Goal: Transaction & Acquisition: Purchase product/service

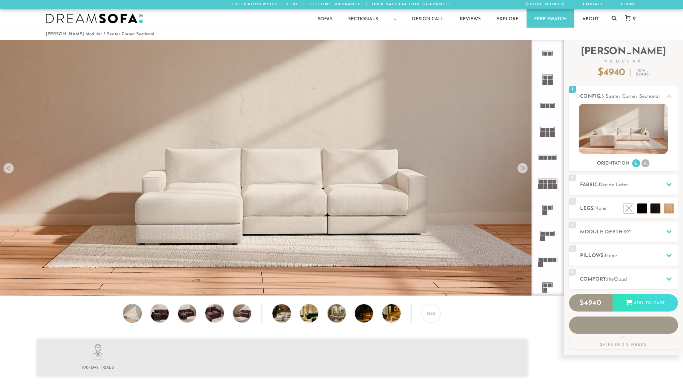
scroll to position [7944, 683]
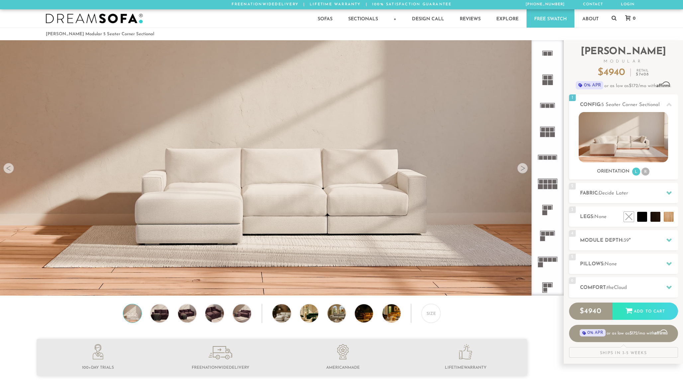
click at [524, 168] on div at bounding box center [522, 168] width 11 height 11
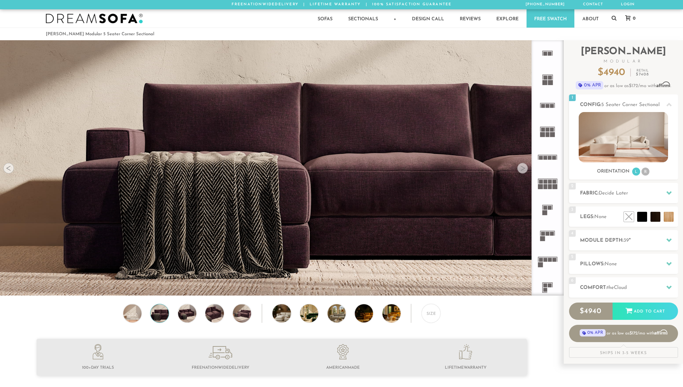
click at [524, 168] on div at bounding box center [522, 168] width 11 height 11
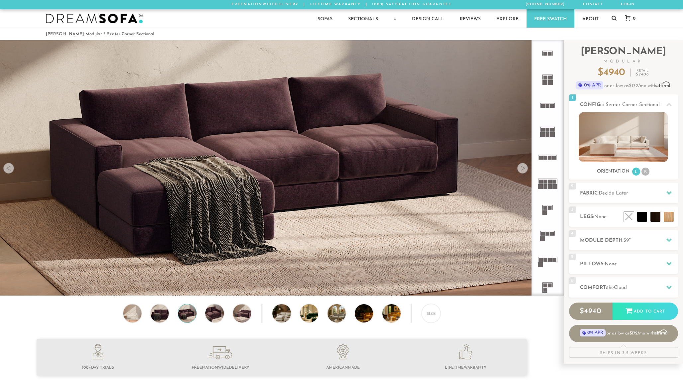
click at [524, 168] on div at bounding box center [522, 168] width 11 height 11
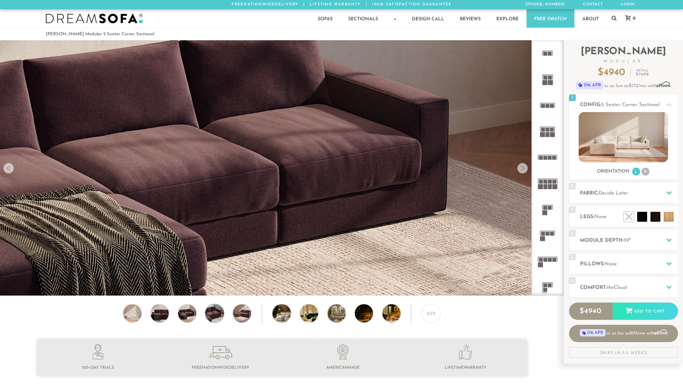
click at [524, 168] on div at bounding box center [522, 168] width 11 height 11
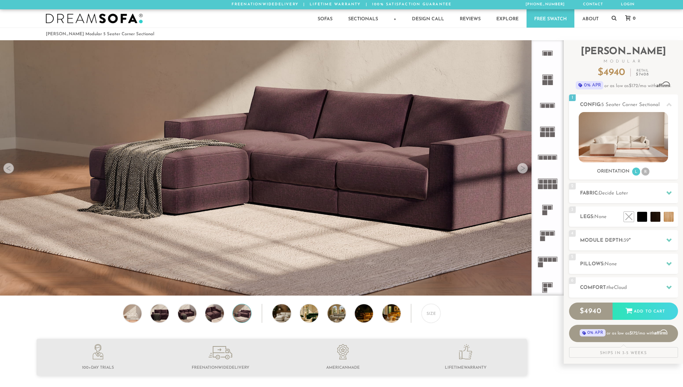
click at [524, 168] on div at bounding box center [522, 168] width 11 height 11
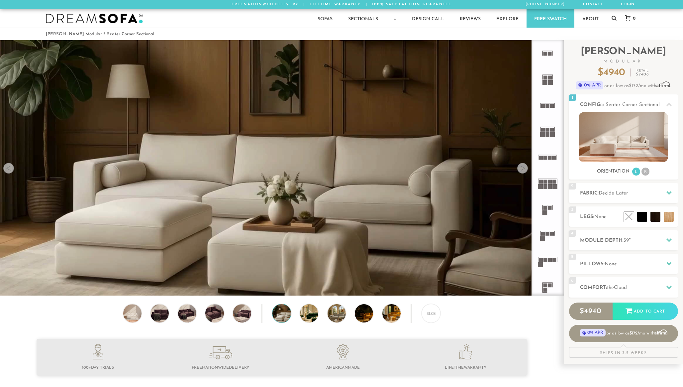
click at [524, 168] on div at bounding box center [522, 168] width 11 height 11
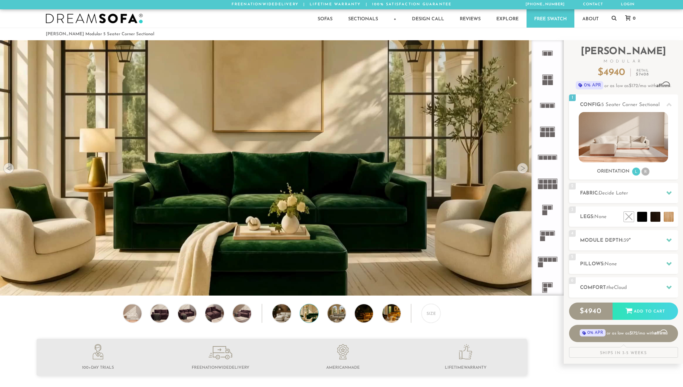
click at [524, 168] on div at bounding box center [522, 168] width 11 height 11
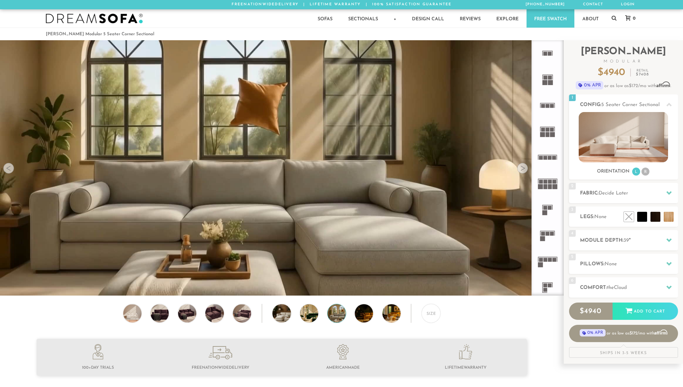
click at [524, 168] on div at bounding box center [522, 168] width 11 height 11
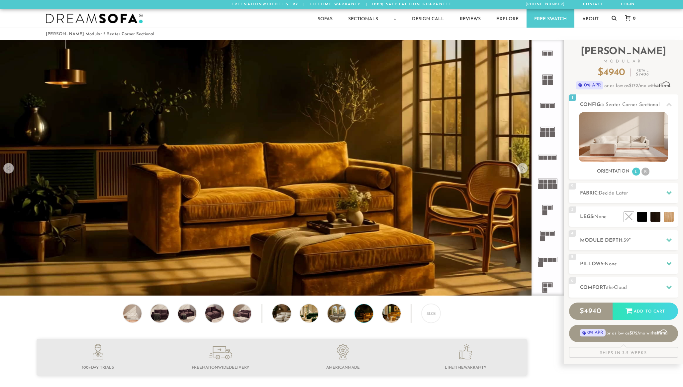
click at [524, 168] on div at bounding box center [522, 168] width 11 height 11
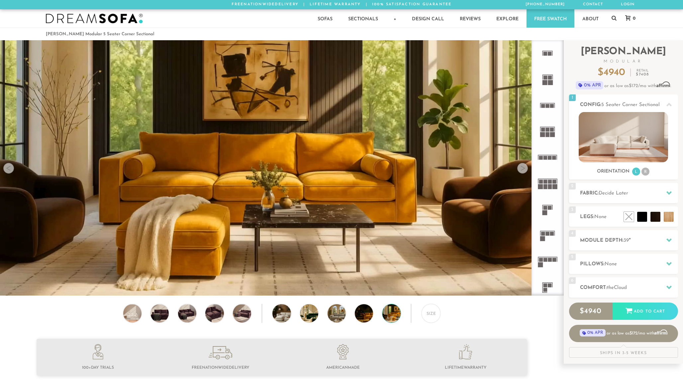
click at [524, 168] on div at bounding box center [522, 168] width 11 height 11
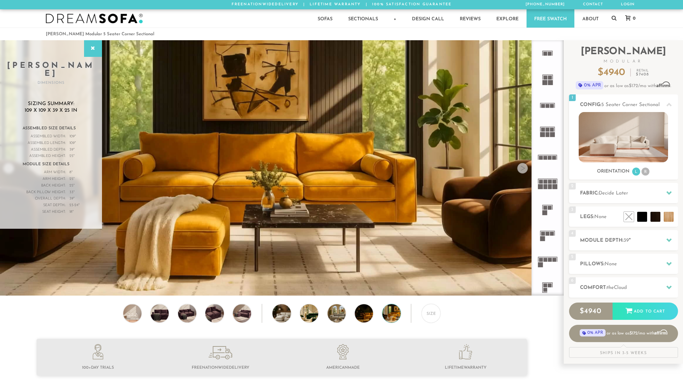
click at [524, 168] on div at bounding box center [522, 168] width 11 height 11
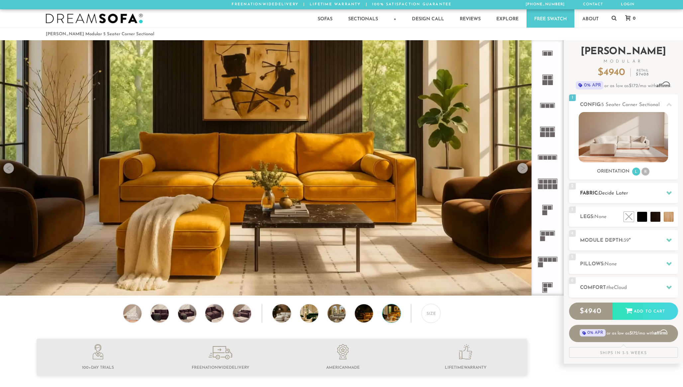
click at [608, 197] on h2 "Fabric: Decide Later" at bounding box center [629, 193] width 98 height 8
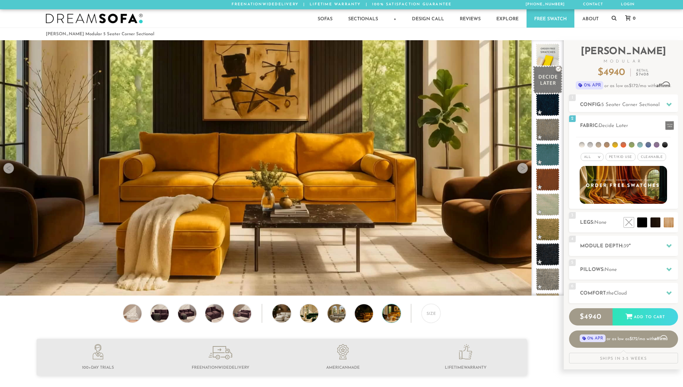
click at [548, 79] on span at bounding box center [548, 80] width 30 height 28
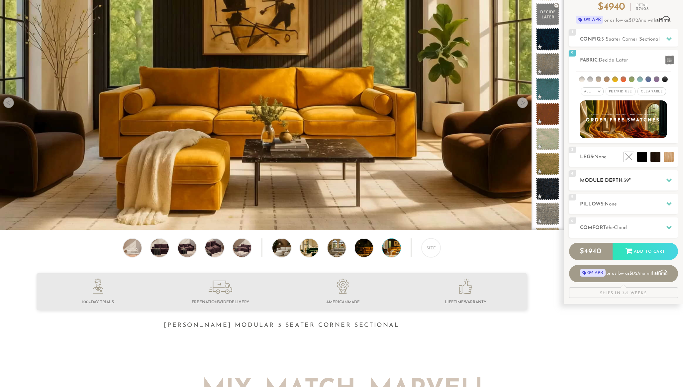
scroll to position [68, 0]
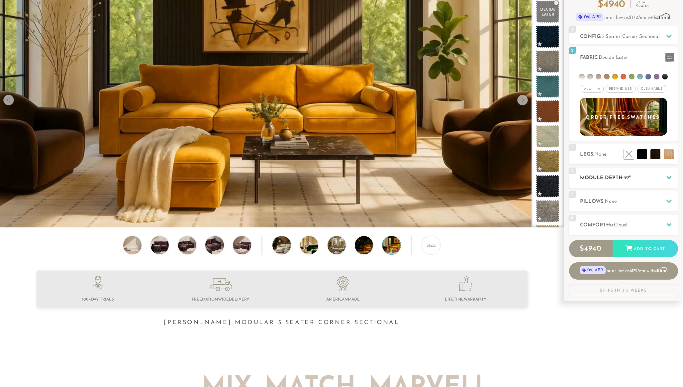
click at [626, 177] on span "39" at bounding box center [626, 177] width 5 height 5
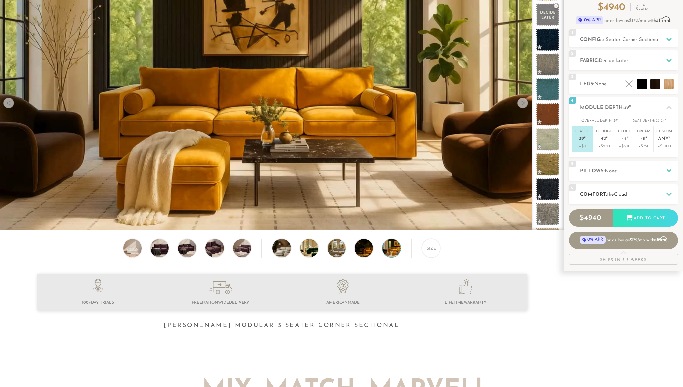
scroll to position [62, 0]
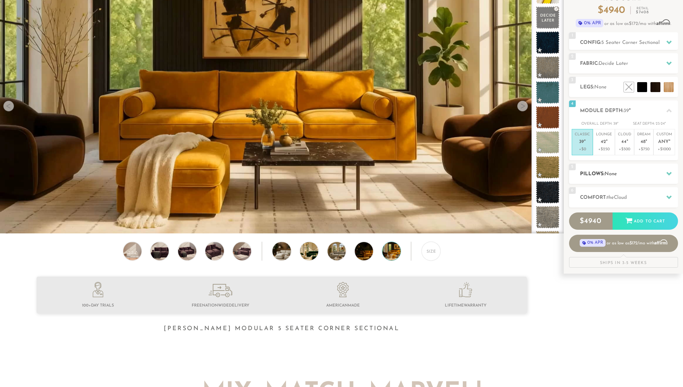
click at [586, 169] on div "5 Pillows: None" at bounding box center [623, 173] width 109 height 20
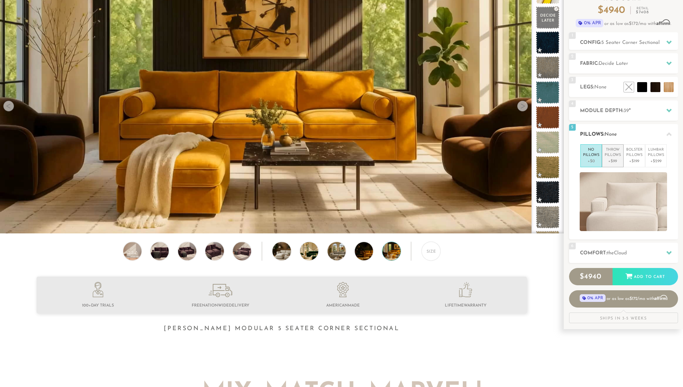
click at [612, 154] on p "Throw Pillows" at bounding box center [613, 152] width 16 height 11
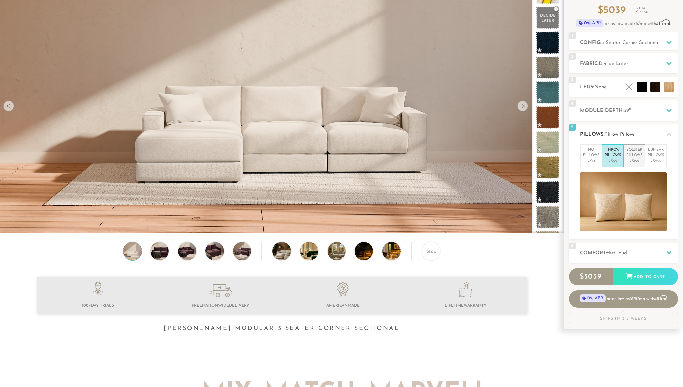
click at [629, 157] on p "Bolster Pillows" at bounding box center [634, 152] width 16 height 11
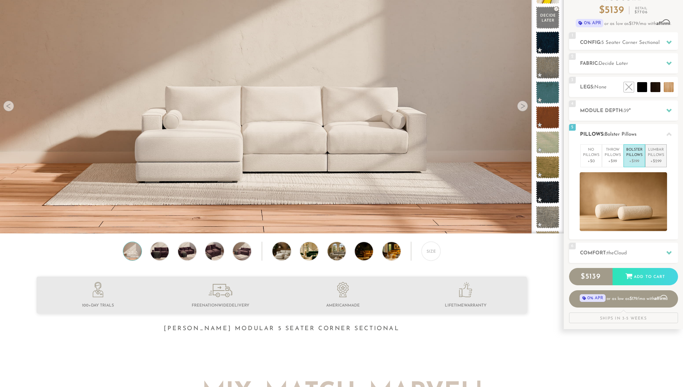
click at [650, 157] on p "Lumbar Pillows" at bounding box center [656, 152] width 16 height 11
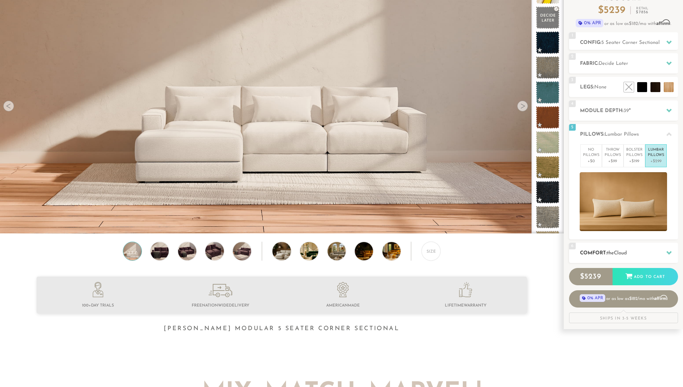
click at [612, 251] on span "the" at bounding box center [610, 252] width 7 height 5
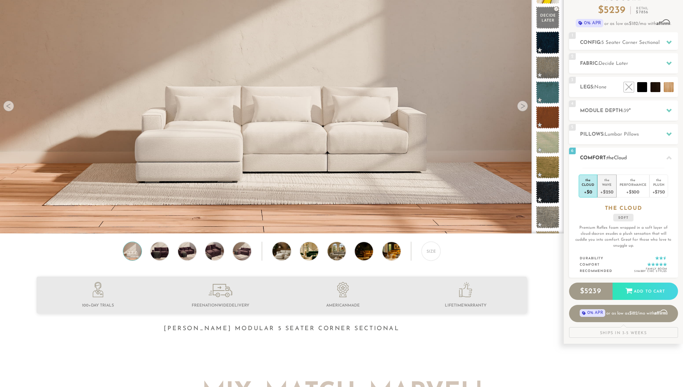
click at [610, 188] on div "+$250" at bounding box center [606, 192] width 13 height 10
click at [629, 188] on div "+$500" at bounding box center [633, 192] width 27 height 10
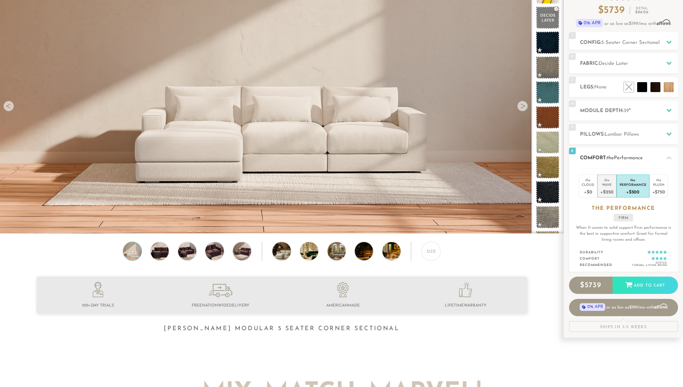
click at [610, 190] on div "+$250" at bounding box center [606, 192] width 13 height 10
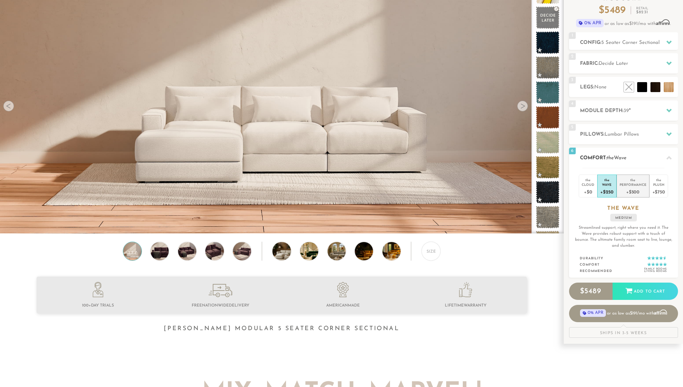
click at [627, 188] on div "+$500" at bounding box center [633, 192] width 27 height 10
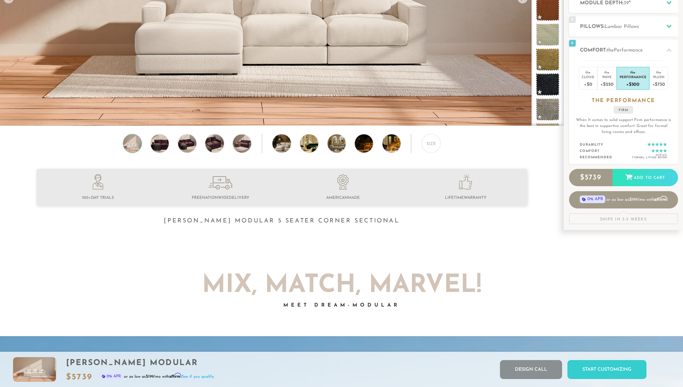
scroll to position [0, 0]
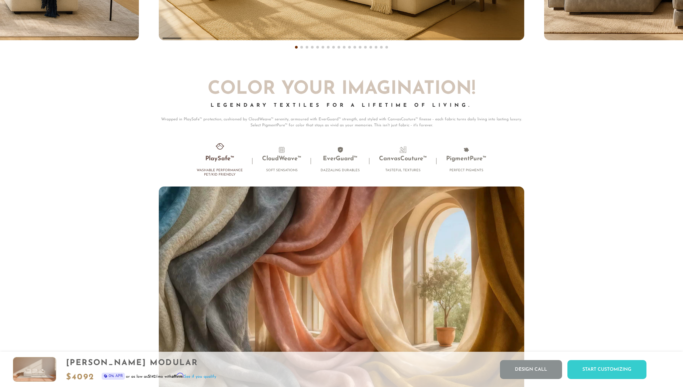
scroll to position [6395, 0]
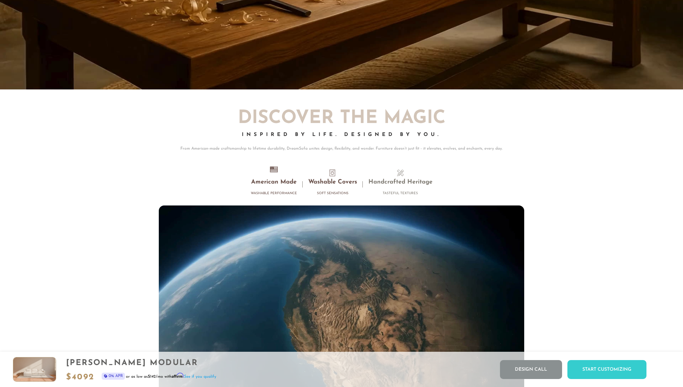
click at [334, 182] on h3 "Washable Covers" at bounding box center [332, 182] width 49 height 8
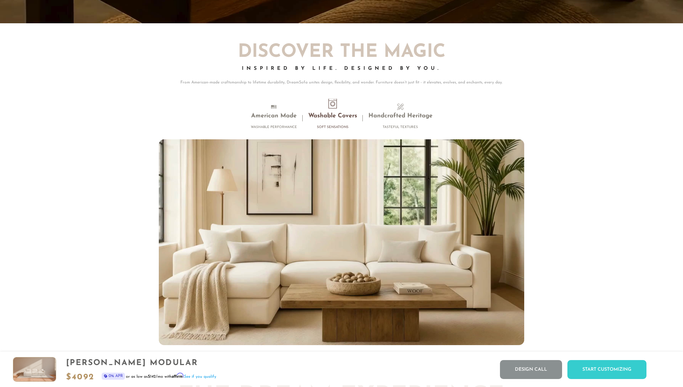
scroll to position [6475, 0]
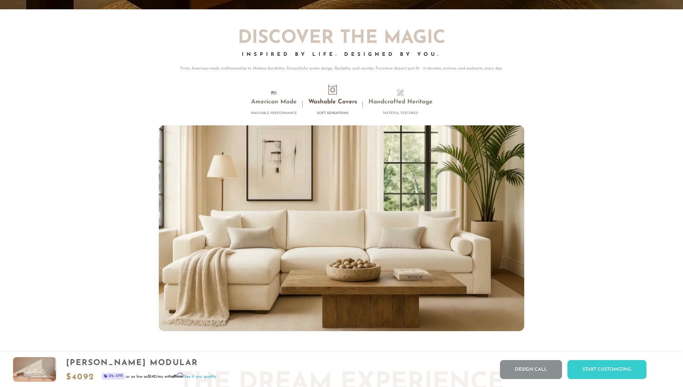
click at [335, 101] on h3 "Washable Covers" at bounding box center [332, 102] width 49 height 8
click at [380, 104] on h3 "Handcrafted Heritage" at bounding box center [400, 102] width 64 height 8
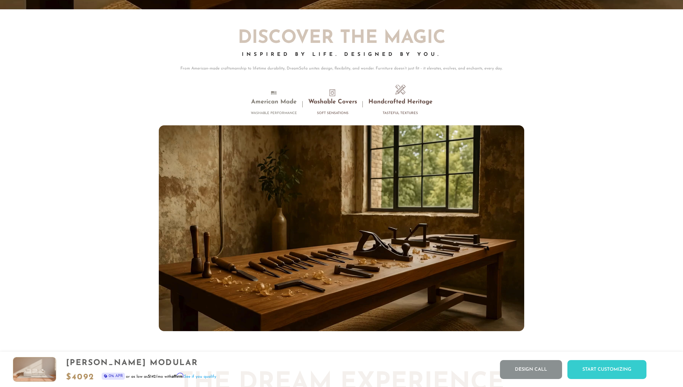
click at [344, 100] on h3 "Washable Covers" at bounding box center [332, 102] width 49 height 8
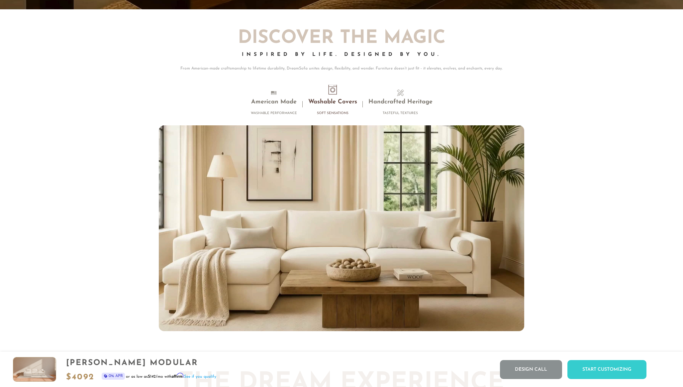
click at [344, 100] on h3 "Washable Covers" at bounding box center [332, 102] width 49 height 8
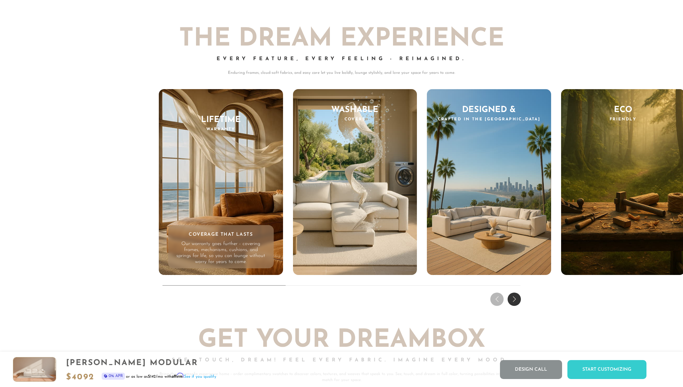
scroll to position [6838, 0]
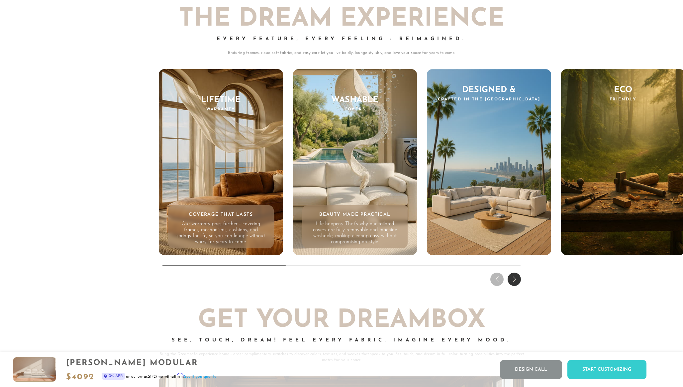
click at [338, 173] on div "Washable Covers Beauty Made Practical Life happens. That’s why our tailored cov…" at bounding box center [355, 162] width 124 height 186
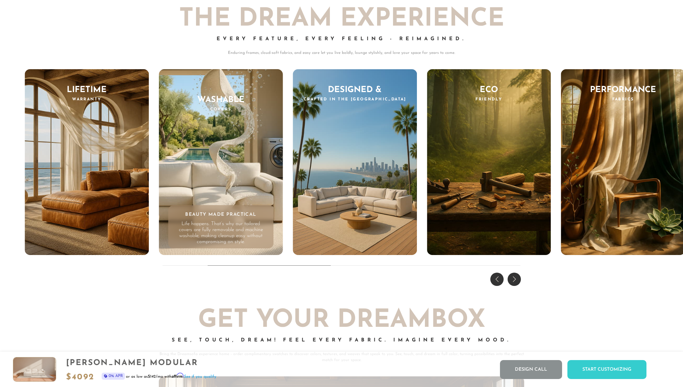
click at [229, 182] on div "Washable Covers Beauty Made Practical Life happens. That’s why our tailored cov…" at bounding box center [221, 162] width 124 height 186
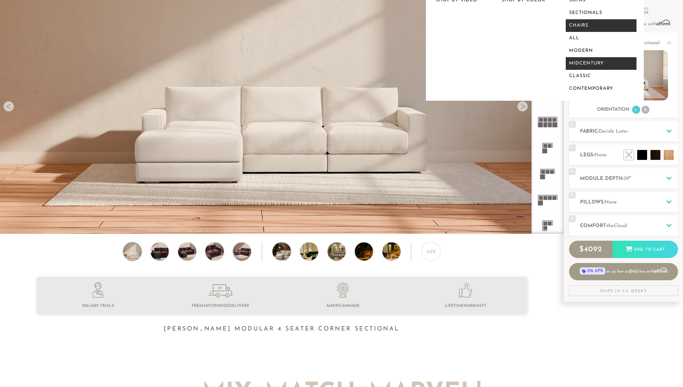
scroll to position [68, 0]
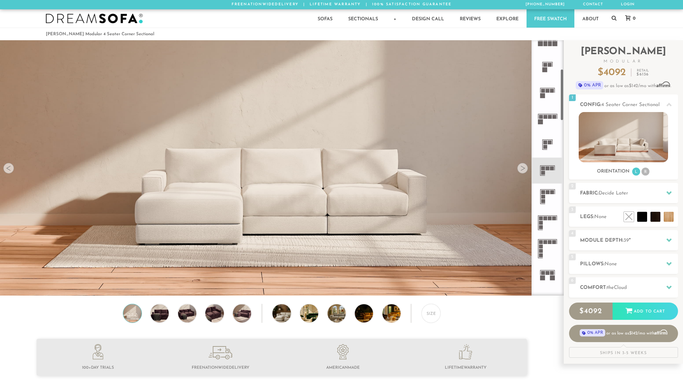
scroll to position [146, 0]
click at [546, 188] on rect at bounding box center [548, 189] width 4 height 4
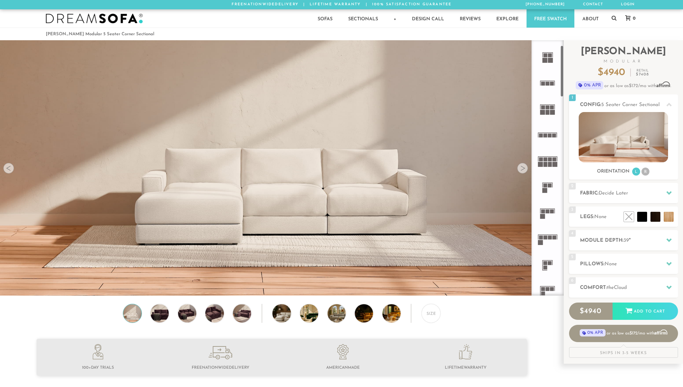
scroll to position [33, 0]
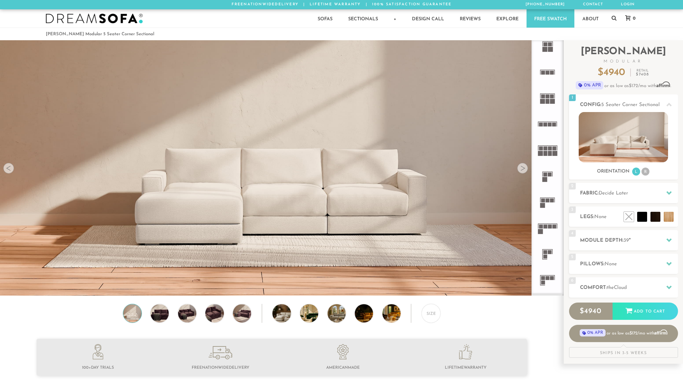
click at [548, 199] on rect at bounding box center [548, 200] width 4 height 4
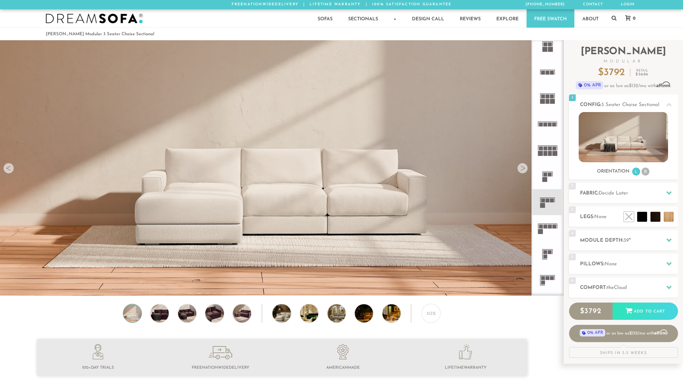
click at [548, 230] on icon at bounding box center [548, 228] width 26 height 26
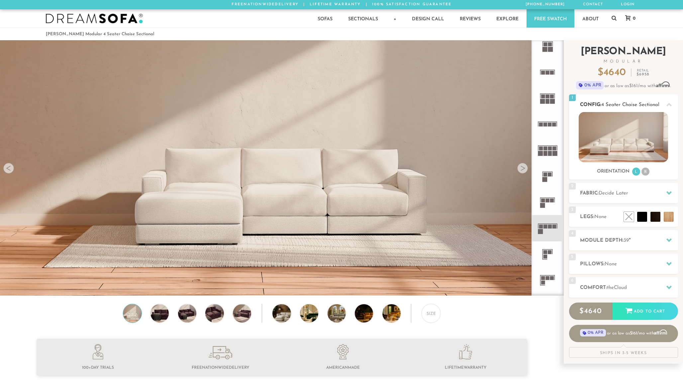
click at [623, 124] on img at bounding box center [623, 137] width 89 height 50
click at [645, 170] on li "R" at bounding box center [646, 171] width 8 height 8
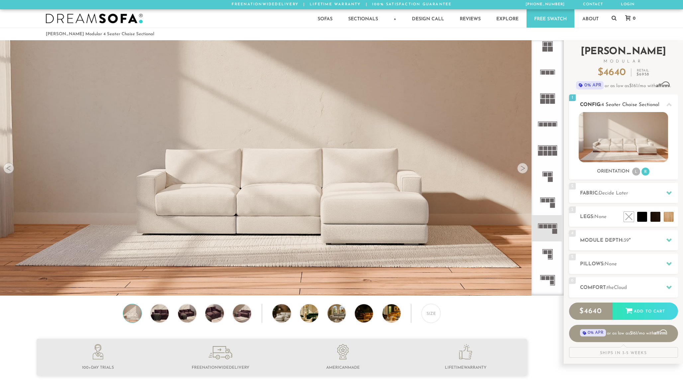
click at [637, 170] on li "L" at bounding box center [636, 171] width 8 height 8
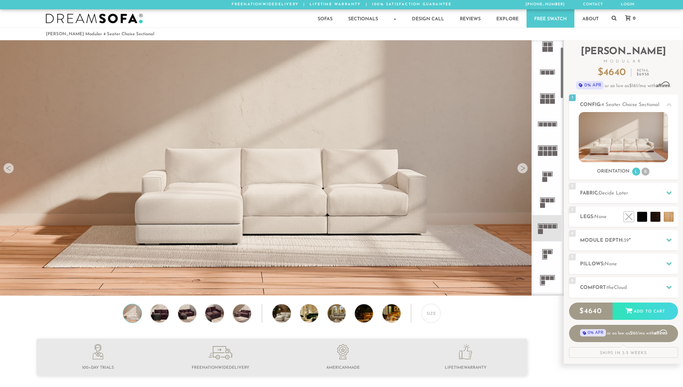
click at [524, 168] on div at bounding box center [522, 168] width 11 height 11
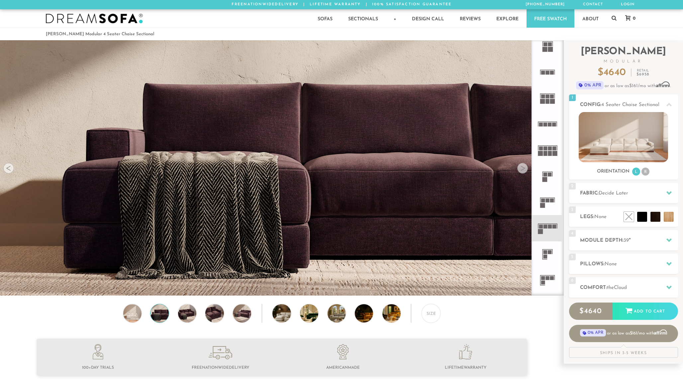
click at [524, 168] on div at bounding box center [522, 168] width 11 height 11
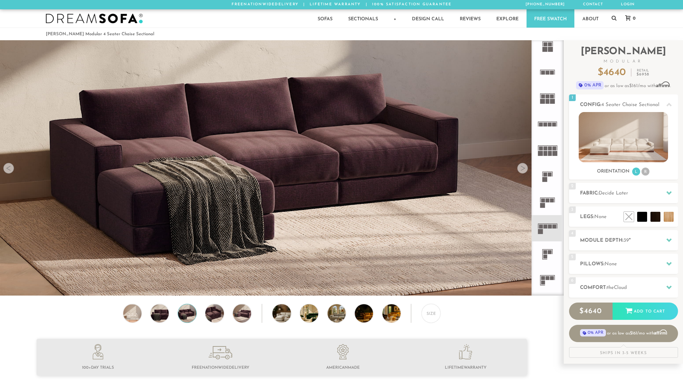
click at [524, 168] on div at bounding box center [522, 168] width 11 height 11
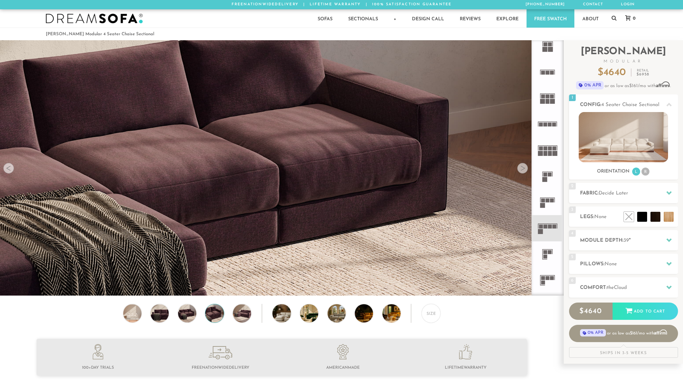
click at [524, 168] on div at bounding box center [522, 168] width 11 height 11
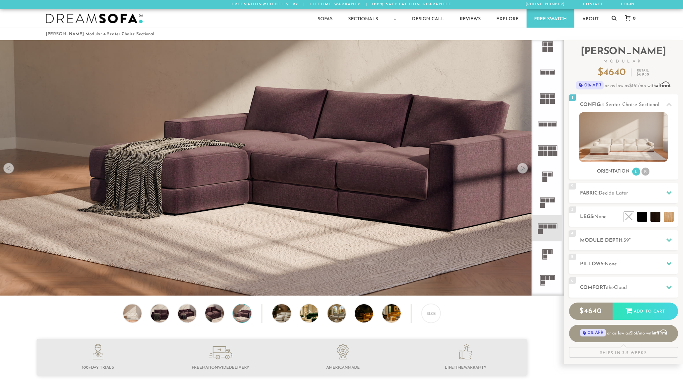
click at [524, 168] on div at bounding box center [522, 168] width 11 height 11
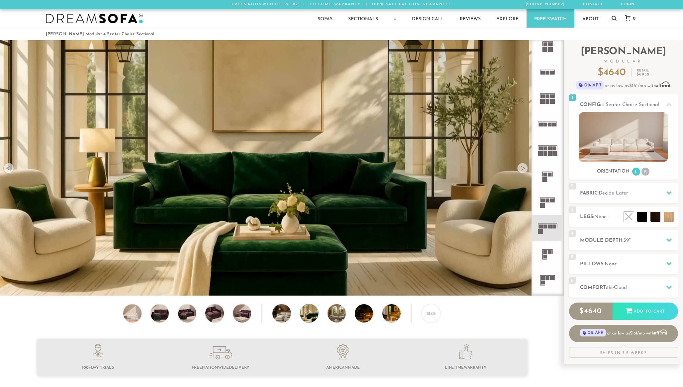
click at [524, 168] on div at bounding box center [522, 168] width 11 height 11
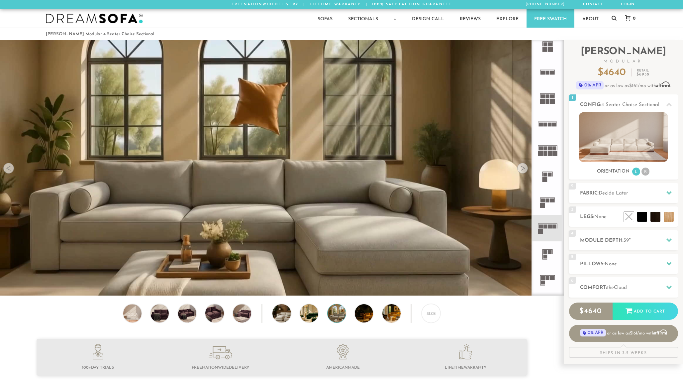
click at [524, 168] on div at bounding box center [522, 168] width 11 height 11
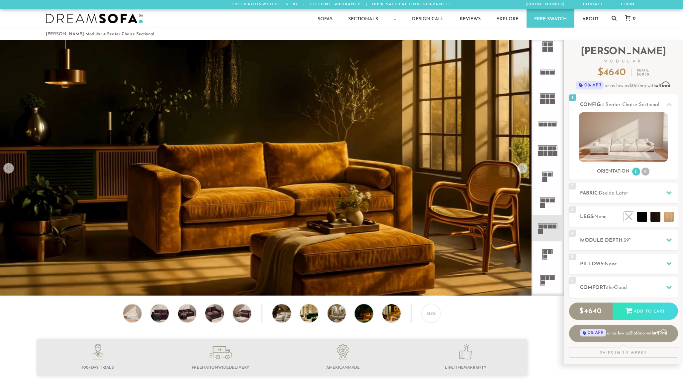
click at [524, 168] on div at bounding box center [522, 168] width 11 height 11
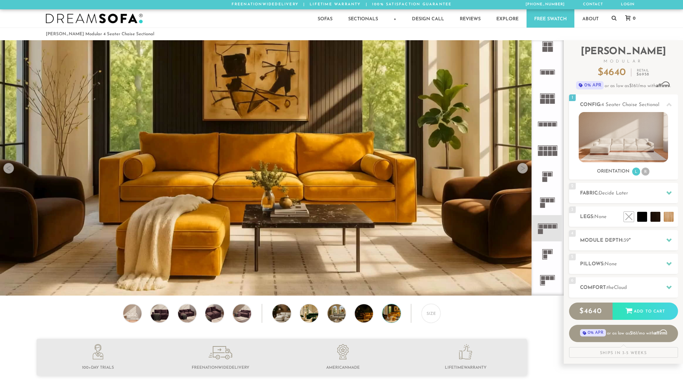
click at [524, 168] on div at bounding box center [522, 168] width 11 height 11
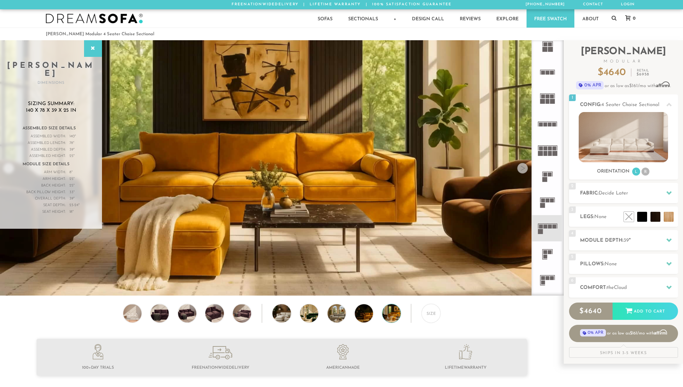
click at [524, 168] on div at bounding box center [522, 168] width 11 height 11
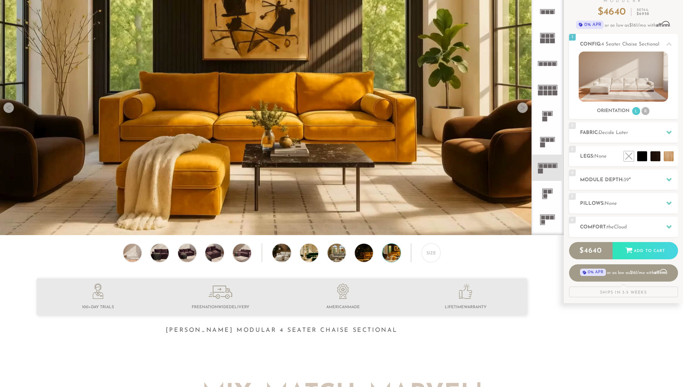
scroll to position [73, 0]
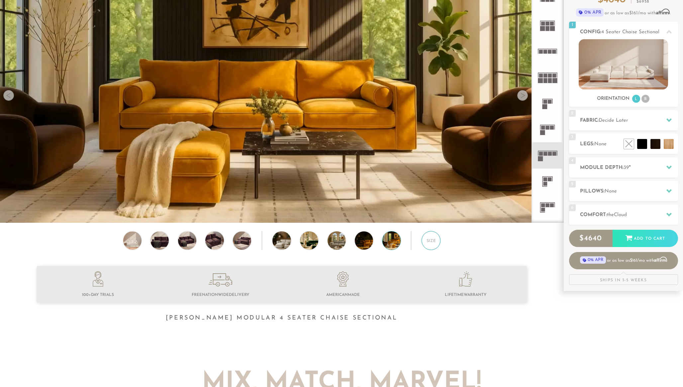
click at [432, 238] on div "Size" at bounding box center [431, 240] width 19 height 19
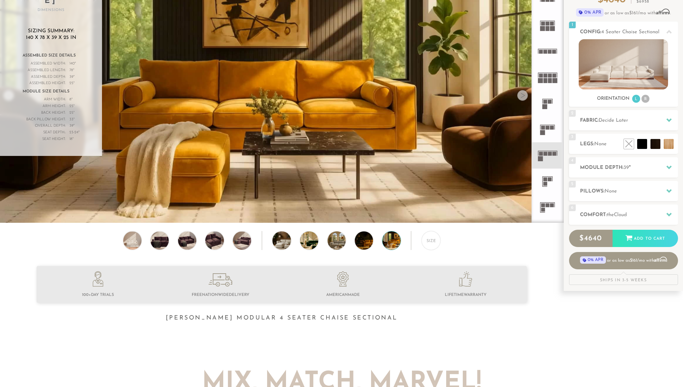
click at [93, 291] on li at bounding box center [98, 285] width 123 height 28
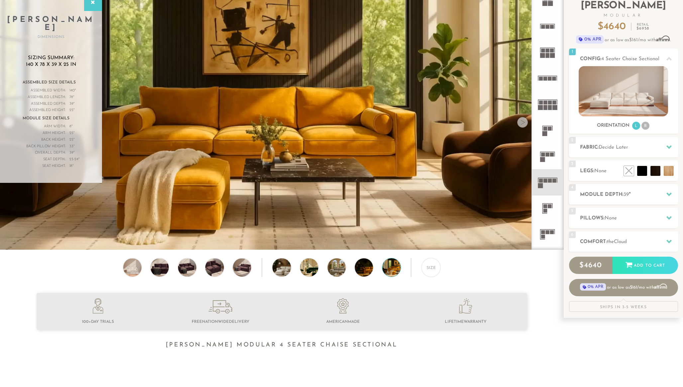
scroll to position [0, 0]
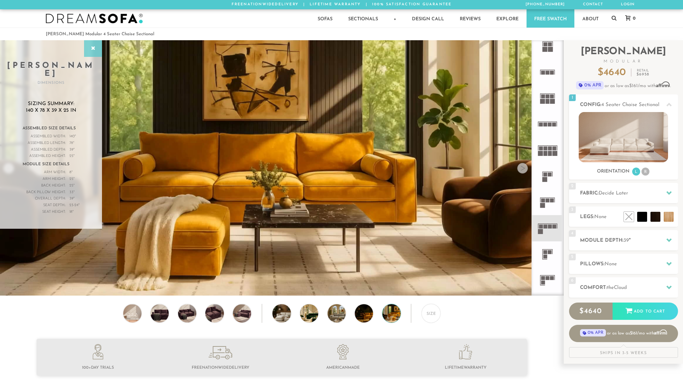
click at [94, 47] on icon at bounding box center [92, 48] width 7 height 5
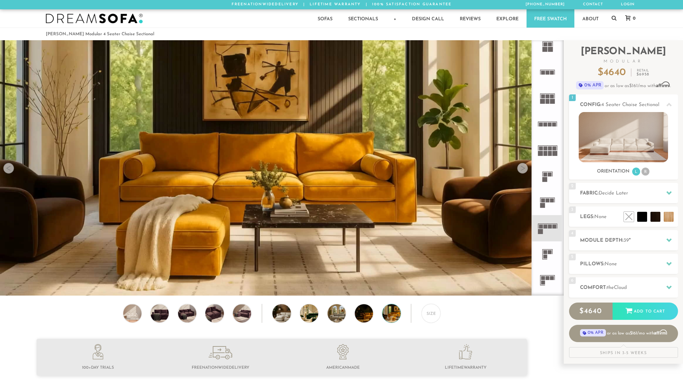
click at [523, 167] on div at bounding box center [522, 168] width 11 height 11
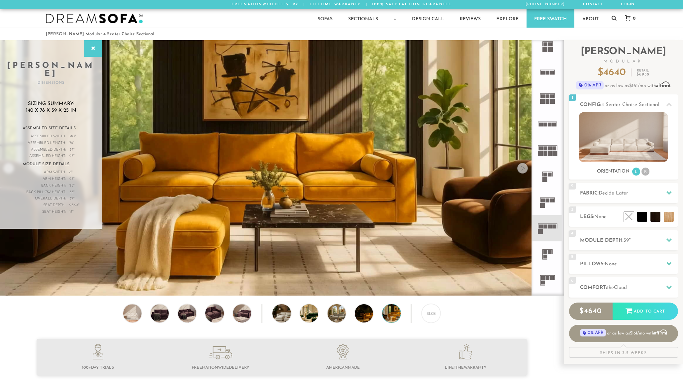
click at [523, 167] on div at bounding box center [522, 168] width 11 height 11
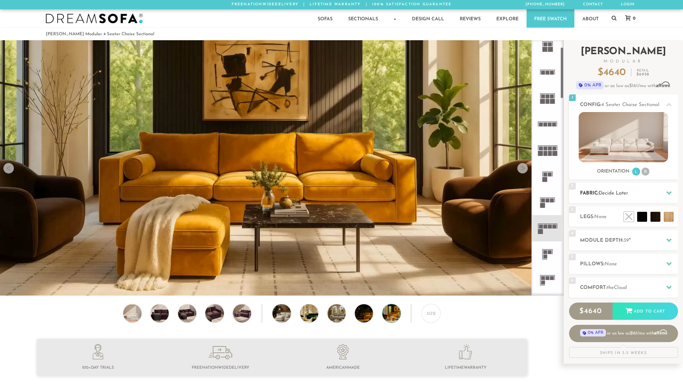
click at [619, 195] on span "Decide Later" at bounding box center [614, 193] width 30 height 5
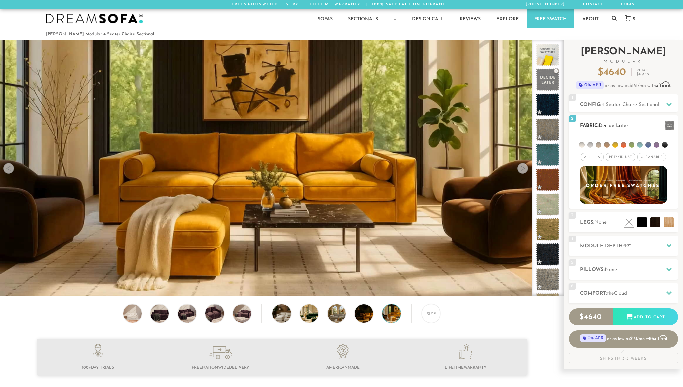
click at [591, 142] on li at bounding box center [590, 145] width 6 height 6
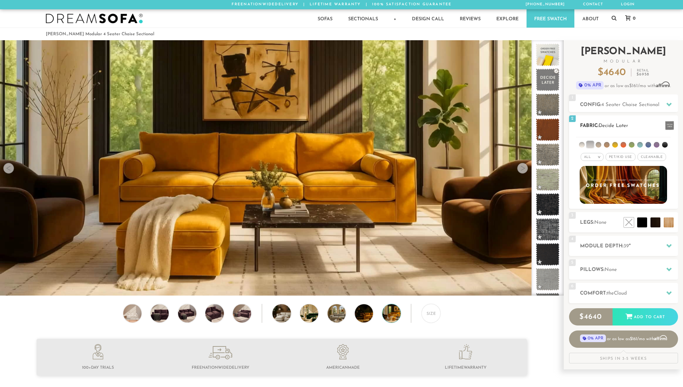
click at [583, 144] on li at bounding box center [582, 145] width 6 height 6
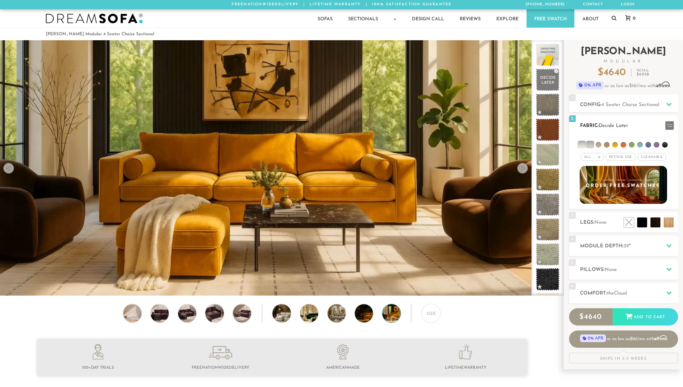
click at [592, 144] on li at bounding box center [590, 144] width 7 height 7
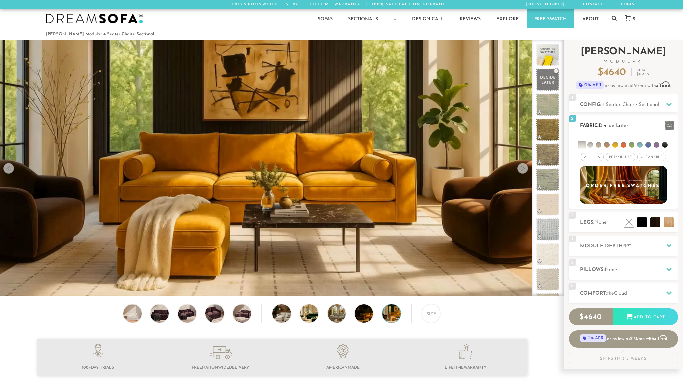
click at [584, 143] on li at bounding box center [581, 144] width 7 height 7
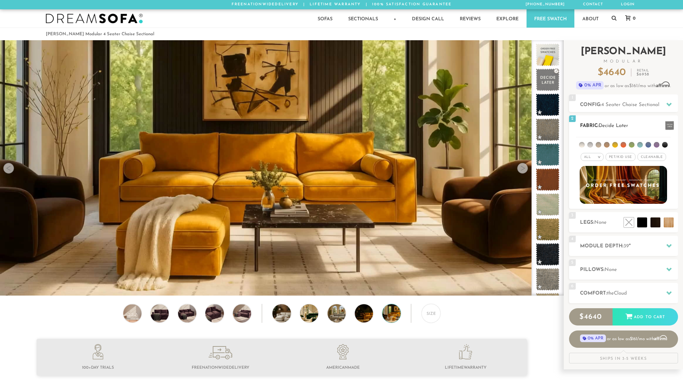
click at [618, 158] on span "Pet/Kid Use x" at bounding box center [621, 157] width 30 height 8
click at [652, 156] on span "Cleanable x" at bounding box center [654, 157] width 29 height 8
click at [632, 143] on li at bounding box center [632, 145] width 6 height 6
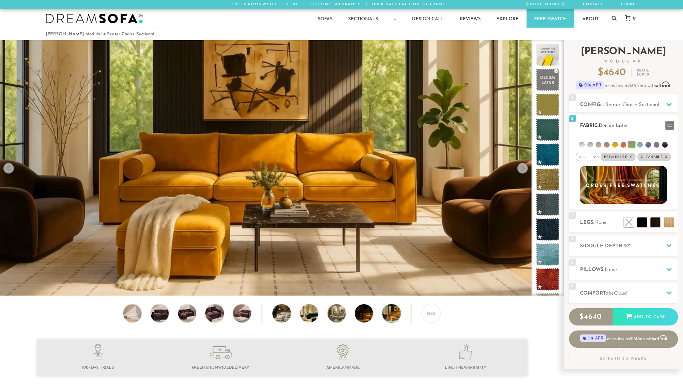
click at [632, 143] on li at bounding box center [631, 144] width 7 height 7
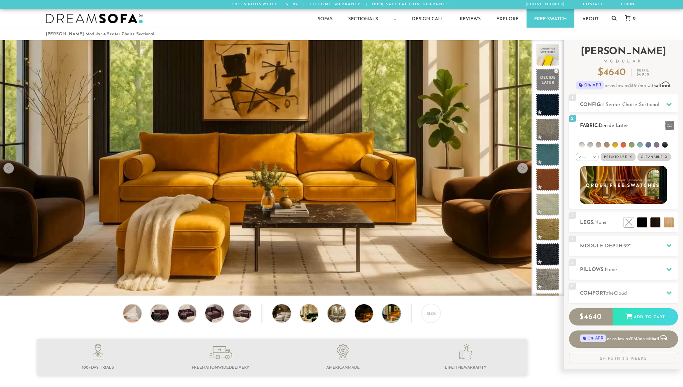
click at [582, 144] on li at bounding box center [582, 145] width 6 height 6
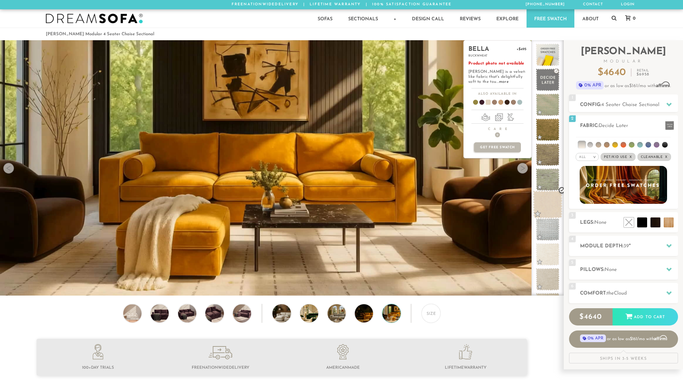
click at [541, 206] on span at bounding box center [548, 204] width 30 height 28
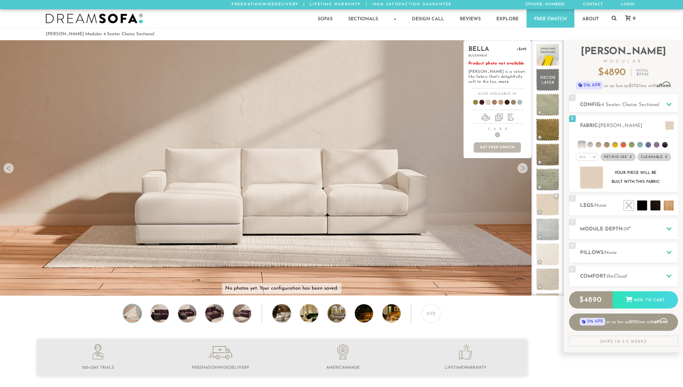
click at [524, 167] on div "bella +$495 buckwheat Product photo not available Bella is a velvet-like fabric…" at bounding box center [497, 167] width 68 height 255
click at [525, 168] on div "bella +$495 buckwheat Product photo not available Bella is a velvet-like fabric…" at bounding box center [497, 167] width 68 height 255
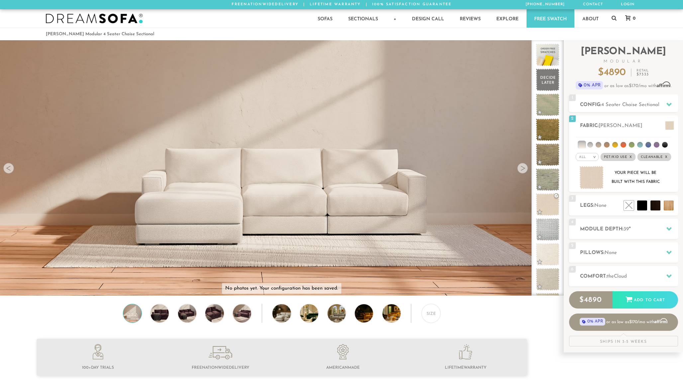
click at [9, 167] on div at bounding box center [8, 168] width 11 height 11
click at [230, 200] on img at bounding box center [281, 153] width 563 height 317
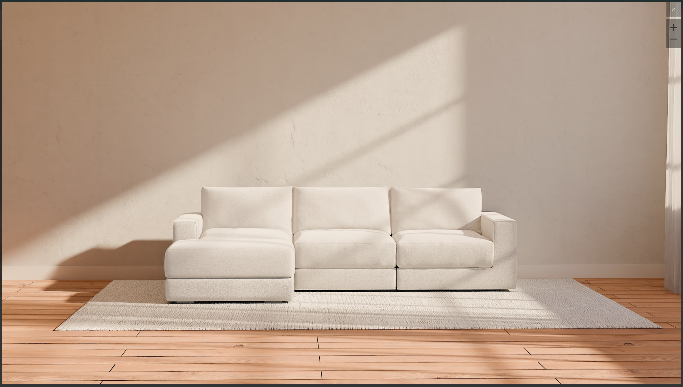
click at [231, 202] on img at bounding box center [341, 115] width 679 height 226
click at [671, 5] on icon at bounding box center [674, 9] width 8 height 8
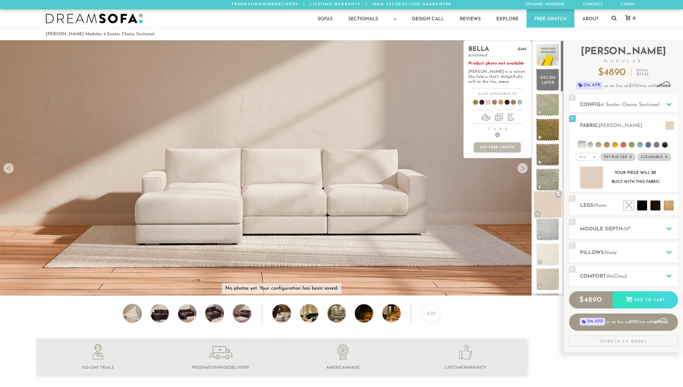
click at [545, 204] on span at bounding box center [548, 204] width 30 height 28
click at [547, 209] on span at bounding box center [548, 204] width 30 height 28
click at [522, 167] on div "avenger +$1245 pumice Product photo not available Avenger, with its unique bask…" at bounding box center [497, 167] width 68 height 255
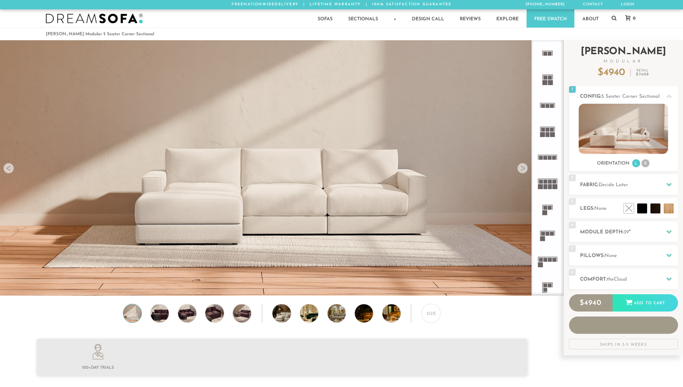
scroll to position [7944, 683]
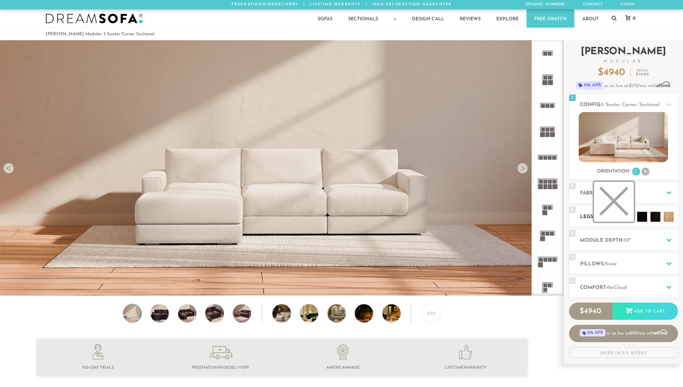
click at [628, 219] on li at bounding box center [614, 202] width 40 height 40
click at [641, 218] on li at bounding box center [627, 202] width 40 height 40
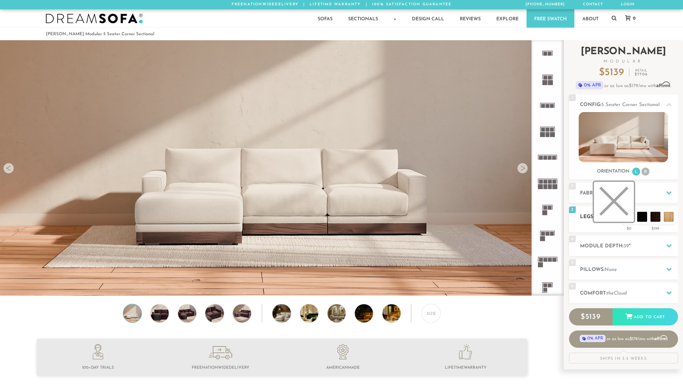
click at [627, 217] on li at bounding box center [614, 202] width 40 height 40
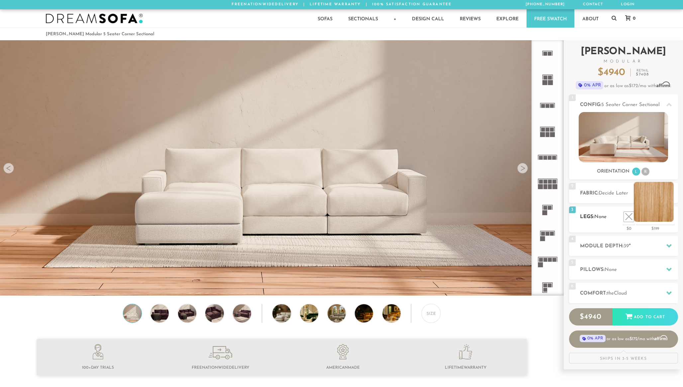
click at [667, 218] on li at bounding box center [654, 202] width 40 height 40
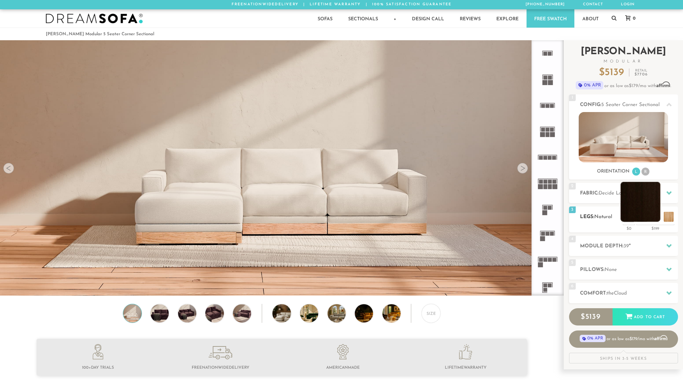
click at [653, 216] on li at bounding box center [641, 202] width 40 height 40
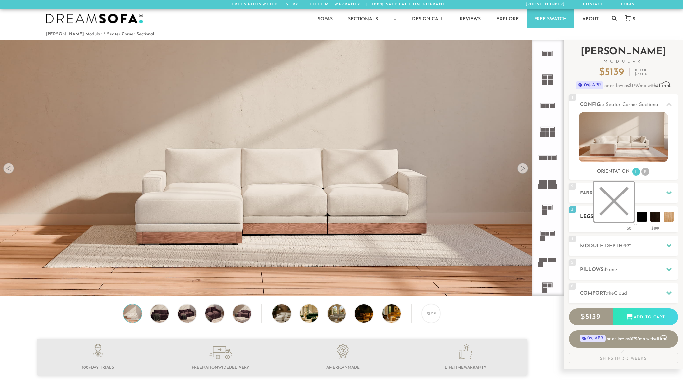
click at [628, 214] on li at bounding box center [614, 202] width 40 height 40
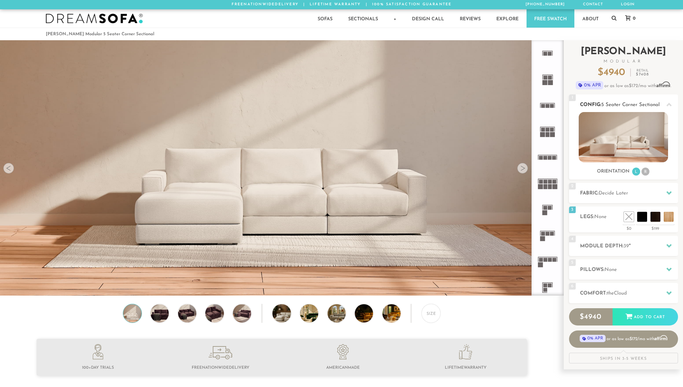
click at [637, 172] on li "L" at bounding box center [636, 171] width 8 height 8
click at [616, 194] on span "Decide Later" at bounding box center [614, 193] width 30 height 5
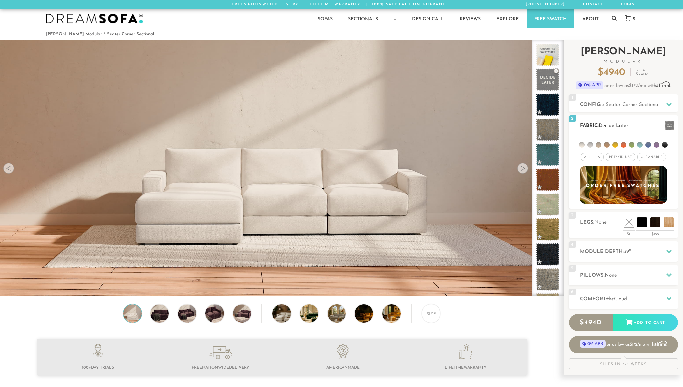
click at [581, 143] on li at bounding box center [582, 145] width 6 height 6
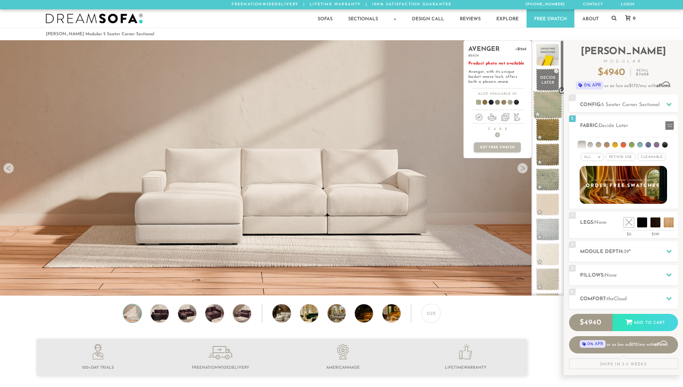
click at [548, 103] on span at bounding box center [548, 105] width 30 height 28
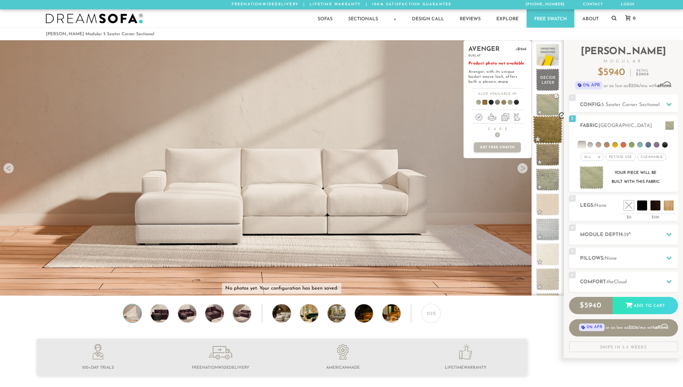
click at [548, 132] on span at bounding box center [548, 130] width 30 height 28
click at [548, 163] on span at bounding box center [548, 155] width 30 height 28
click at [547, 190] on span at bounding box center [548, 179] width 30 height 28
click at [547, 211] on span at bounding box center [548, 204] width 30 height 28
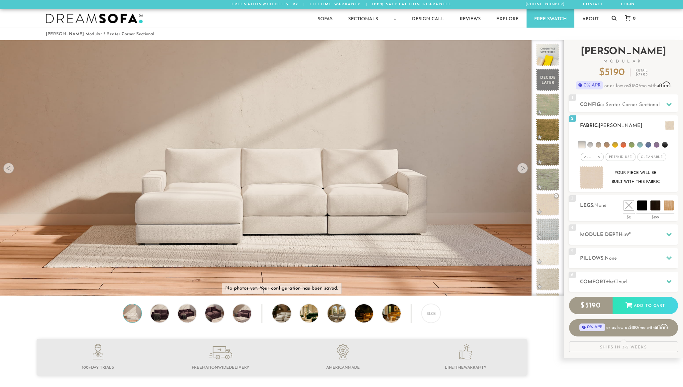
click at [618, 158] on span "Pet/Kid Use x" at bounding box center [621, 157] width 30 height 8
click at [663, 158] on span "Cleanable x" at bounding box center [654, 157] width 29 height 8
click at [590, 157] on div "All >" at bounding box center [587, 157] width 23 height 8
click at [589, 214] on li "Luxury" at bounding box center [587, 212] width 23 height 9
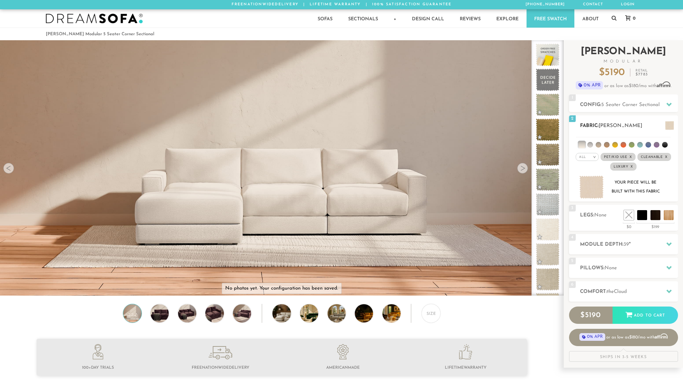
click at [583, 147] on li at bounding box center [581, 144] width 7 height 7
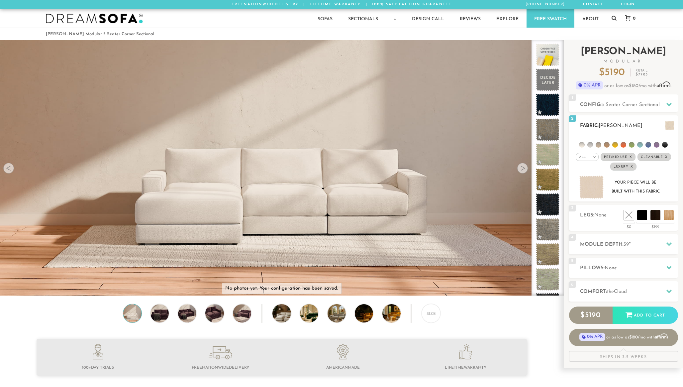
click at [583, 146] on li at bounding box center [582, 145] width 6 height 6
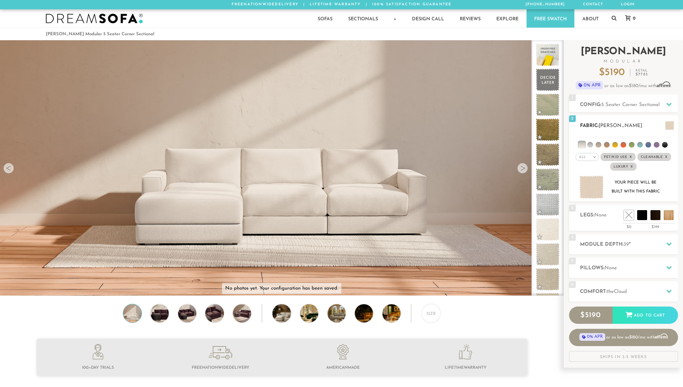
click at [583, 146] on li at bounding box center [581, 144] width 7 height 7
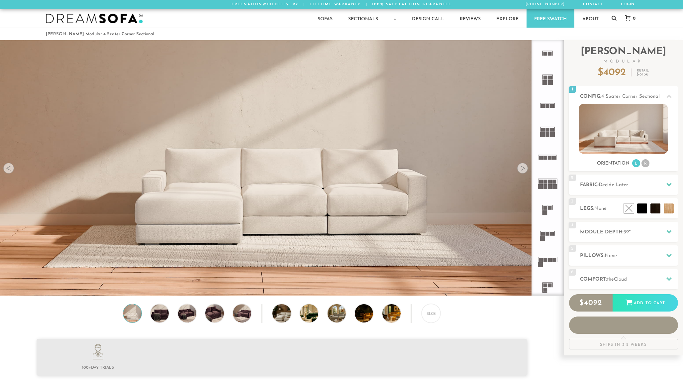
scroll to position [7944, 683]
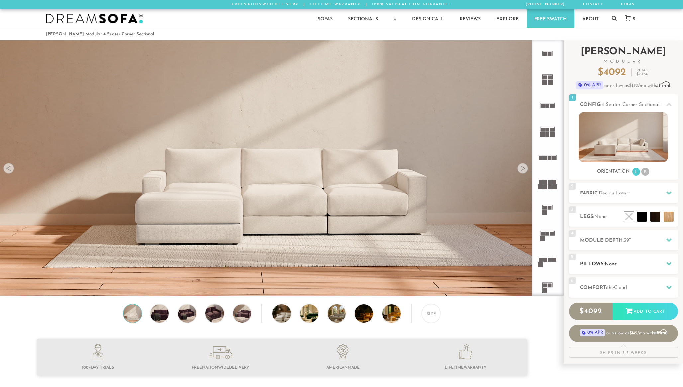
click at [594, 259] on div "5 Pillows: None" at bounding box center [623, 263] width 109 height 20
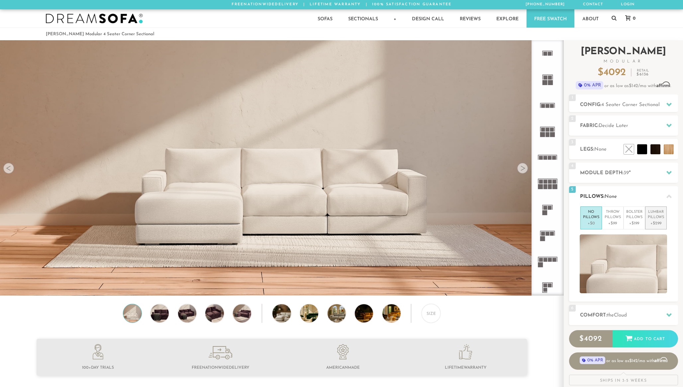
click at [661, 220] on p "Lumbar Pillows" at bounding box center [656, 214] width 16 height 11
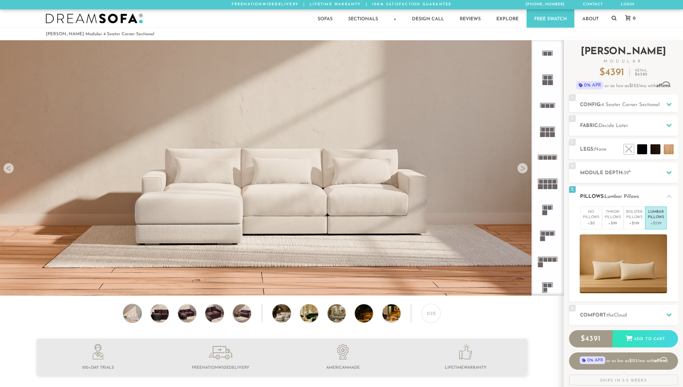
click at [671, 199] on div at bounding box center [669, 196] width 14 height 14
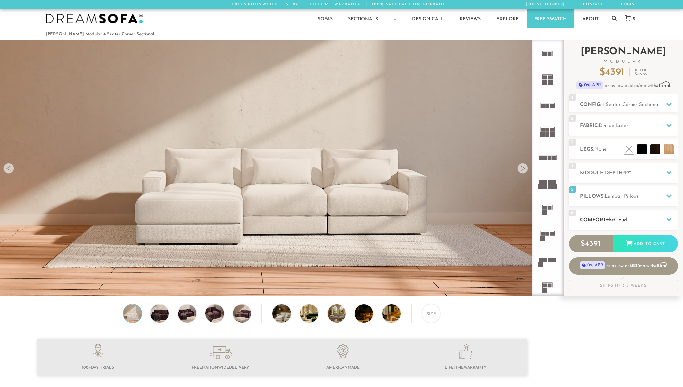
click at [657, 222] on h2 "Comfort: the Cloud" at bounding box center [629, 220] width 98 height 8
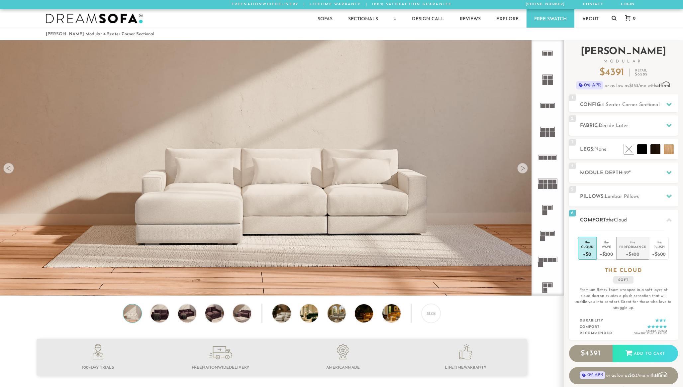
click at [636, 250] on div "+$400" at bounding box center [632, 254] width 27 height 10
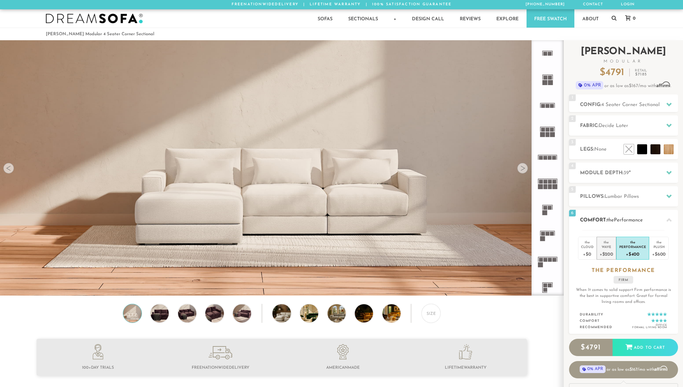
click at [612, 252] on div "+$200" at bounding box center [607, 254] width 14 height 10
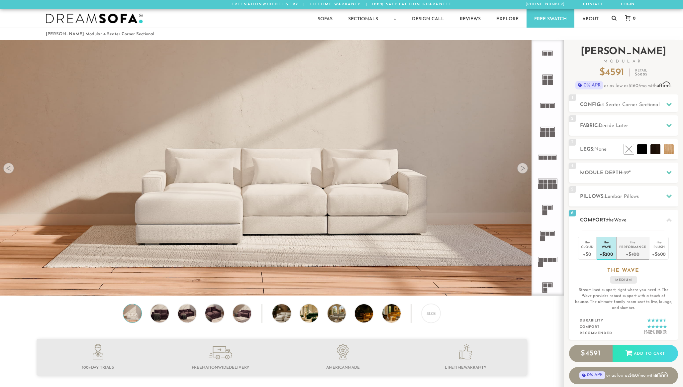
click at [626, 252] on div "+$400" at bounding box center [632, 254] width 27 height 10
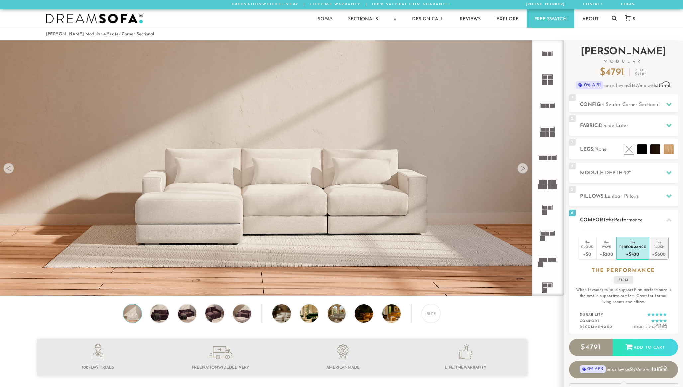
click at [661, 248] on div "Plush" at bounding box center [659, 246] width 14 height 5
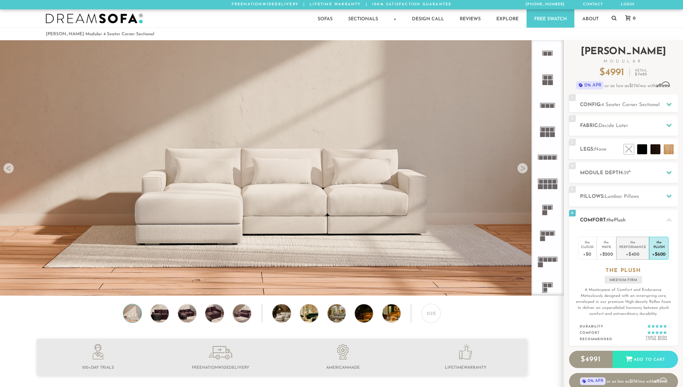
click at [636, 249] on div "Performance" at bounding box center [632, 246] width 27 height 5
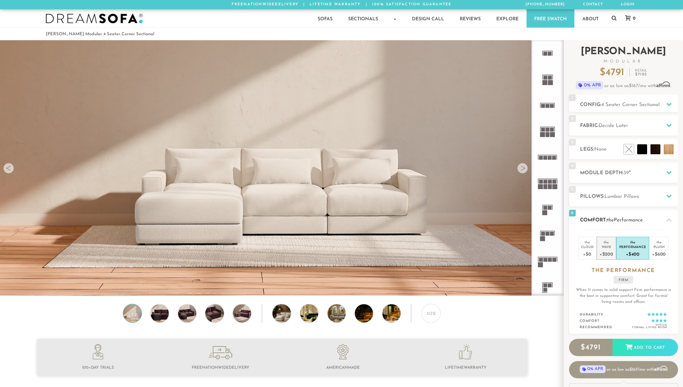
click at [606, 244] on div "Wave" at bounding box center [607, 246] width 14 height 5
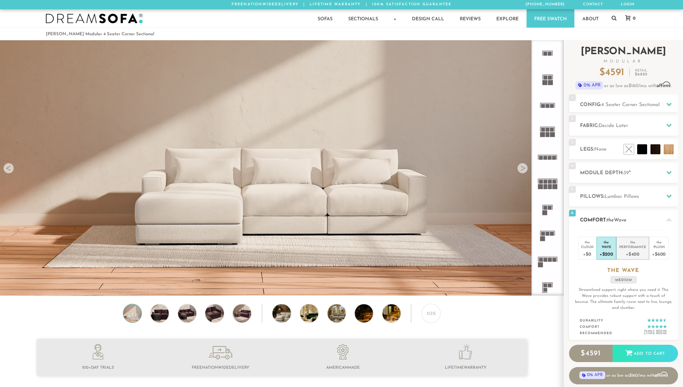
click at [634, 249] on div "+$400" at bounding box center [632, 254] width 27 height 10
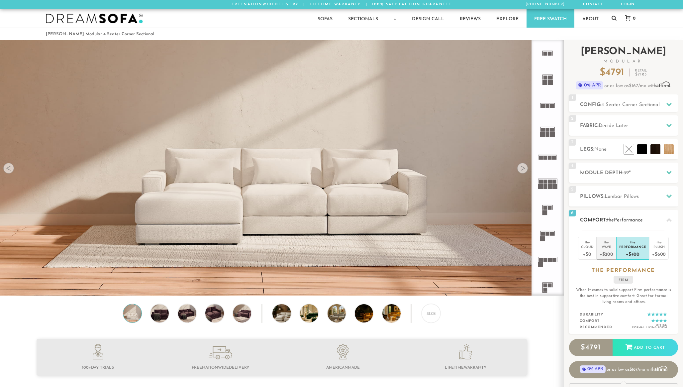
click at [609, 250] on div "+$200" at bounding box center [607, 254] width 14 height 10
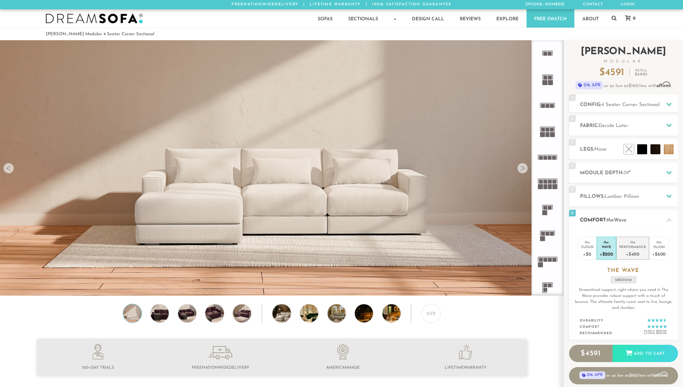
click at [630, 250] on div "+$400" at bounding box center [632, 254] width 27 height 10
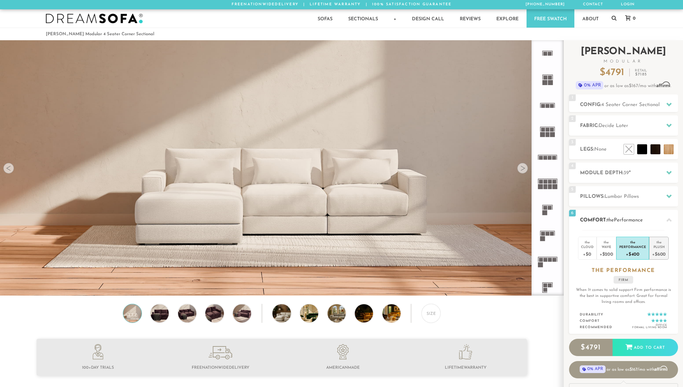
click at [656, 244] on div "Plush" at bounding box center [659, 246] width 14 height 5
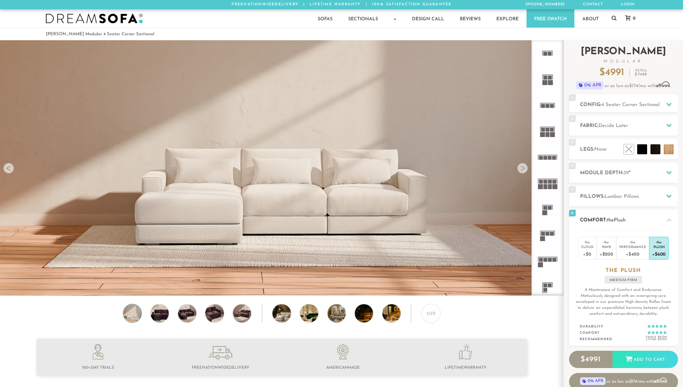
click at [664, 217] on div at bounding box center [669, 220] width 14 height 14
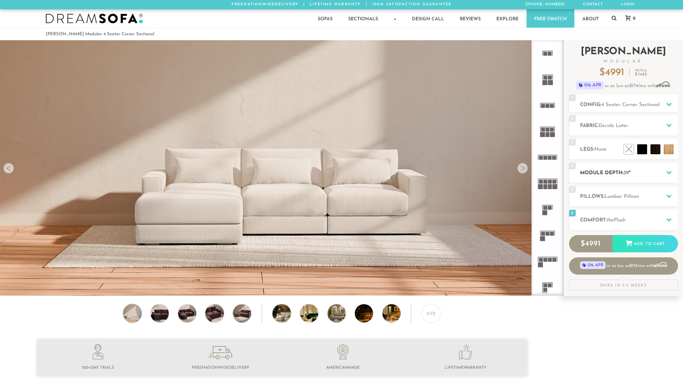
click at [622, 174] on h2 "Module Depth: 39 "" at bounding box center [629, 173] width 98 height 8
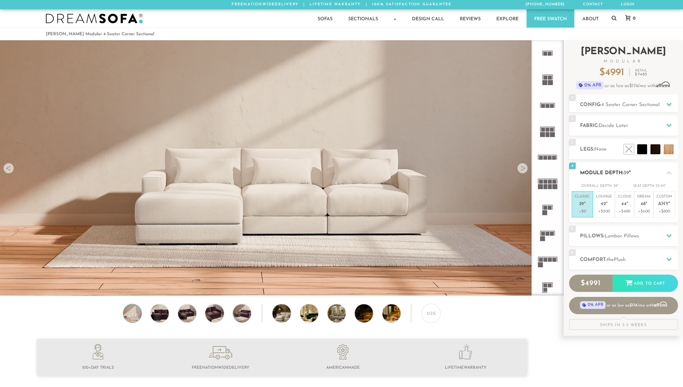
click at [619, 176] on h2 "Module Depth: 39 "" at bounding box center [629, 173] width 98 height 8
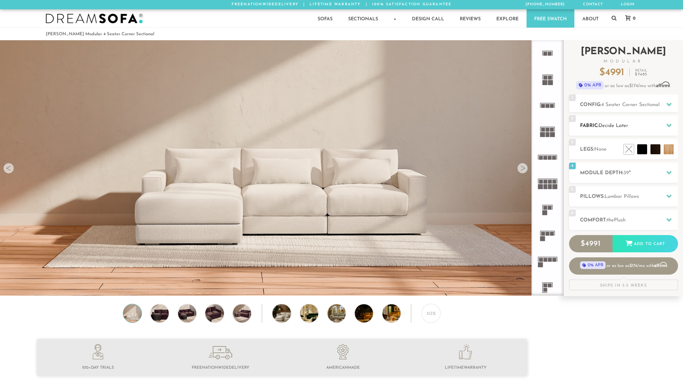
click at [600, 126] on h2 "Fabric: Decide Later" at bounding box center [629, 126] width 98 height 8
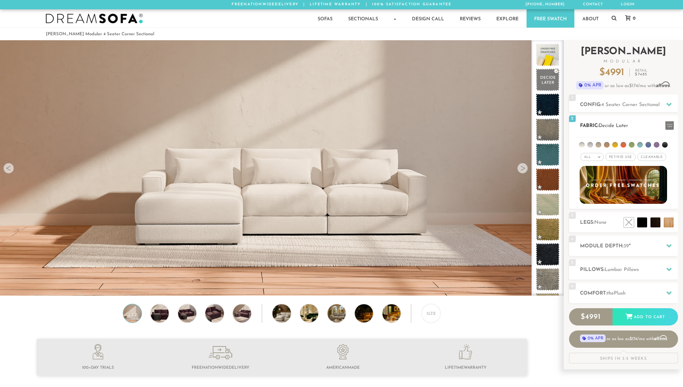
click at [600, 126] on h2 "Fabric: Decide Later" at bounding box center [629, 126] width 98 height 8
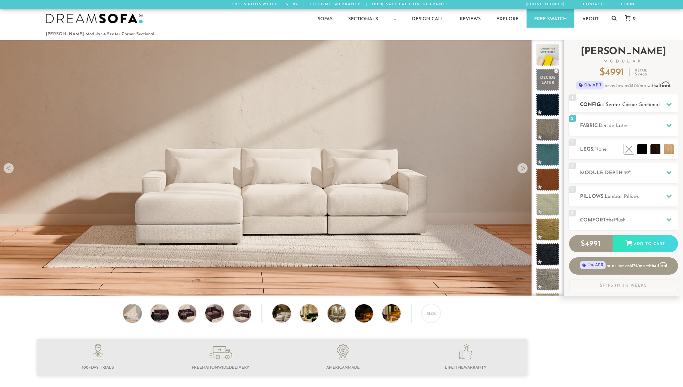
click at [606, 102] on span "4 Seater Corner Sectional" at bounding box center [630, 104] width 58 height 5
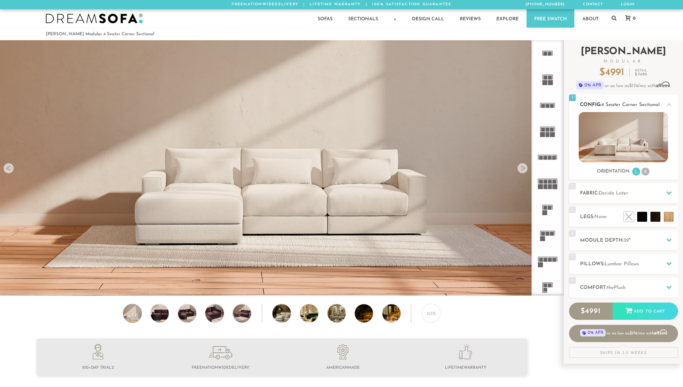
click at [606, 102] on span "4 Seater Corner Sectional" at bounding box center [630, 104] width 58 height 5
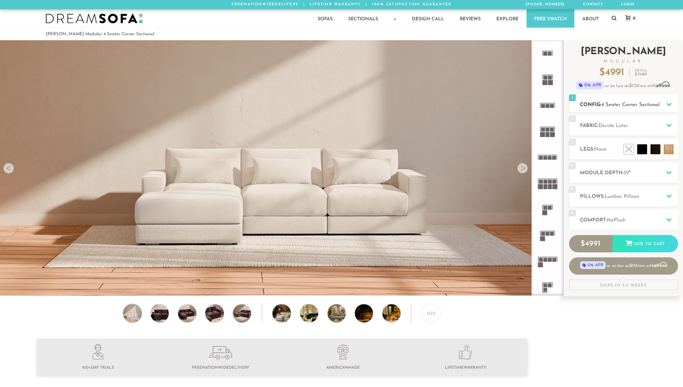
click at [606, 102] on span "4 Seater Corner Sectional" at bounding box center [630, 104] width 58 height 5
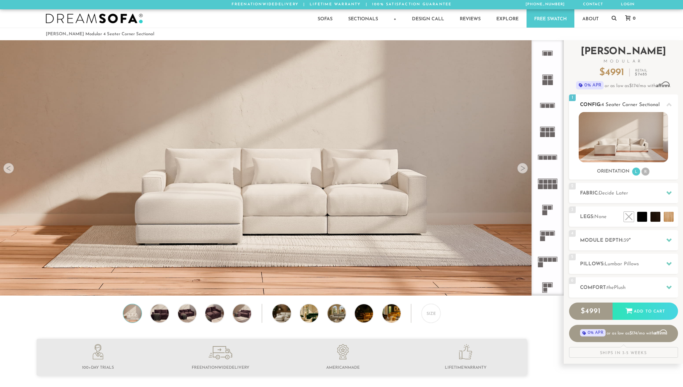
click at [606, 102] on span "4 Seater Corner Sectional" at bounding box center [630, 104] width 58 height 5
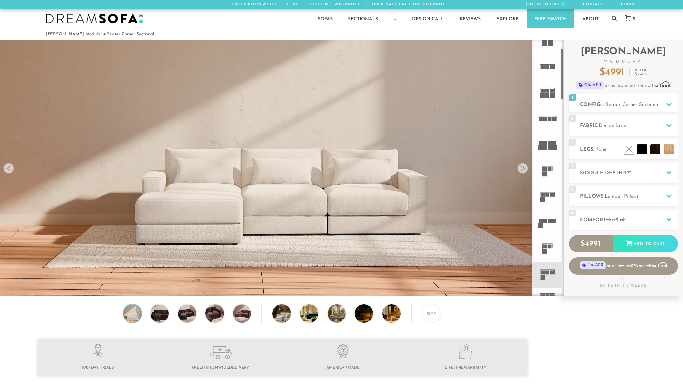
scroll to position [48, 0]
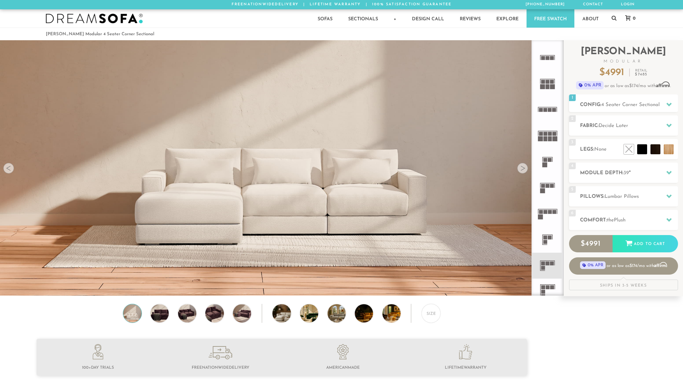
click at [542, 212] on rect at bounding box center [541, 212] width 4 height 4
click at [547, 211] on rect at bounding box center [546, 212] width 4 height 4
click at [522, 165] on div at bounding box center [522, 168] width 11 height 11
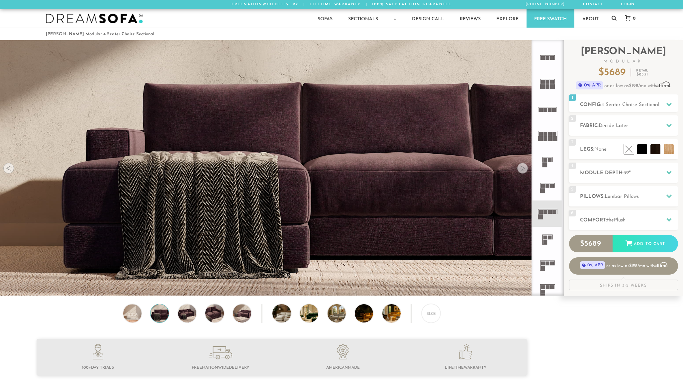
click at [522, 165] on div at bounding box center [522, 168] width 11 height 11
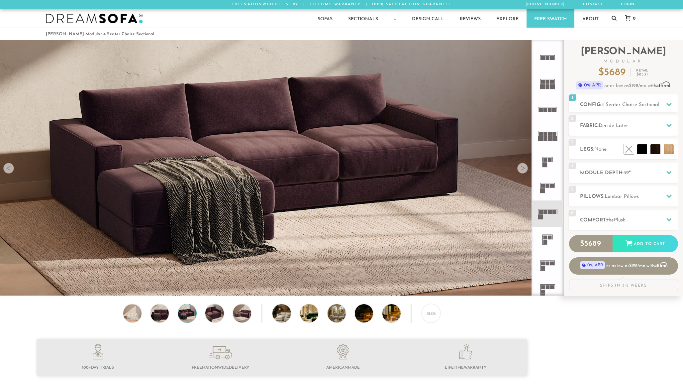
click at [522, 165] on div at bounding box center [522, 168] width 11 height 11
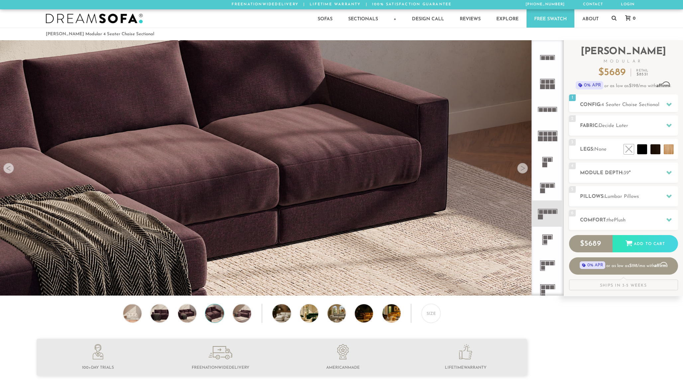
click at [522, 165] on div at bounding box center [522, 168] width 11 height 11
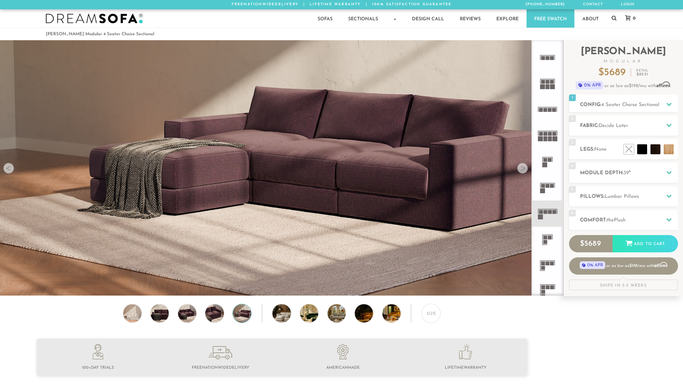
click at [522, 165] on div at bounding box center [522, 168] width 11 height 11
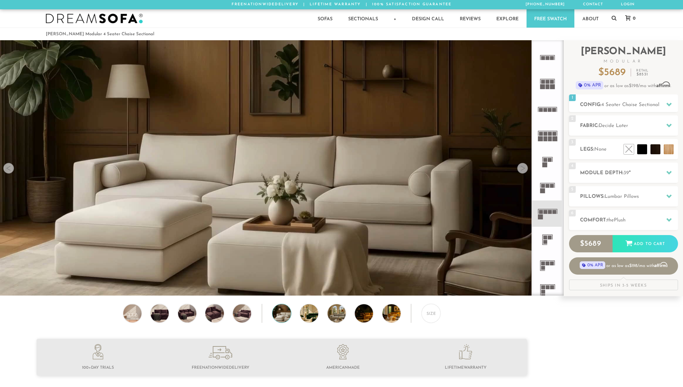
click at [522, 165] on div at bounding box center [522, 168] width 11 height 11
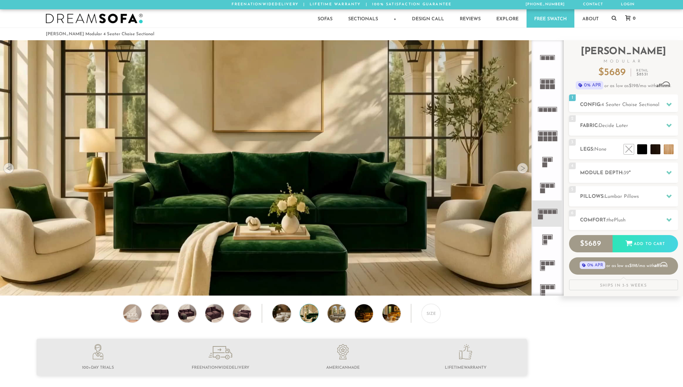
click at [522, 165] on div at bounding box center [522, 168] width 11 height 11
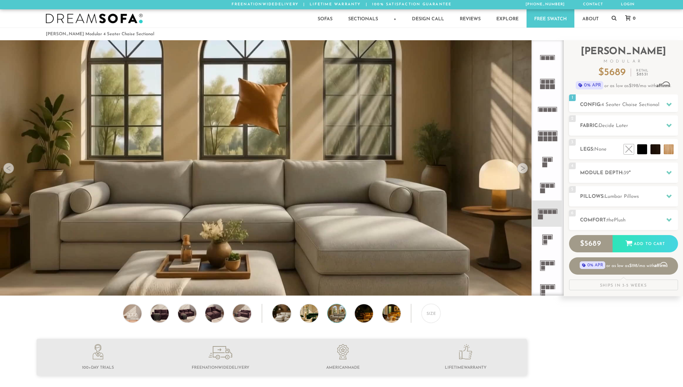
click at [522, 165] on div at bounding box center [522, 168] width 11 height 11
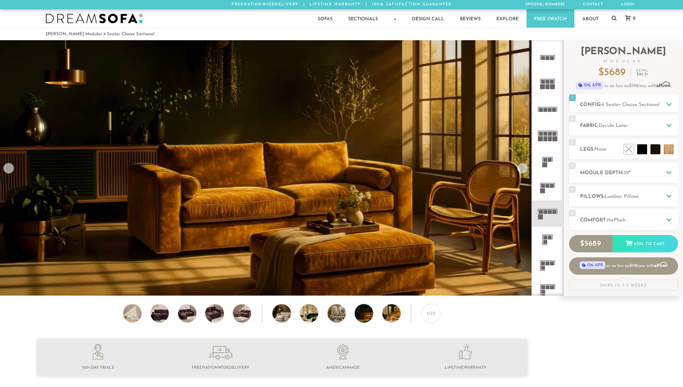
click at [522, 165] on div at bounding box center [522, 168] width 11 height 11
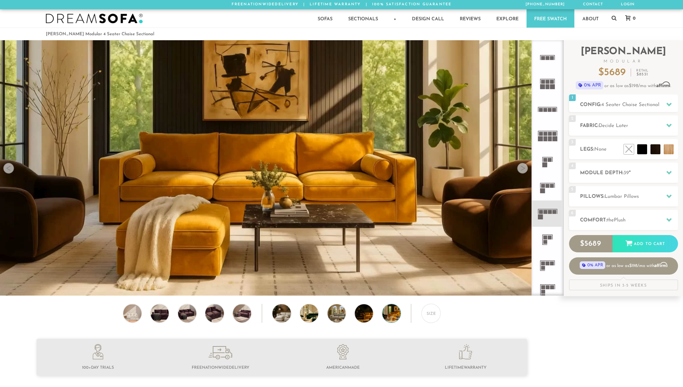
click at [522, 165] on div at bounding box center [522, 168] width 11 height 11
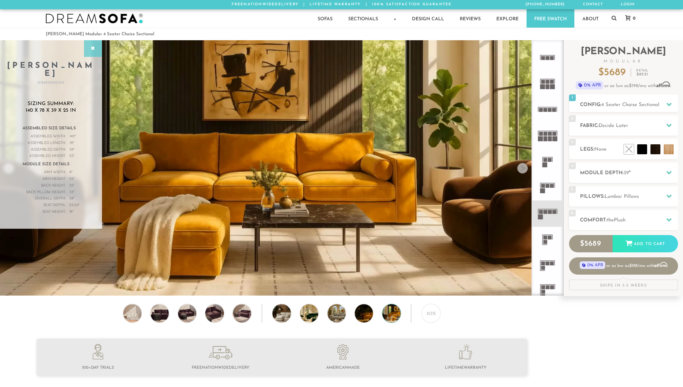
click at [96, 47] on icon at bounding box center [92, 48] width 7 height 5
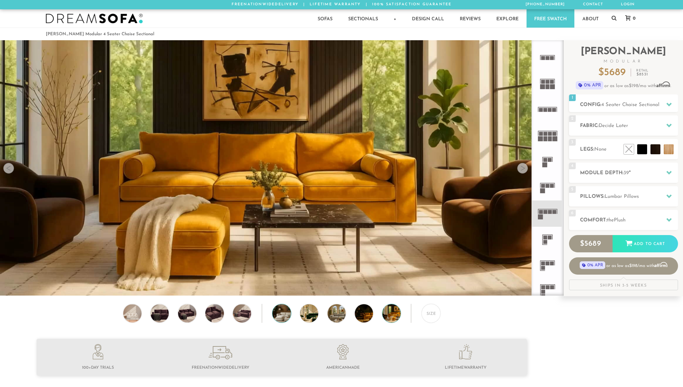
click at [284, 317] on img at bounding box center [288, 313] width 33 height 18
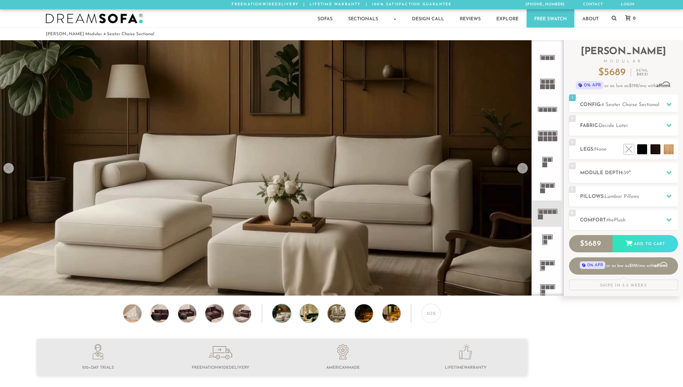
click at [312, 317] on img at bounding box center [316, 313] width 33 height 18
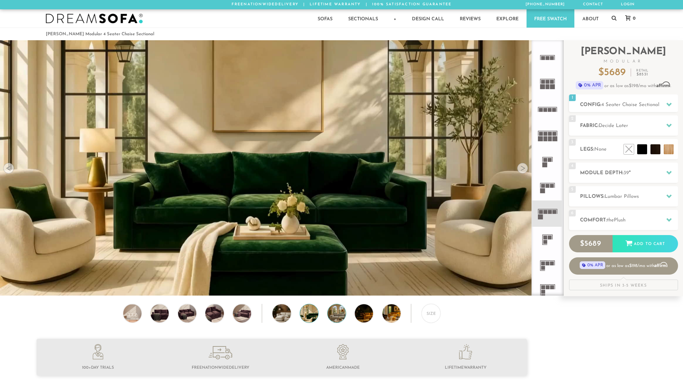
click at [333, 316] on img at bounding box center [344, 313] width 33 height 18
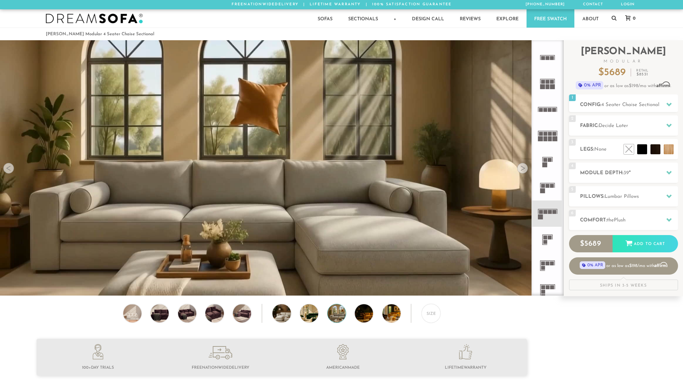
click at [354, 316] on div "Size" at bounding box center [281, 315] width 563 height 22
click at [355, 315] on img at bounding box center [371, 313] width 33 height 18
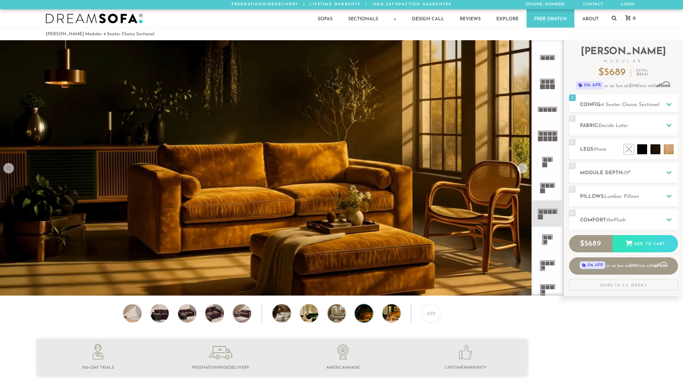
click at [367, 315] on img at bounding box center [371, 313] width 33 height 18
click at [388, 315] on img at bounding box center [398, 313] width 33 height 18
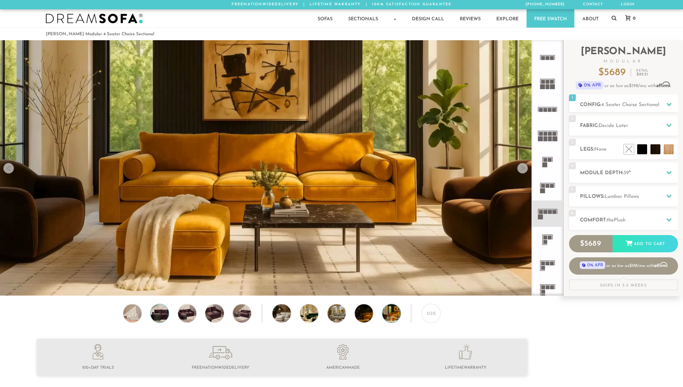
click at [159, 313] on img at bounding box center [160, 313] width 22 height 18
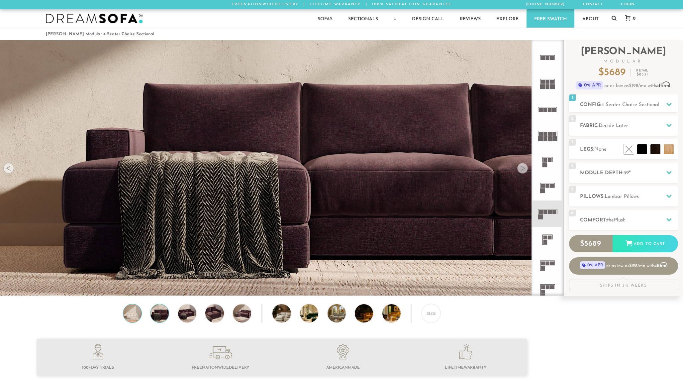
click at [133, 314] on img at bounding box center [132, 313] width 22 height 18
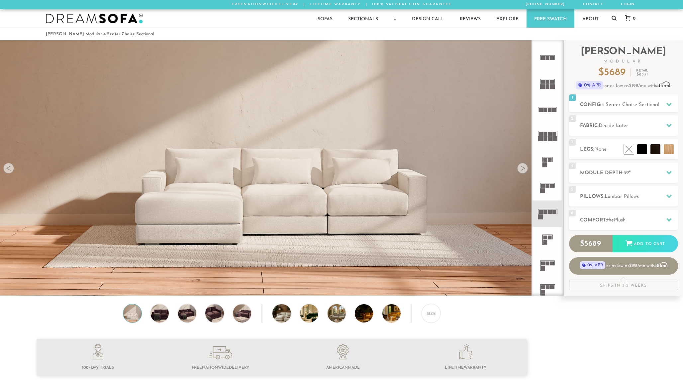
click at [523, 167] on div at bounding box center [522, 168] width 11 height 11
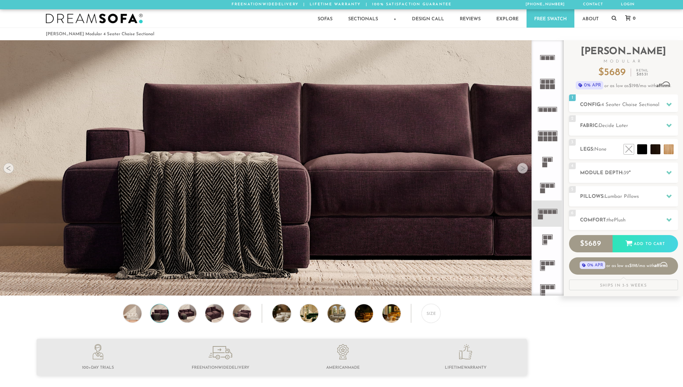
click at [523, 167] on div at bounding box center [522, 168] width 11 height 11
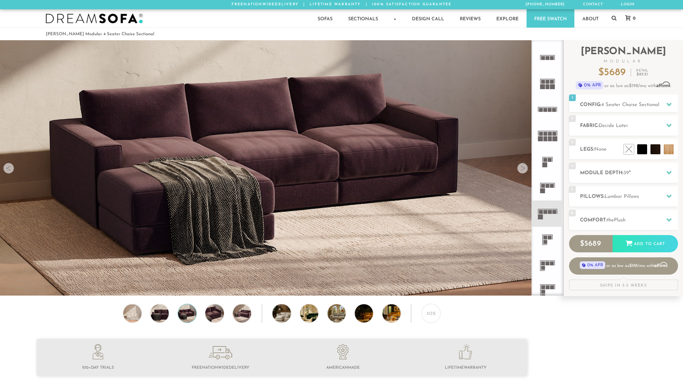
click at [523, 167] on div at bounding box center [522, 168] width 11 height 11
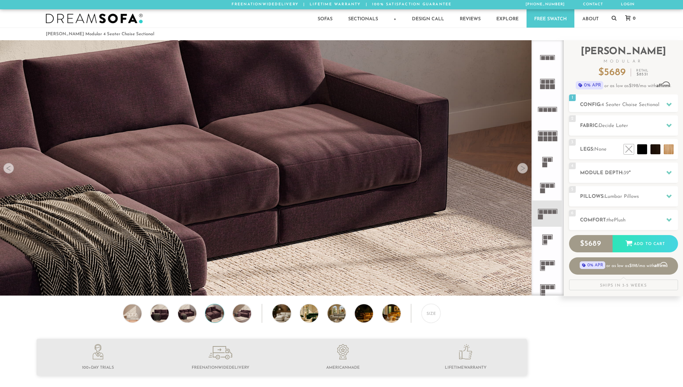
click at [523, 167] on div at bounding box center [522, 168] width 11 height 11
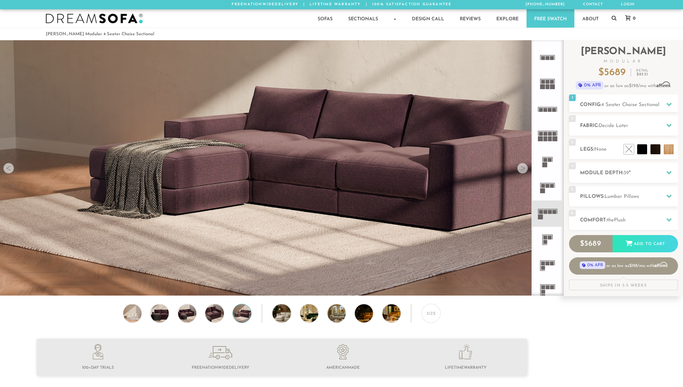
click at [523, 167] on div at bounding box center [522, 168] width 11 height 11
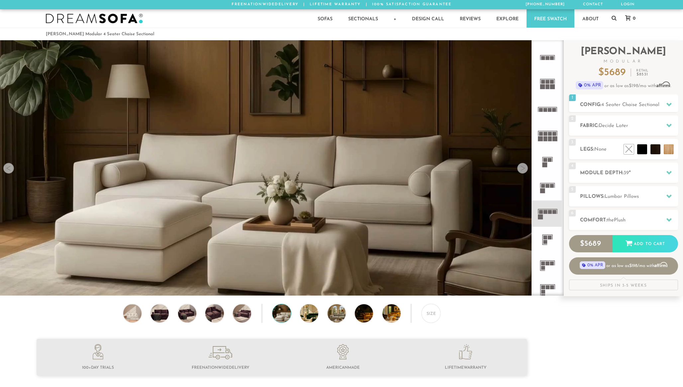
click at [523, 167] on div at bounding box center [522, 168] width 11 height 11
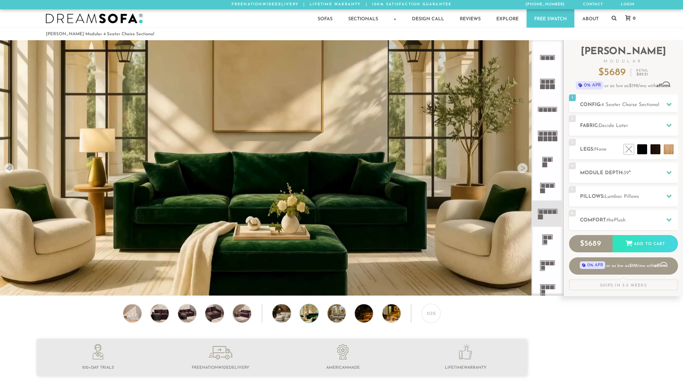
click at [523, 167] on div at bounding box center [522, 168] width 11 height 11
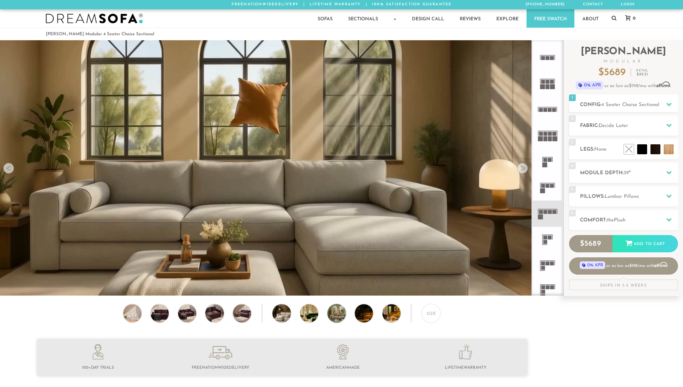
click at [523, 167] on div at bounding box center [522, 168] width 11 height 11
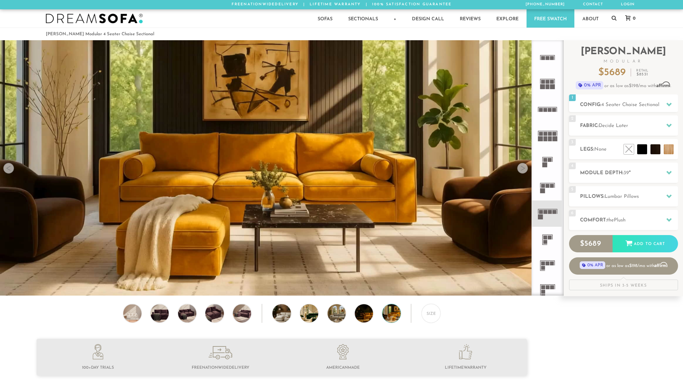
click at [523, 167] on div at bounding box center [522, 168] width 11 height 11
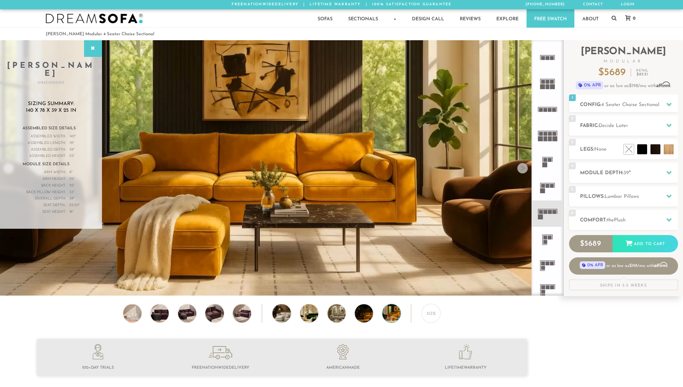
click at [523, 167] on div at bounding box center [522, 168] width 11 height 11
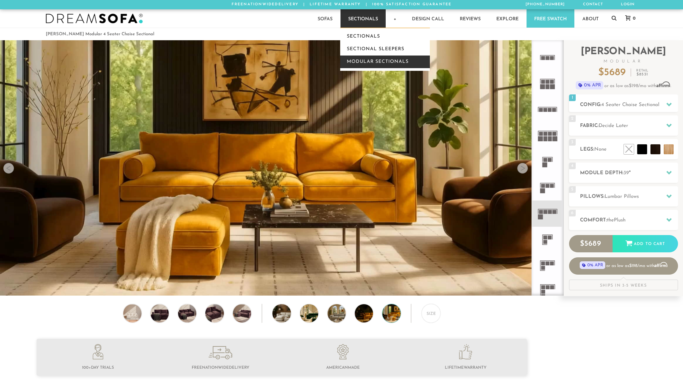
click at [362, 58] on link "Modular Sectionals" at bounding box center [385, 61] width 90 height 13
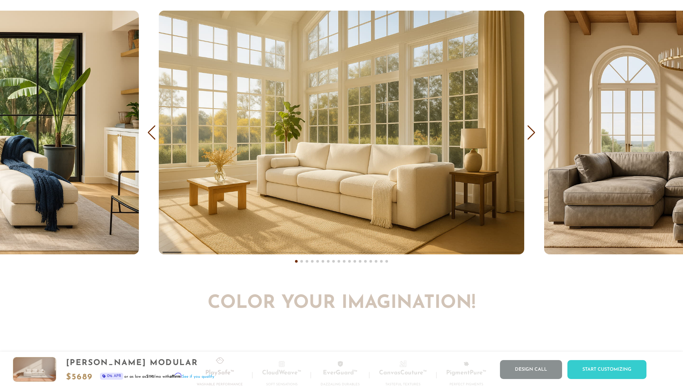
scroll to position [4349, 0]
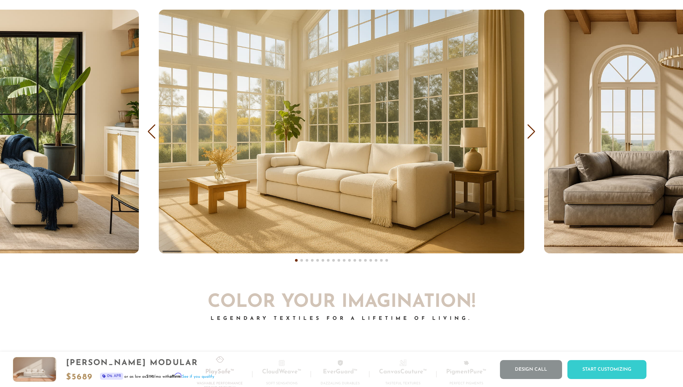
click at [533, 133] on div "Next slide" at bounding box center [531, 131] width 9 height 15
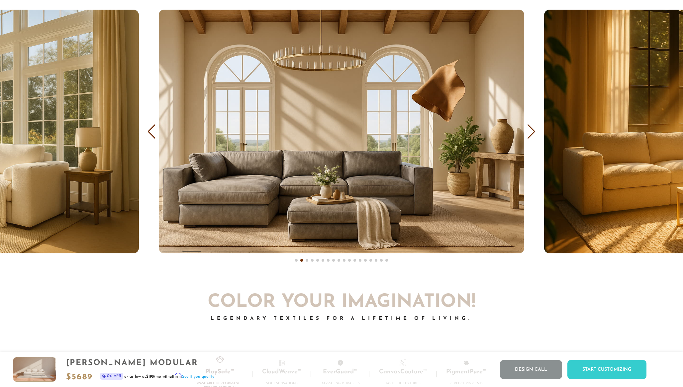
click at [533, 133] on div "Next slide" at bounding box center [531, 131] width 9 height 15
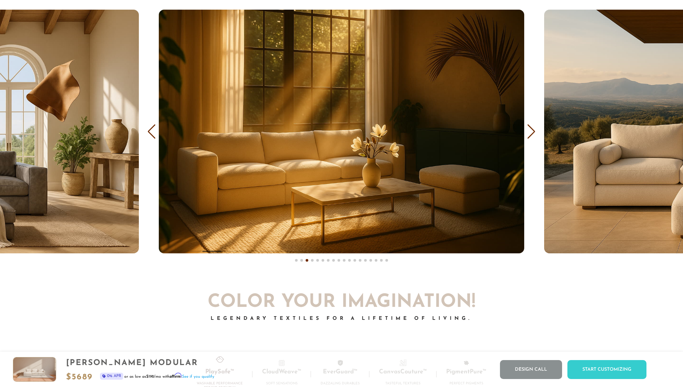
click at [533, 133] on div "Next slide" at bounding box center [531, 131] width 9 height 15
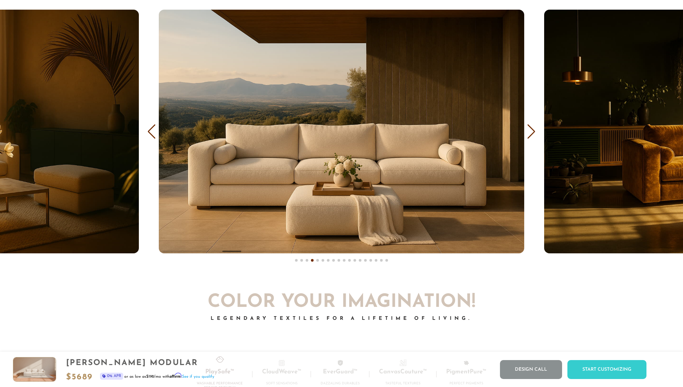
click at [533, 133] on div "Next slide" at bounding box center [531, 131] width 9 height 15
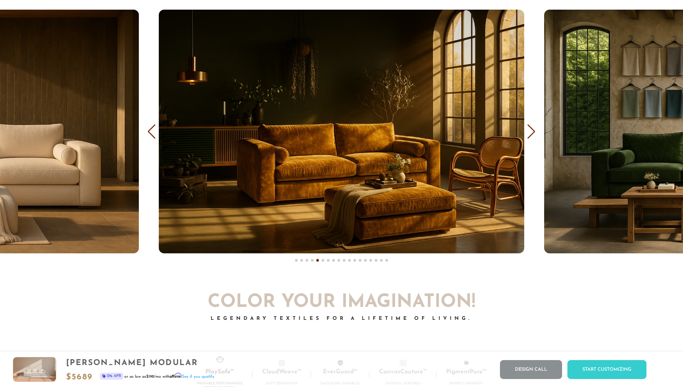
click at [533, 133] on div "Next slide" at bounding box center [531, 131] width 9 height 15
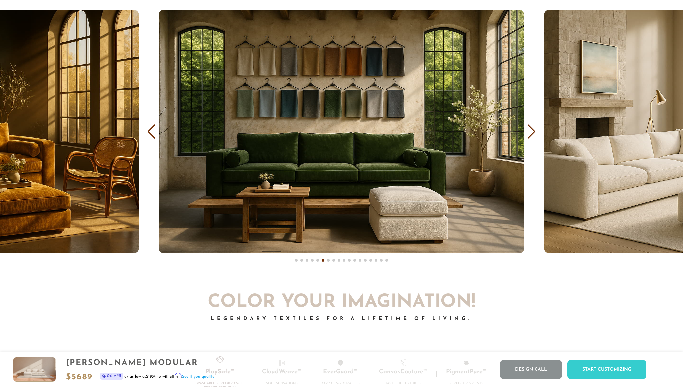
click at [533, 133] on div "Next slide" at bounding box center [531, 131] width 9 height 15
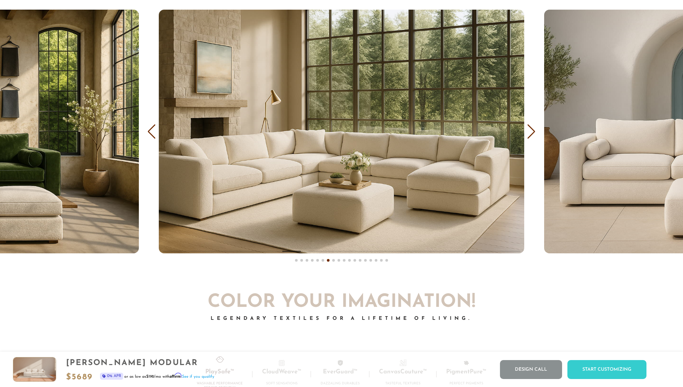
click at [533, 133] on div "Next slide" at bounding box center [531, 131] width 9 height 15
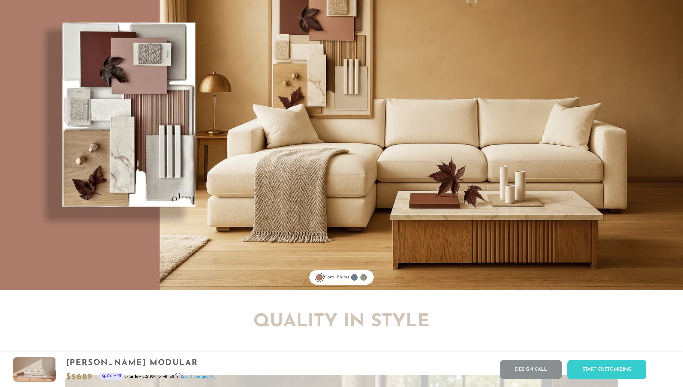
scroll to position [5761, 0]
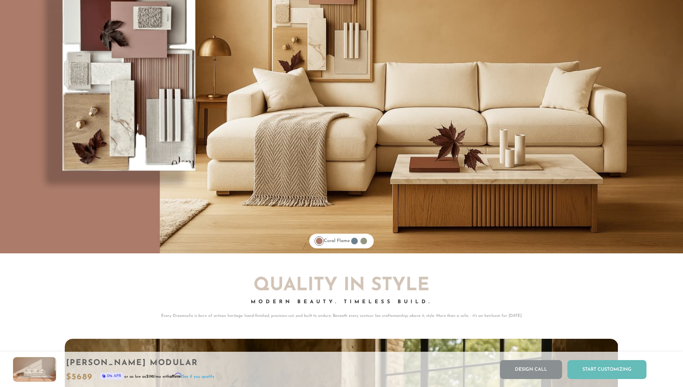
click at [602, 371] on div "Start Customizing" at bounding box center [606, 369] width 79 height 19
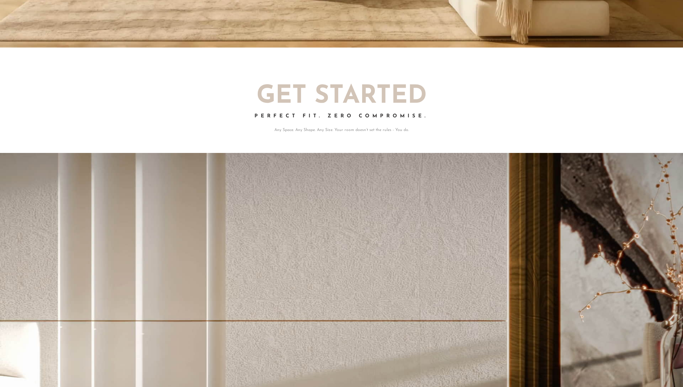
scroll to position [0, 0]
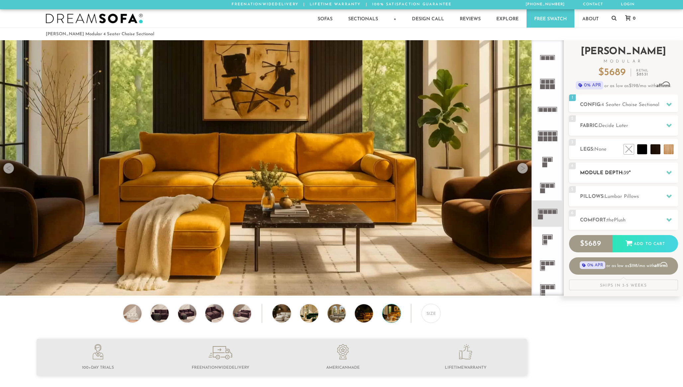
click at [591, 172] on h2 "Module Depth: 39 "" at bounding box center [629, 173] width 98 height 8
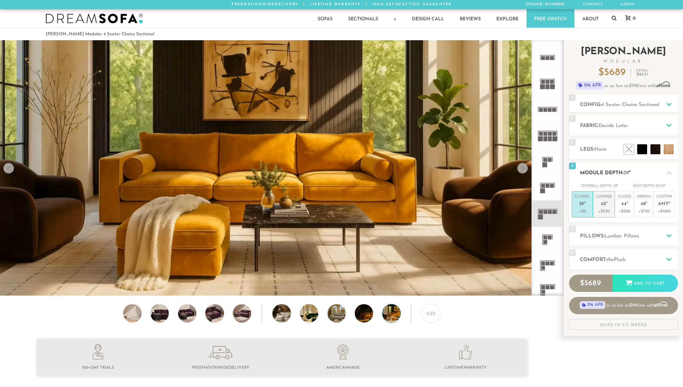
click at [607, 208] on p "Lounge 42 "" at bounding box center [604, 201] width 16 height 14
click at [523, 169] on div at bounding box center [522, 168] width 11 height 11
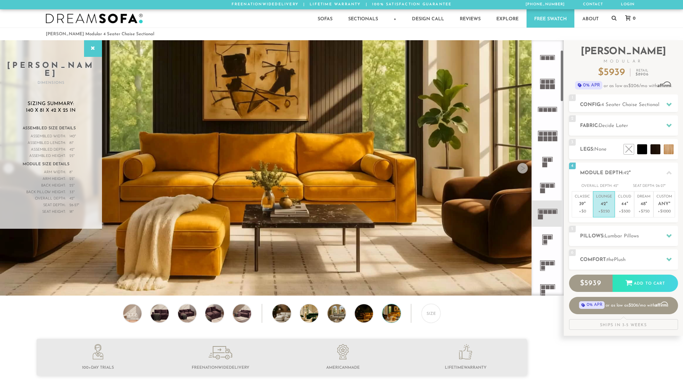
click at [547, 159] on icon at bounding box center [548, 162] width 26 height 26
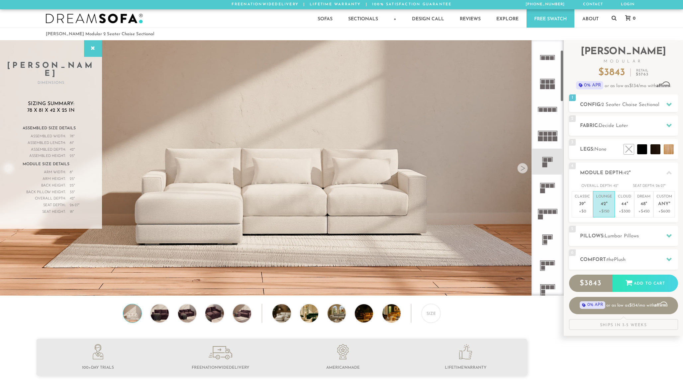
click at [548, 137] on rect at bounding box center [550, 138] width 4 height 5
click at [545, 107] on icon at bounding box center [548, 109] width 26 height 26
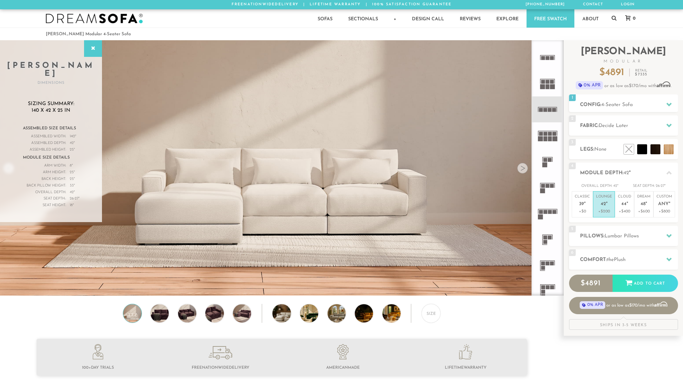
click at [545, 80] on rect at bounding box center [543, 82] width 4 height 4
click at [546, 64] on icon at bounding box center [548, 58] width 26 height 26
click at [597, 238] on h2 "Pillows: Lumbar Pillows" at bounding box center [629, 236] width 98 height 8
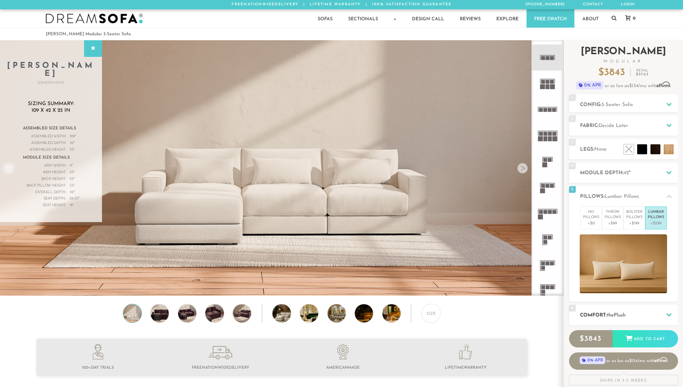
click at [600, 316] on h2 "Comfort: the Plush" at bounding box center [629, 315] width 98 height 8
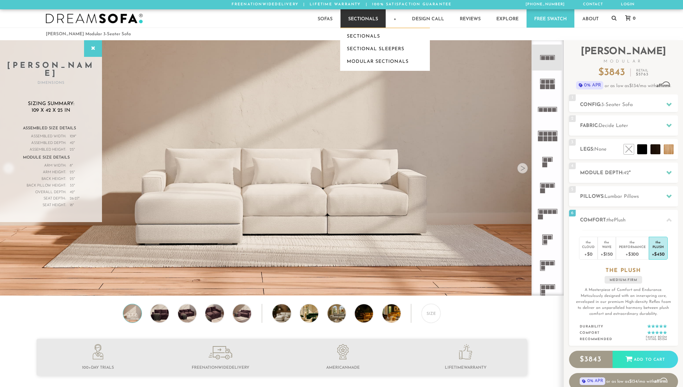
click at [358, 16] on link "Sectionals" at bounding box center [363, 18] width 45 height 18
click at [358, 33] on link "Sectionals" at bounding box center [385, 36] width 90 height 13
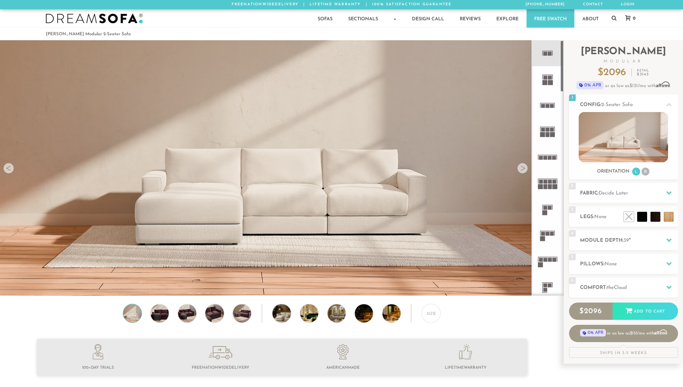
click at [521, 167] on div at bounding box center [522, 168] width 11 height 11
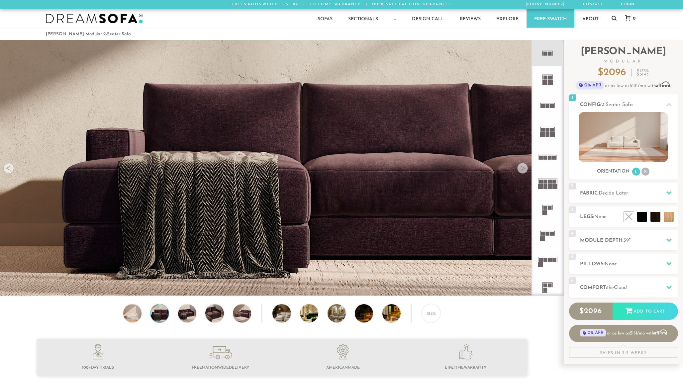
click at [521, 167] on div at bounding box center [522, 168] width 11 height 11
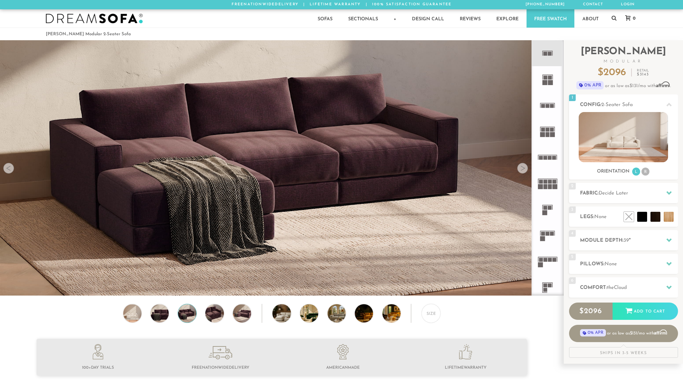
click at [521, 167] on div at bounding box center [522, 168] width 11 height 11
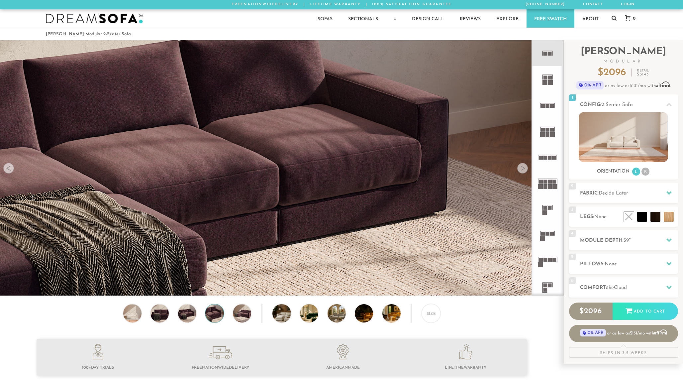
click at [521, 167] on div at bounding box center [522, 168] width 11 height 11
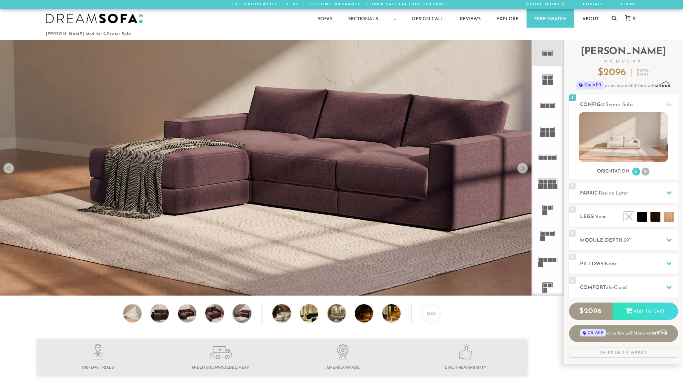
click at [521, 167] on div at bounding box center [522, 168] width 11 height 11
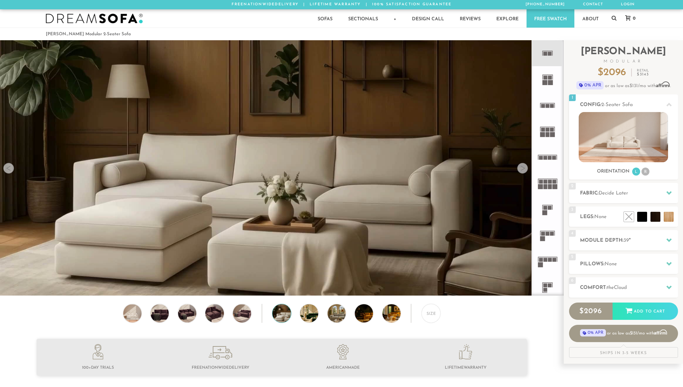
click at [521, 167] on div at bounding box center [522, 168] width 11 height 11
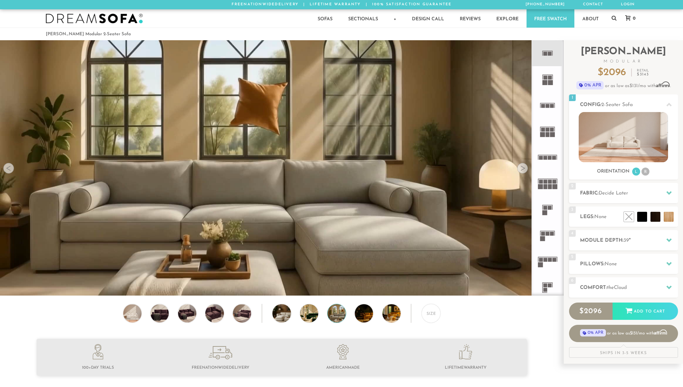
click at [521, 167] on div at bounding box center [522, 168] width 11 height 11
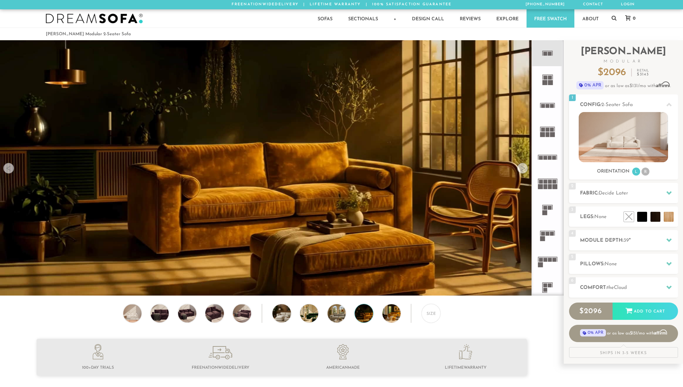
click at [521, 167] on div at bounding box center [522, 168] width 11 height 11
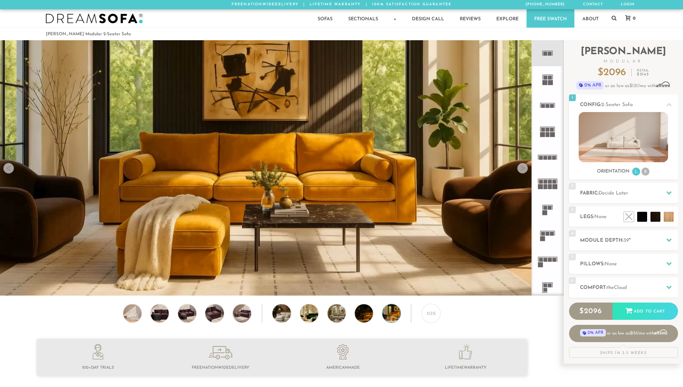
click at [521, 167] on div at bounding box center [522, 168] width 11 height 11
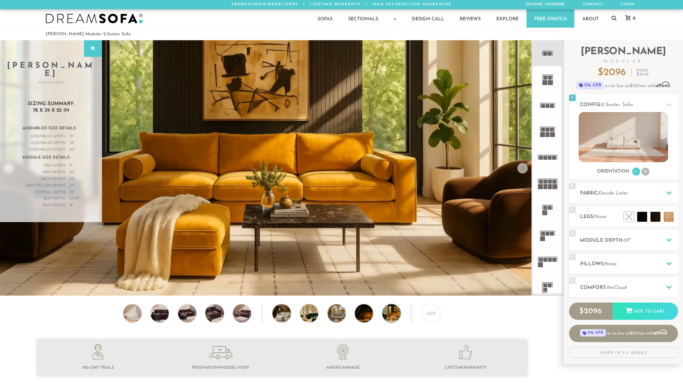
click at [521, 167] on div at bounding box center [522, 168] width 11 height 11
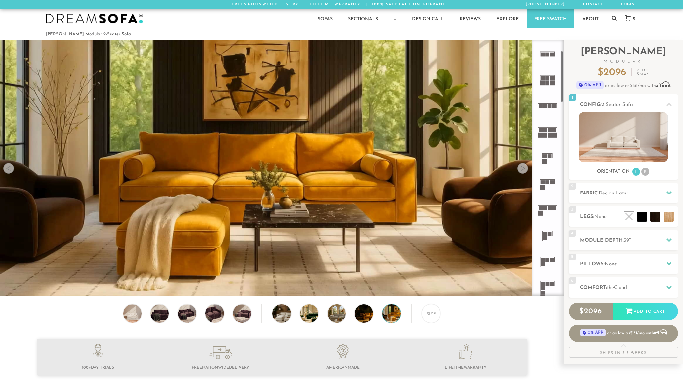
scroll to position [78, 0]
click at [544, 157] on rect at bounding box center [543, 155] width 4 height 4
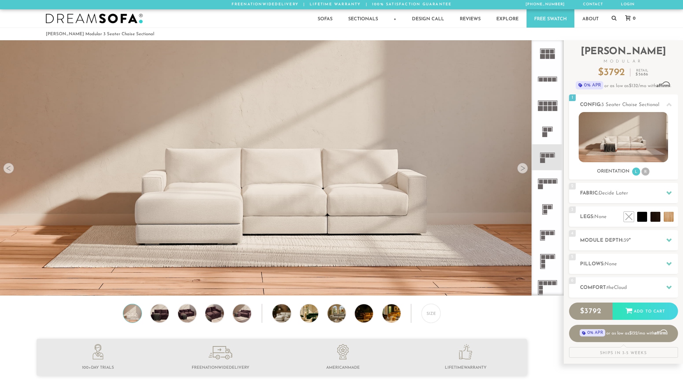
click at [544, 230] on rect at bounding box center [547, 230] width 15 height 1
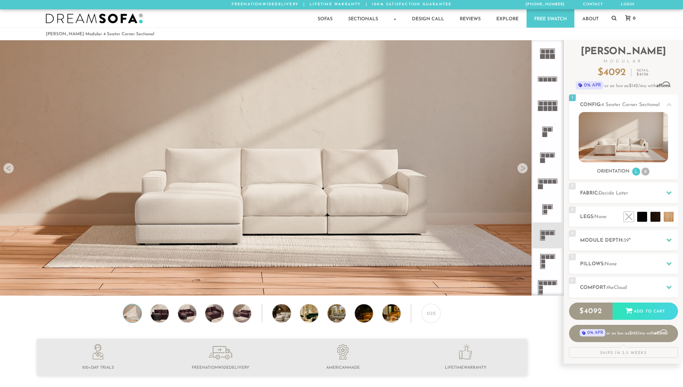
click at [544, 237] on rect at bounding box center [543, 238] width 4 height 4
click at [626, 216] on li at bounding box center [614, 202] width 40 height 40
click at [583, 193] on h2 "Fabric: Decide Later" at bounding box center [629, 193] width 98 height 8
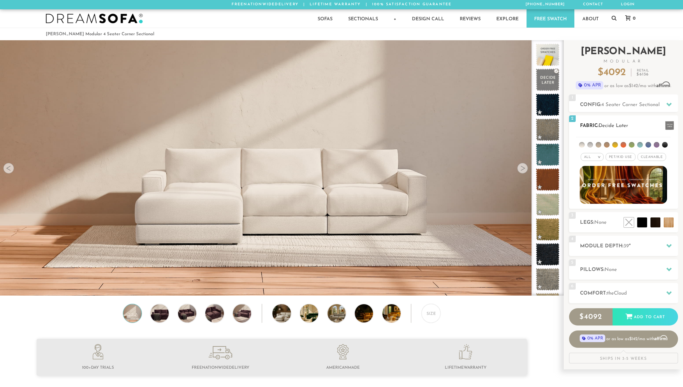
click at [595, 186] on img at bounding box center [623, 185] width 96 height 42
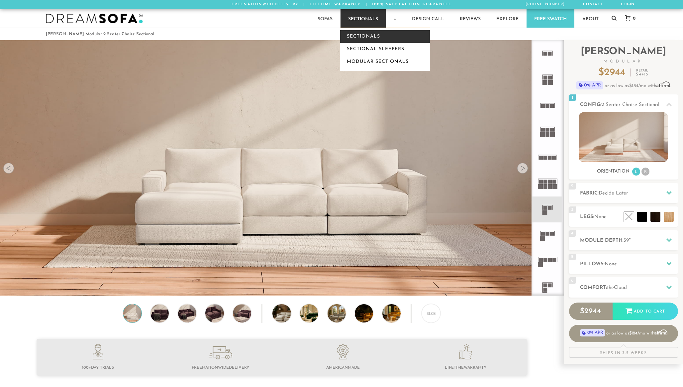
click at [368, 36] on link "Sectionals" at bounding box center [385, 36] width 90 height 13
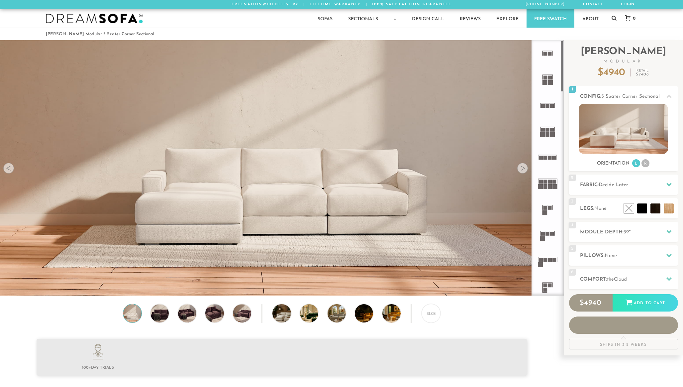
scroll to position [7944, 683]
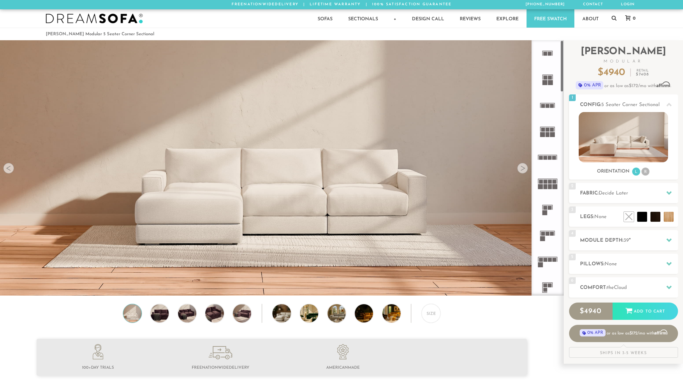
click at [524, 169] on div at bounding box center [522, 168] width 11 height 11
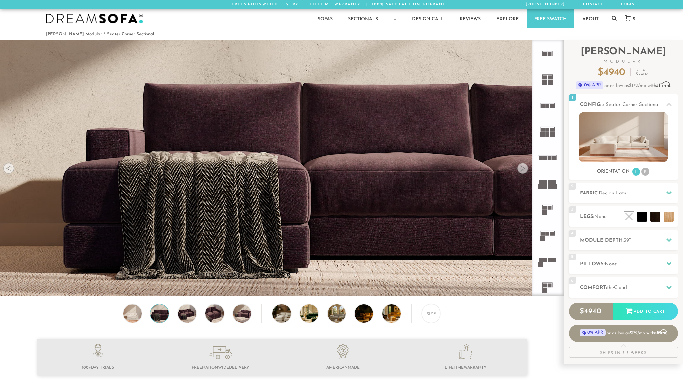
click at [524, 169] on div at bounding box center [522, 168] width 11 height 11
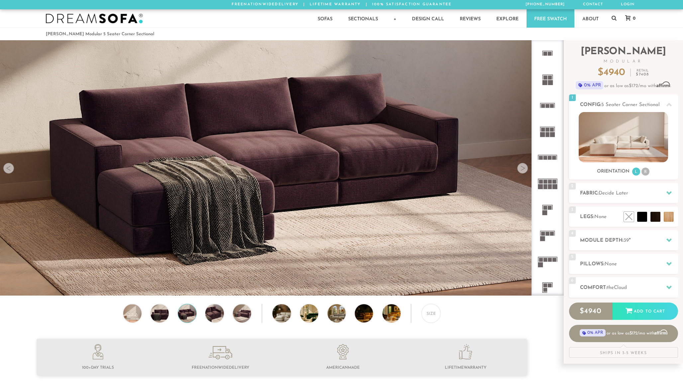
click at [524, 169] on div at bounding box center [522, 168] width 11 height 11
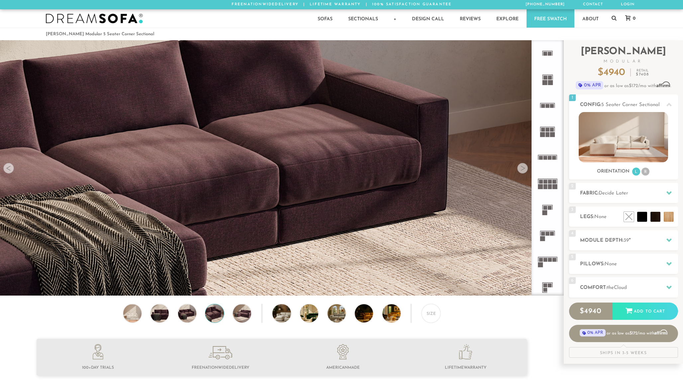
click at [524, 169] on div at bounding box center [522, 168] width 11 height 11
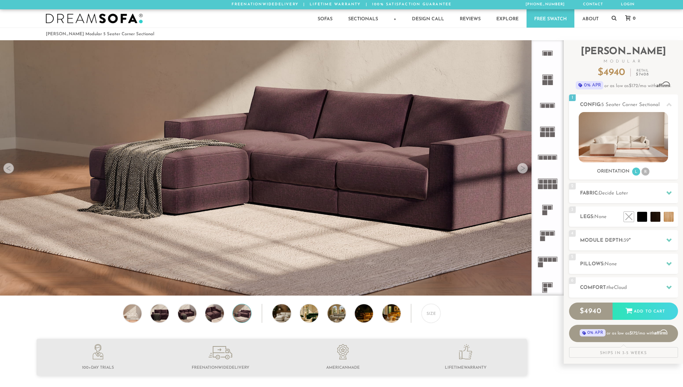
click at [524, 169] on div at bounding box center [522, 168] width 11 height 11
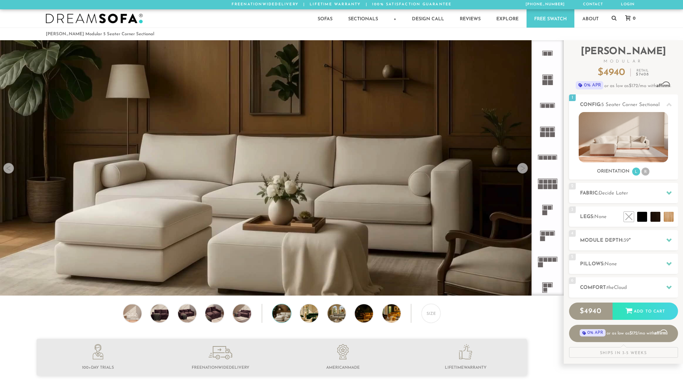
click at [524, 169] on div at bounding box center [522, 168] width 11 height 11
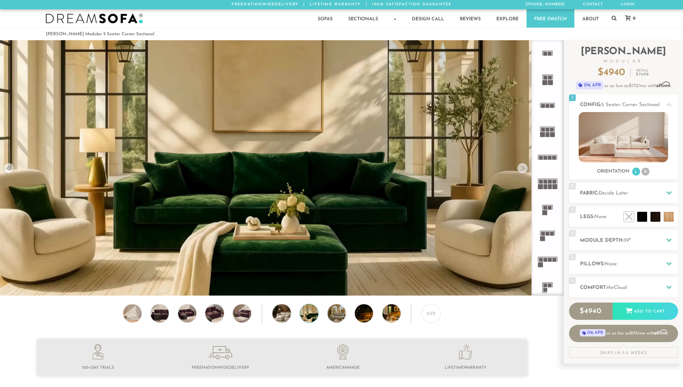
click at [10, 167] on div at bounding box center [8, 168] width 11 height 11
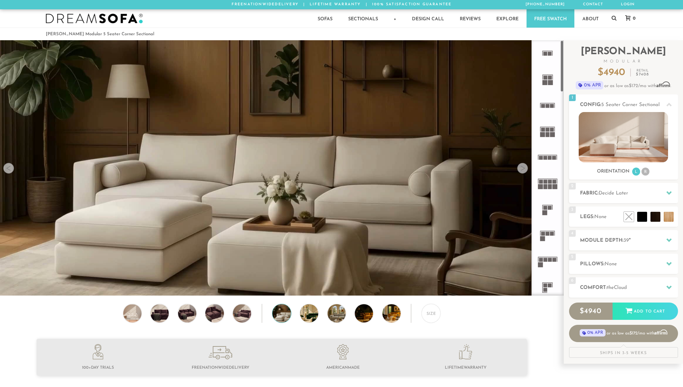
click at [524, 170] on div at bounding box center [522, 168] width 11 height 11
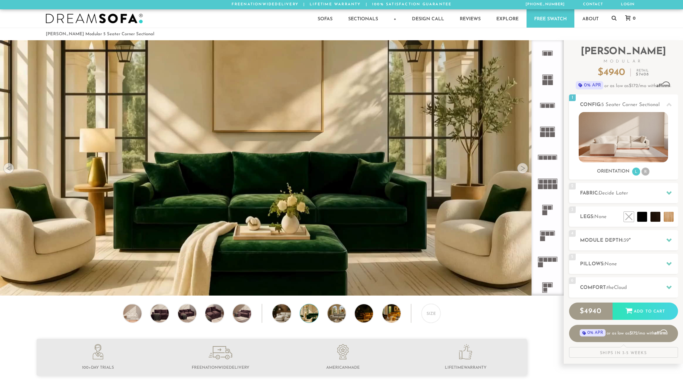
click at [524, 170] on div at bounding box center [522, 168] width 11 height 11
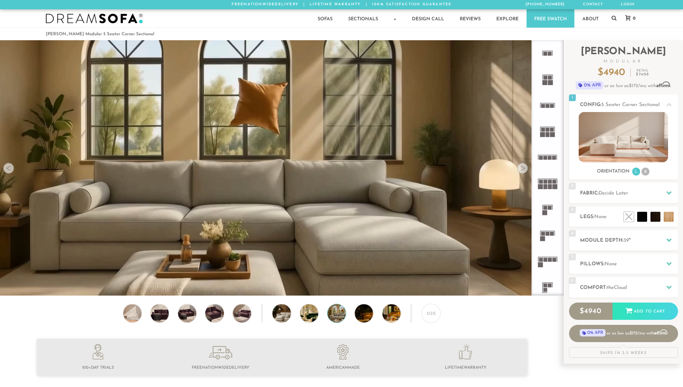
click at [524, 170] on div at bounding box center [522, 168] width 11 height 11
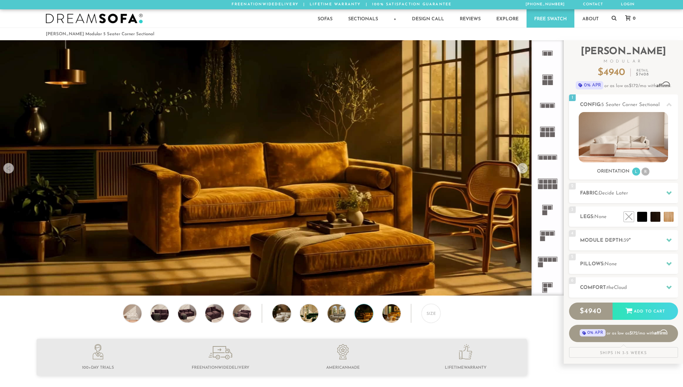
click at [523, 170] on div at bounding box center [522, 168] width 11 height 11
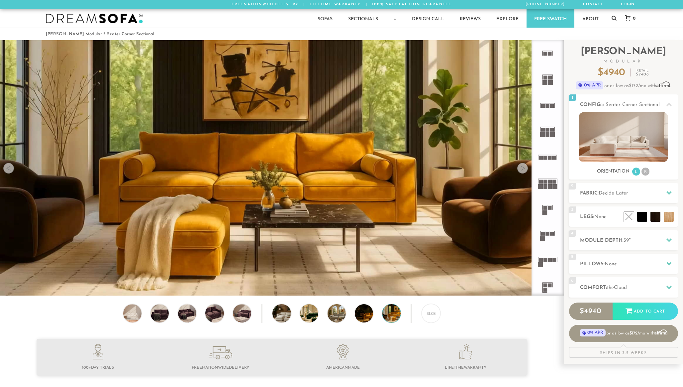
click at [523, 170] on div at bounding box center [522, 168] width 11 height 11
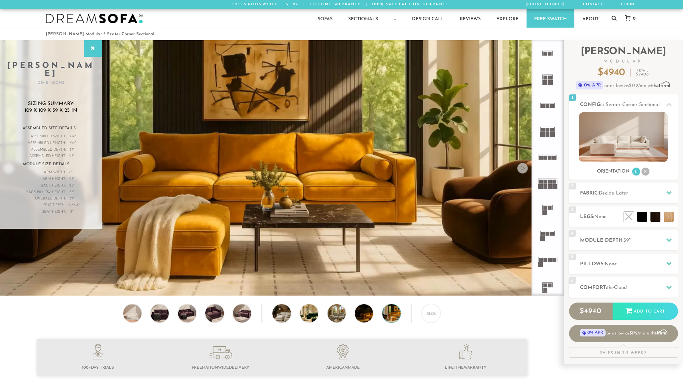
click at [523, 170] on div at bounding box center [522, 168] width 11 height 11
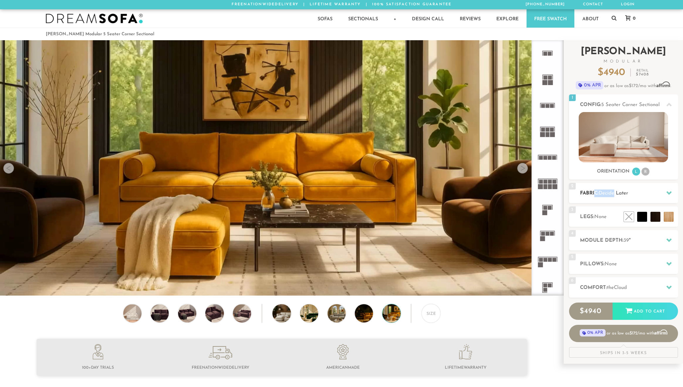
drag, startPoint x: 615, startPoint y: 190, endPoint x: 596, endPoint y: 190, distance: 18.9
click at [596, 191] on h2 "Fabric: Decide Later" at bounding box center [629, 193] width 98 height 8
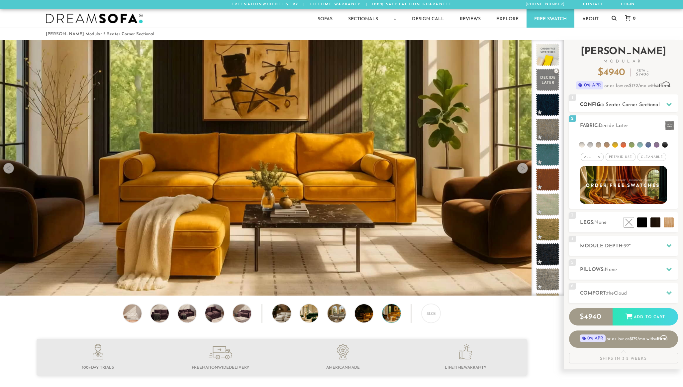
click at [586, 99] on div "1 Config: 5 Seater Corner Sectional R" at bounding box center [623, 103] width 109 height 18
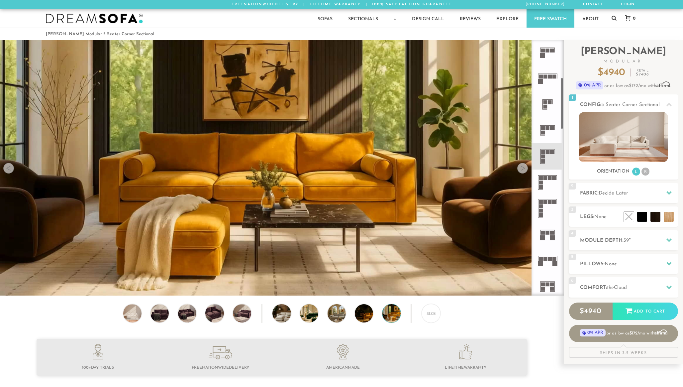
scroll to position [184, 0]
click at [553, 155] on icon at bounding box center [548, 156] width 26 height 26
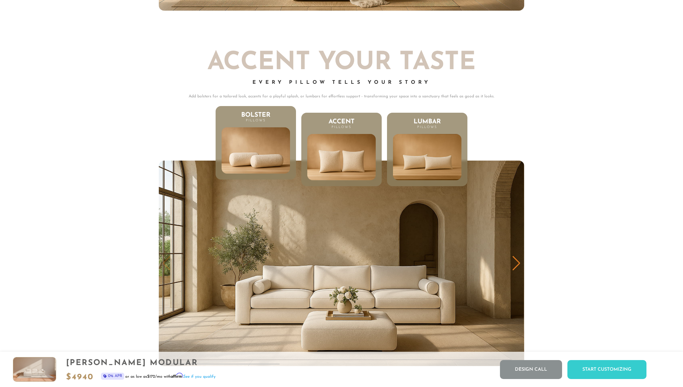
scroll to position [3598, 0]
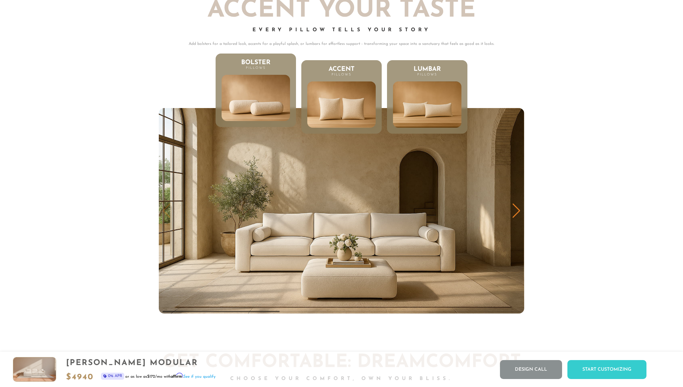
click at [518, 213] on div "Next slide" at bounding box center [516, 210] width 9 height 15
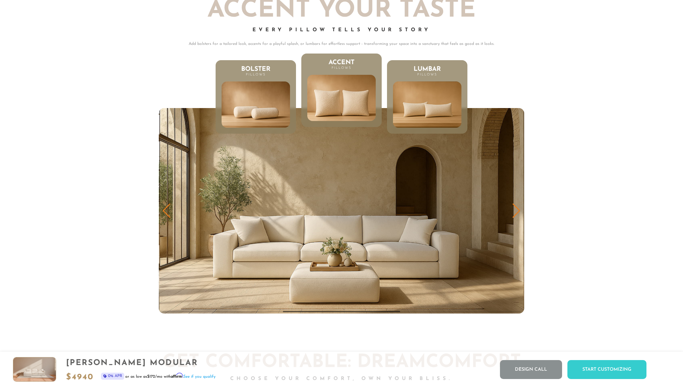
click at [518, 213] on div "Next slide" at bounding box center [516, 210] width 9 height 15
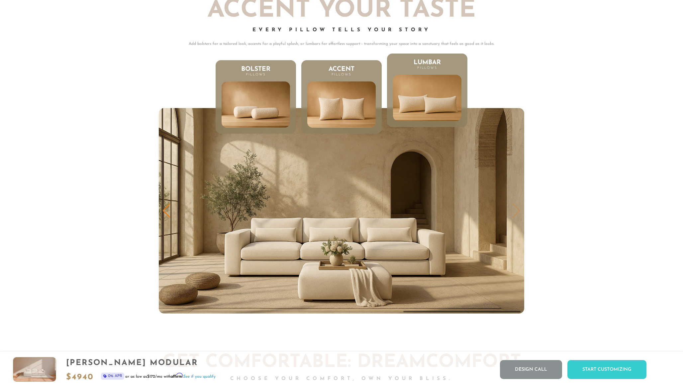
click at [518, 213] on img "3 / 3" at bounding box center [341, 210] width 365 height 205
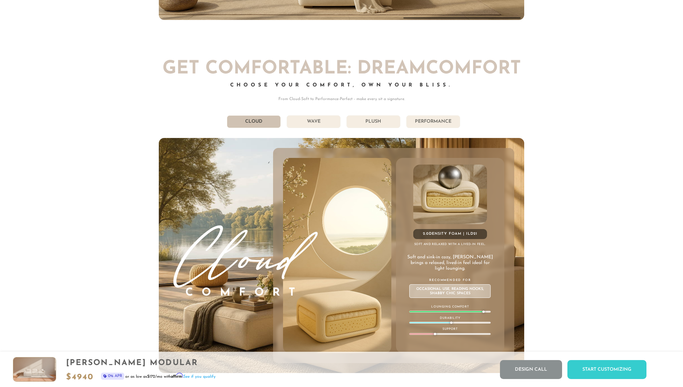
scroll to position [3926, 0]
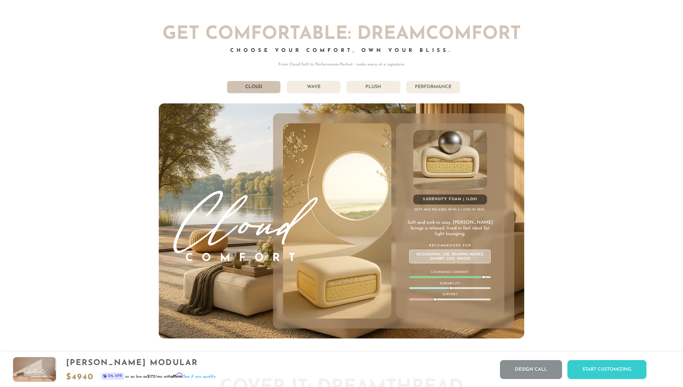
click at [447, 91] on li "Performance" at bounding box center [433, 87] width 54 height 13
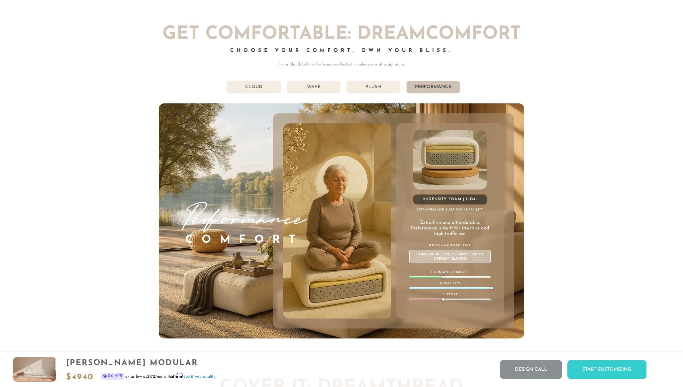
click at [389, 88] on li "Plush" at bounding box center [374, 87] width 54 height 13
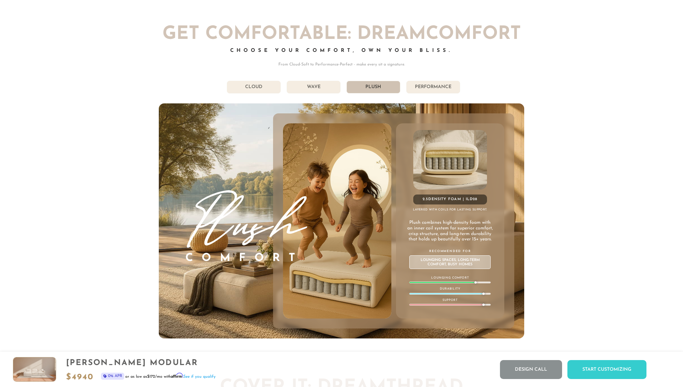
click at [419, 92] on li "Performance" at bounding box center [433, 87] width 54 height 13
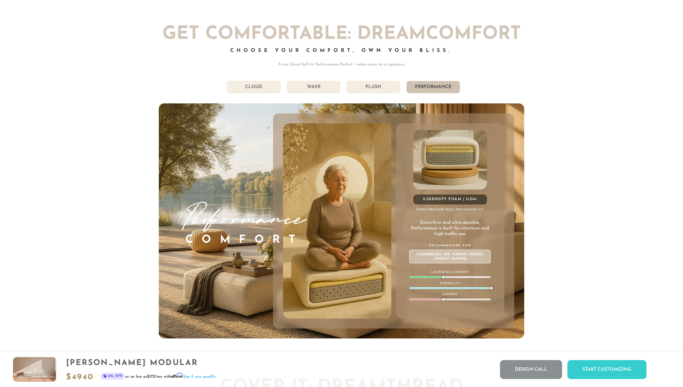
click at [317, 85] on li "Wave" at bounding box center [314, 87] width 54 height 13
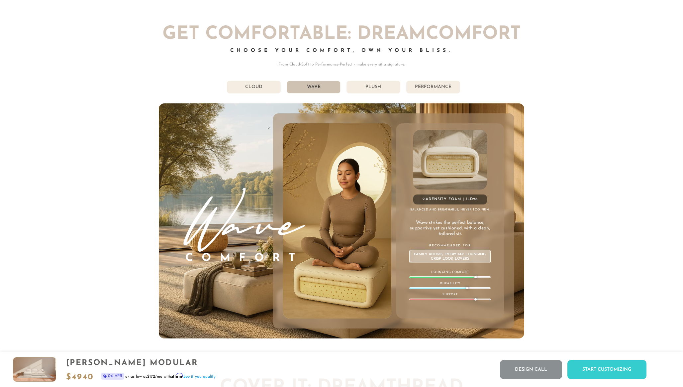
click at [265, 89] on li "Cloud" at bounding box center [254, 87] width 54 height 13
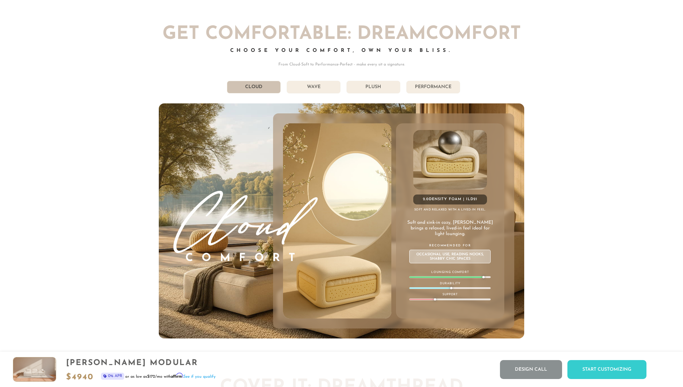
click at [367, 86] on li "Plush" at bounding box center [374, 87] width 54 height 13
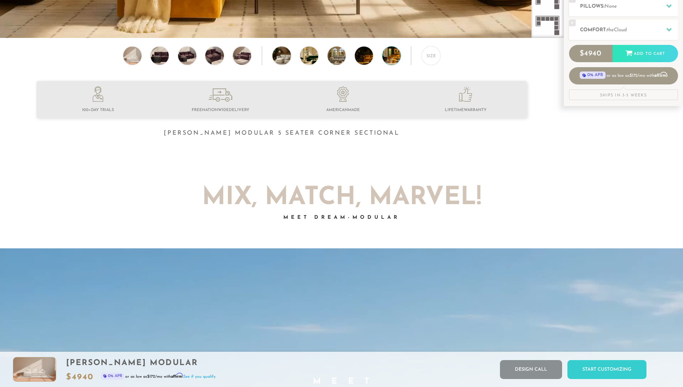
scroll to position [0, 0]
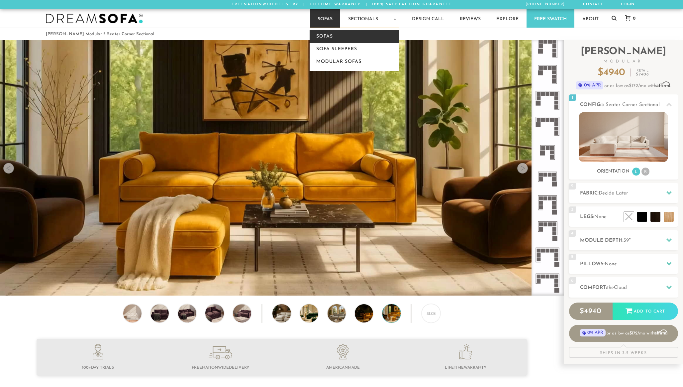
click at [325, 35] on link "Sofas" at bounding box center [355, 36] width 90 height 13
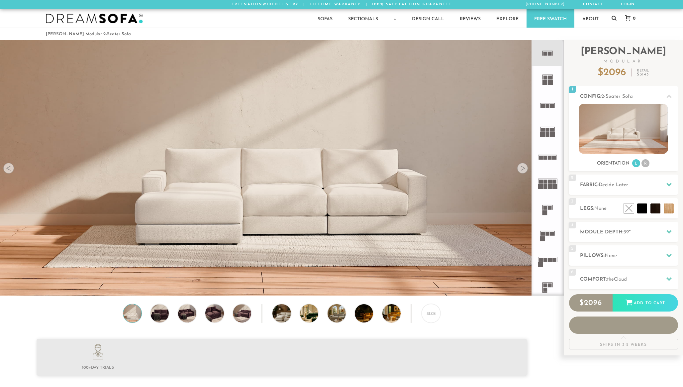
scroll to position [7944, 683]
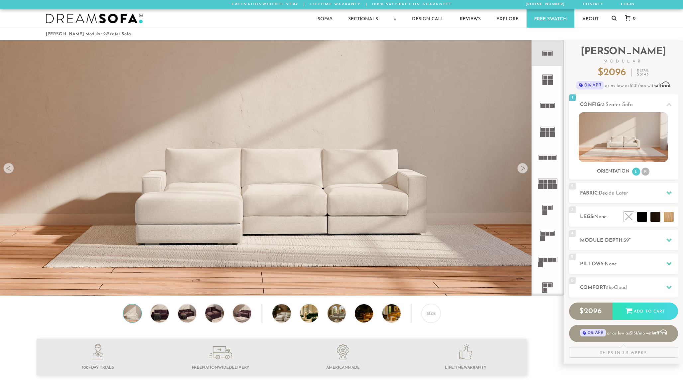
click at [525, 166] on div at bounding box center [522, 168] width 11 height 11
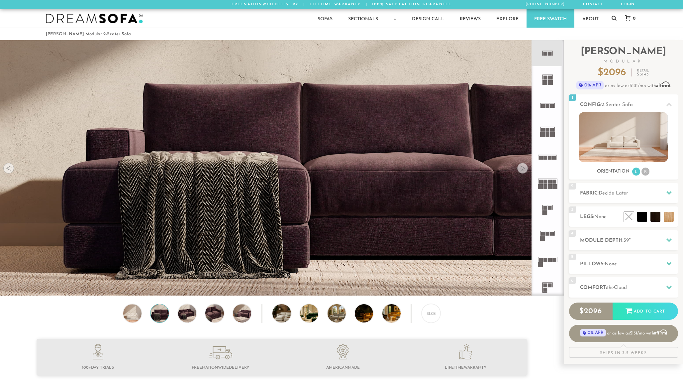
click at [525, 166] on div at bounding box center [522, 168] width 11 height 11
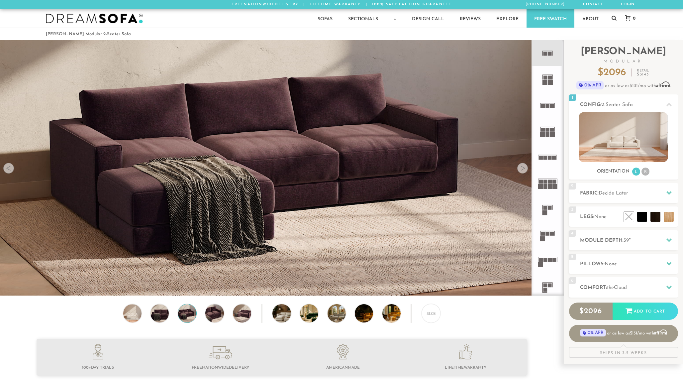
click at [525, 166] on div at bounding box center [522, 168] width 11 height 11
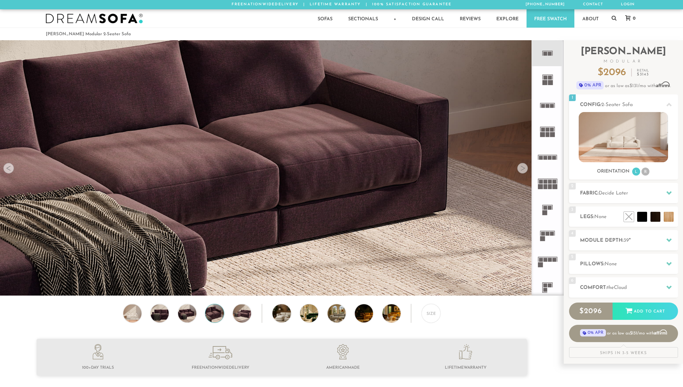
click at [525, 166] on div at bounding box center [522, 168] width 11 height 11
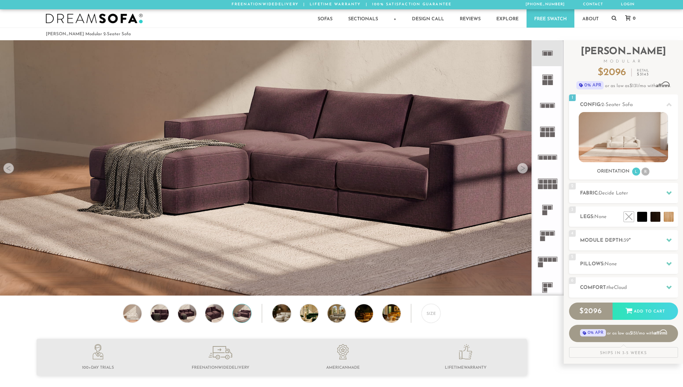
click at [525, 166] on div at bounding box center [522, 168] width 11 height 11
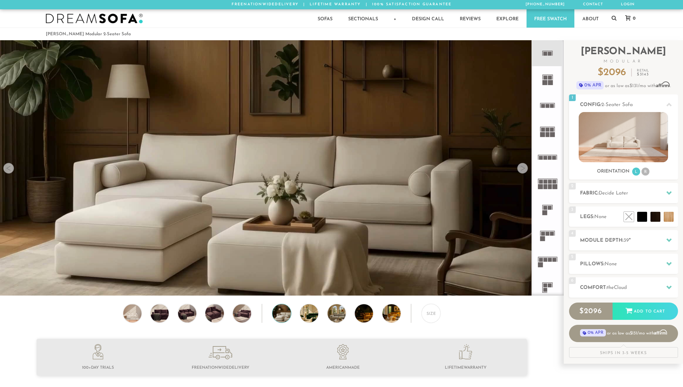
click at [525, 166] on div at bounding box center [522, 168] width 11 height 11
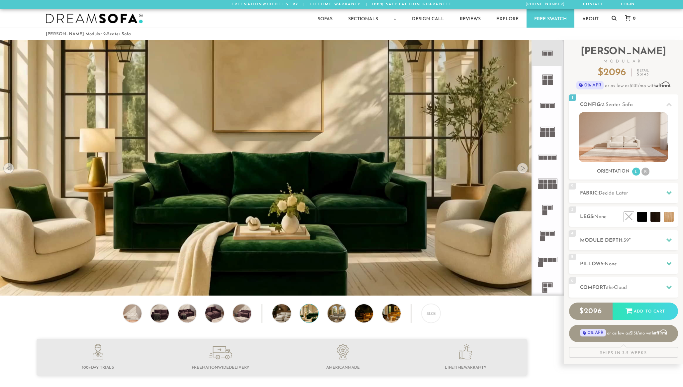
click at [525, 166] on div at bounding box center [522, 168] width 11 height 11
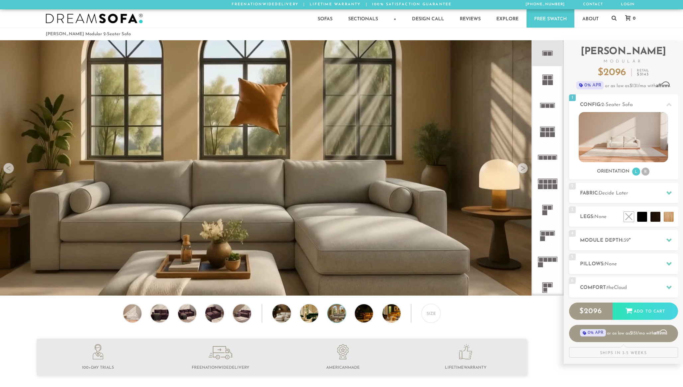
click at [525, 166] on div at bounding box center [522, 168] width 11 height 11
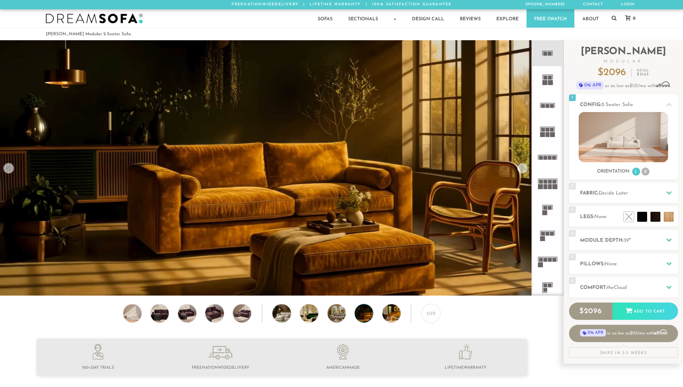
click at [525, 166] on div at bounding box center [522, 168] width 11 height 11
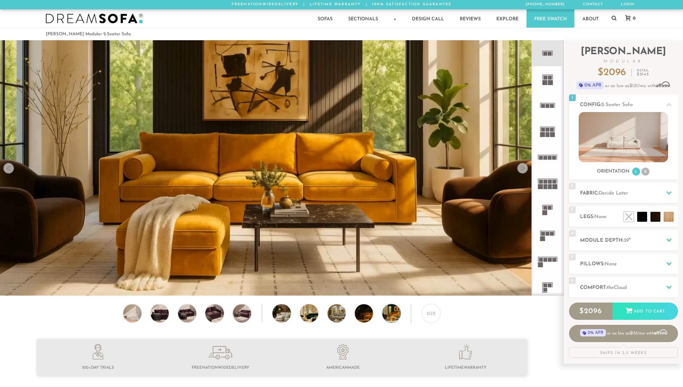
click at [525, 166] on div at bounding box center [522, 168] width 11 height 11
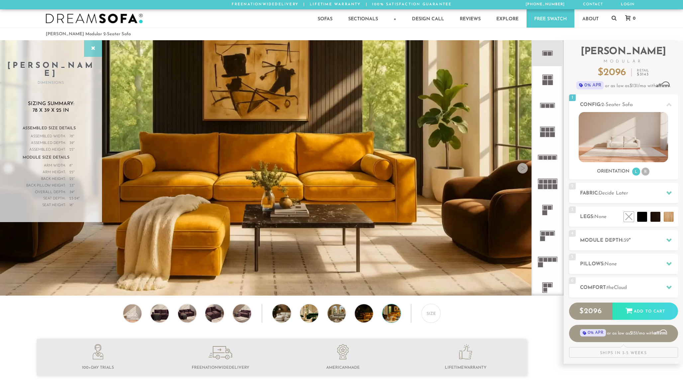
click at [98, 48] on div at bounding box center [93, 48] width 18 height 17
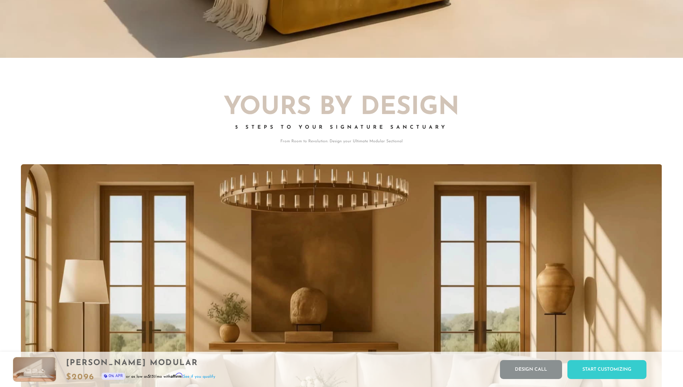
scroll to position [967, 0]
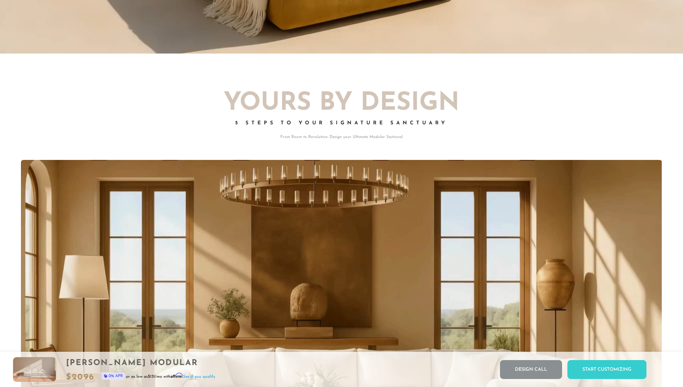
drag, startPoint x: 603, startPoint y: 368, endPoint x: 593, endPoint y: 285, distance: 84.0
click at [538, 87] on div "Yours By Design 5 Steps to Your Signature Sanctuary From Room to Revolution: De…" at bounding box center [341, 309] width 683 height 470
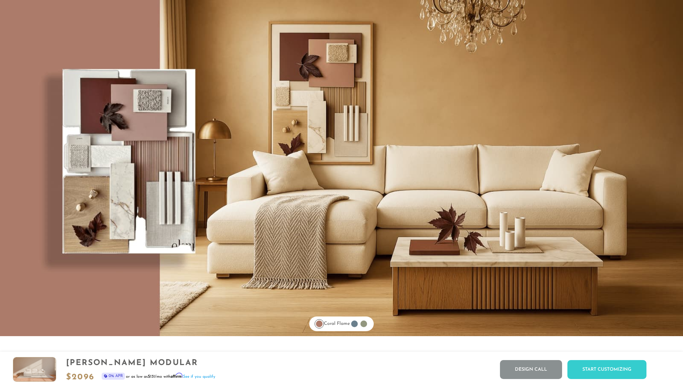
scroll to position [5680, 0]
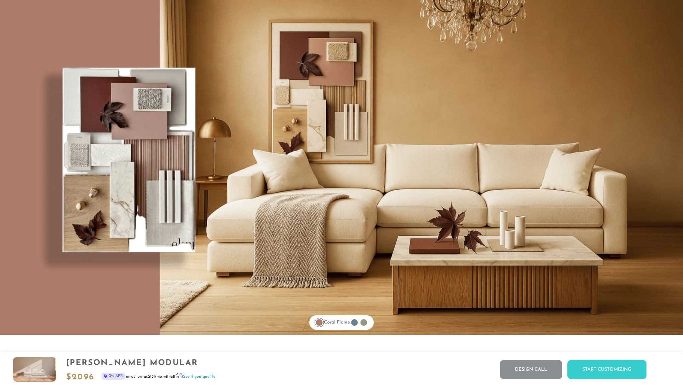
click at [356, 324] on div at bounding box center [354, 322] width 7 height 7
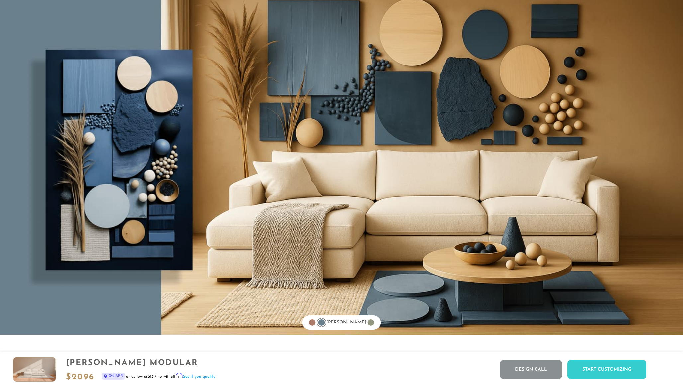
click at [368, 324] on div at bounding box center [371, 322] width 7 height 7
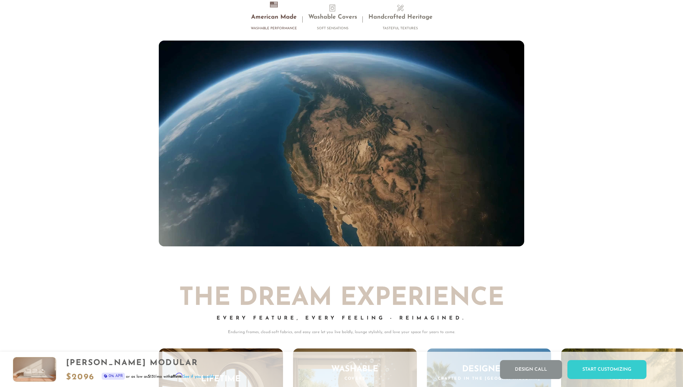
scroll to position [6548, 0]
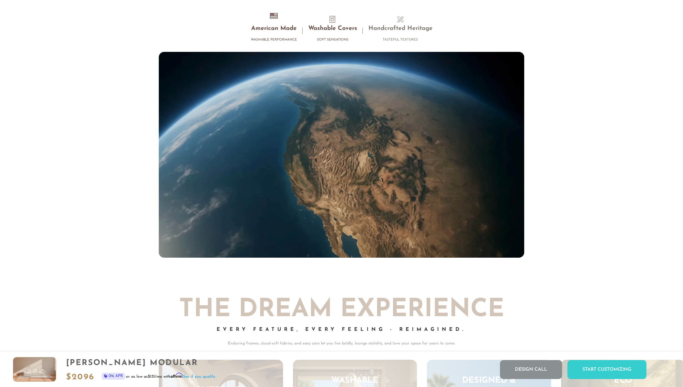
click at [333, 31] on h3 "Washable Covers" at bounding box center [332, 29] width 49 height 8
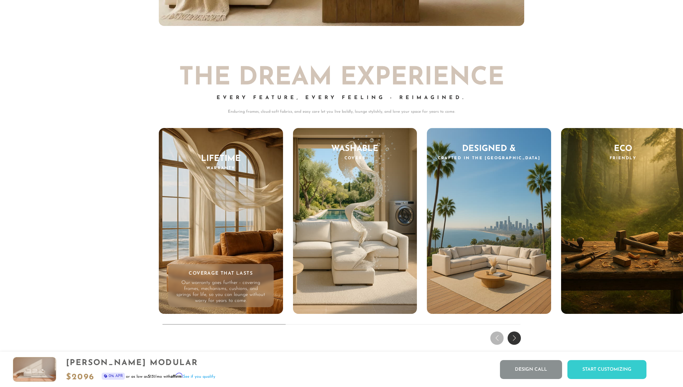
scroll to position [6791, 0]
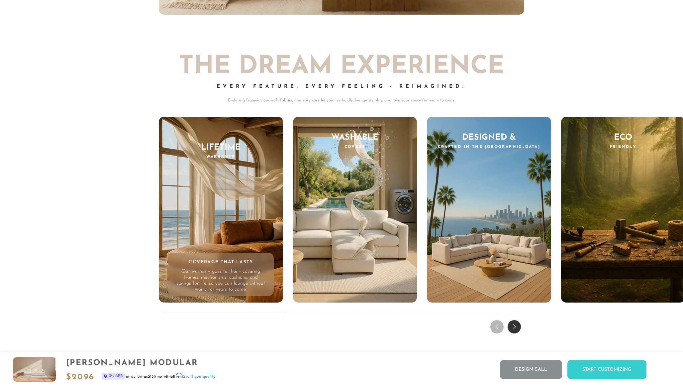
click at [220, 184] on div "Lifetime Warranty Coverage That Lasts Our warranty goes further - covering fram…" at bounding box center [221, 210] width 124 height 186
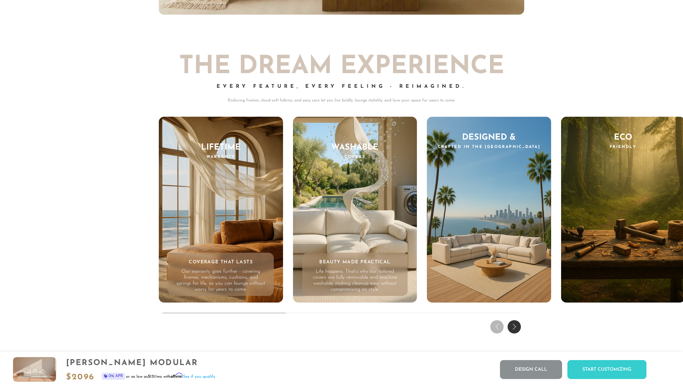
click at [383, 223] on div "Washable Covers Beauty Made Practical Life happens. That’s why our tailored cov…" at bounding box center [355, 210] width 124 height 186
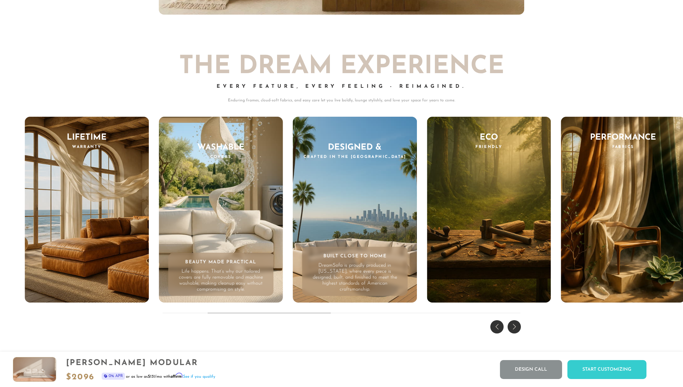
click at [355, 224] on div "Designed & Crafted in the [GEOGRAPHIC_DATA] Built Close to Home DreamSofa is pr…" at bounding box center [355, 210] width 124 height 186
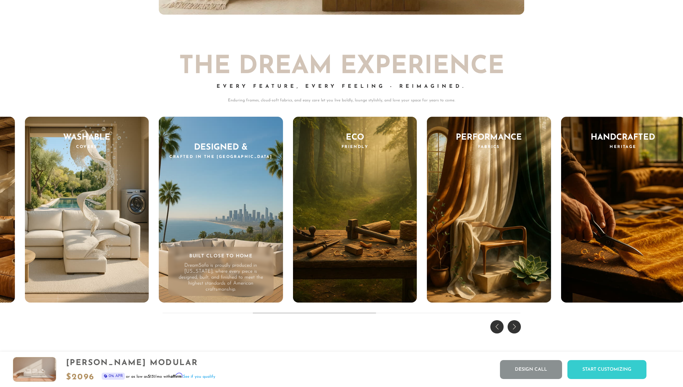
click at [355, 224] on div "Eco Friendly Consciously Made Sustainably sourced [PERSON_NAME] and thoughtfull…" at bounding box center [355, 210] width 124 height 186
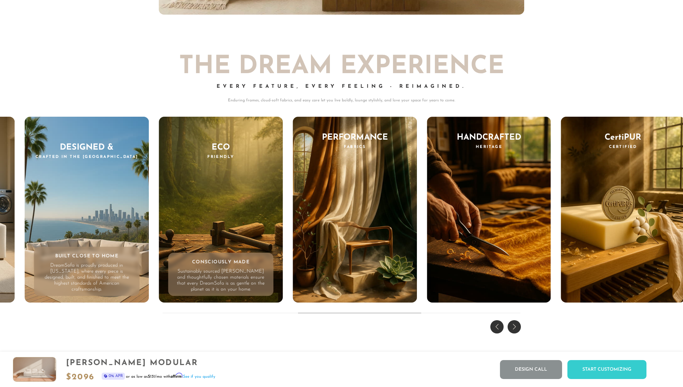
click at [355, 224] on div "Performance Fabrics Engineered for Everyday Our fabrics are engineered to do mo…" at bounding box center [355, 210] width 124 height 186
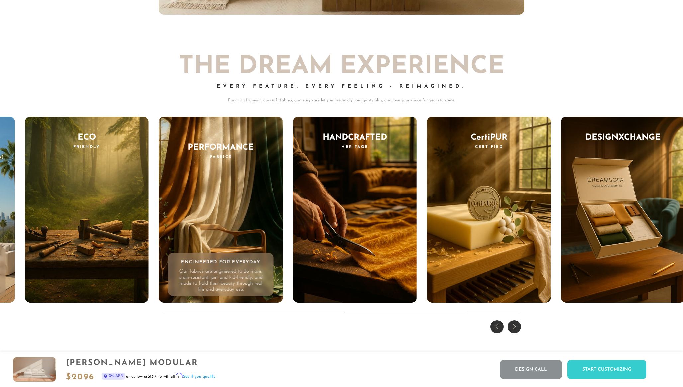
click at [355, 224] on div "Handcrafted Heritage Artisan Legacy Each piece is bench-made by skilled artisan…" at bounding box center [355, 210] width 124 height 186
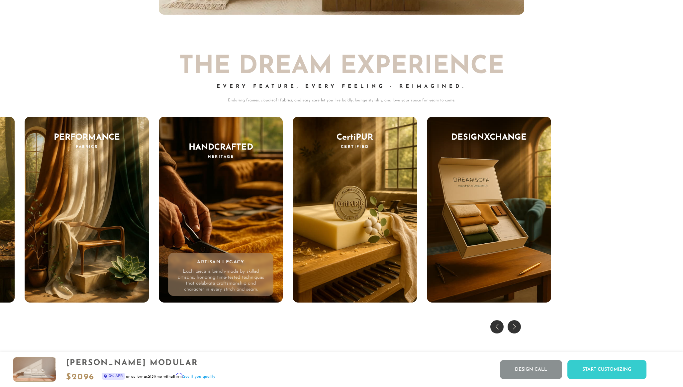
click at [355, 224] on div "CertiPUR Certified Tested for Trust We use only CertiPUR-US© certified foams - …" at bounding box center [355, 210] width 124 height 186
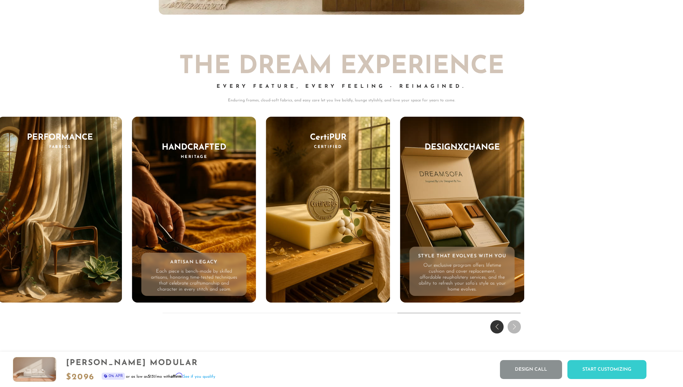
click at [468, 200] on div "DesignXChange Style That Evolves With You Our exclusive program offers lifetime…" at bounding box center [462, 210] width 124 height 186
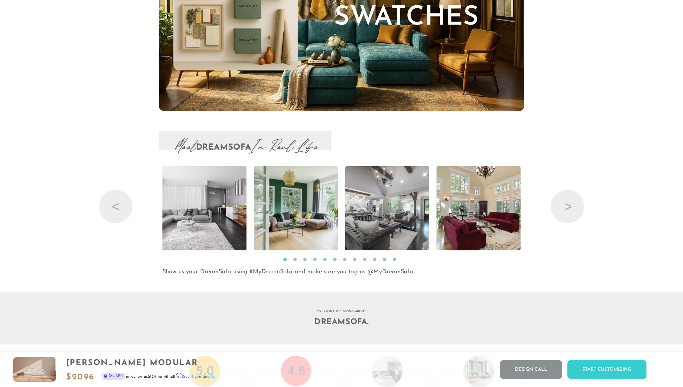
scroll to position [7310, 0]
click at [221, 212] on span "Read More" at bounding box center [204, 207] width 84 height 9
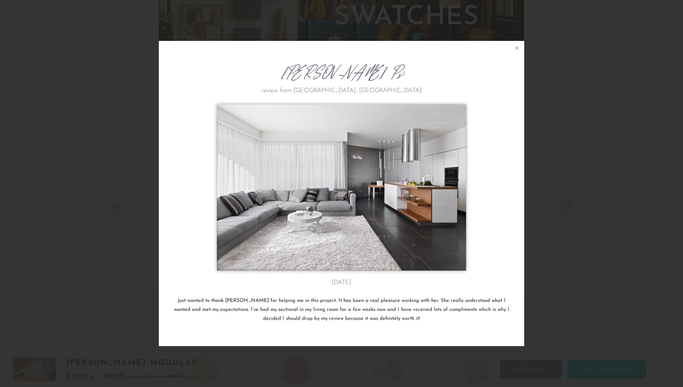
click at [353, 168] on img at bounding box center [341, 187] width 249 height 166
click at [517, 49] on icon at bounding box center [517, 48] width 3 height 3
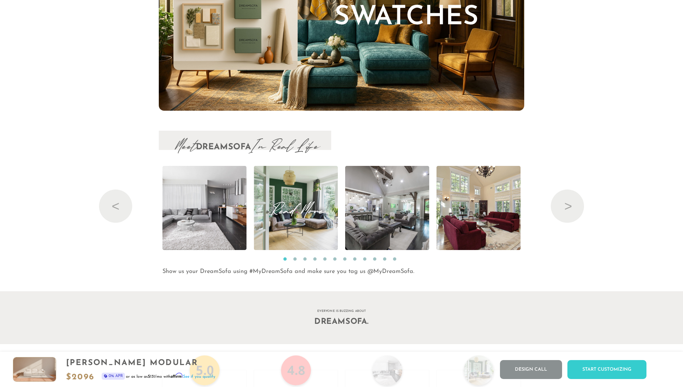
click at [295, 203] on span "Read More" at bounding box center [296, 207] width 84 height 9
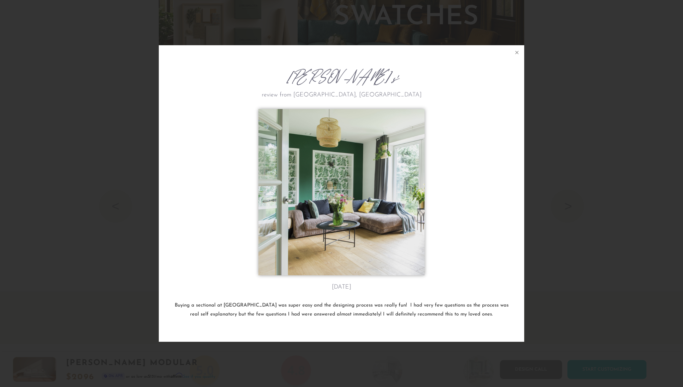
click at [293, 212] on img at bounding box center [341, 192] width 166 height 166
click at [518, 51] on icon at bounding box center [517, 52] width 3 height 3
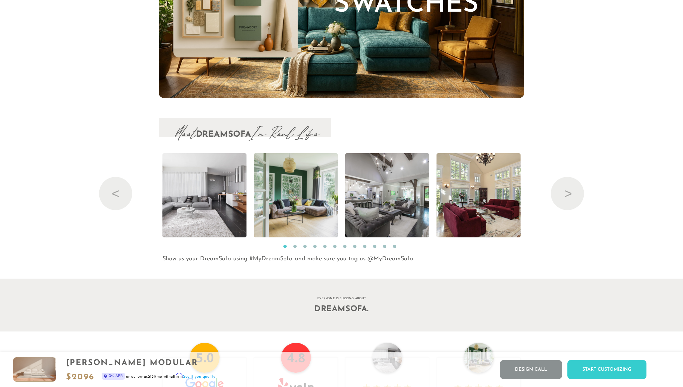
scroll to position [7324, 0]
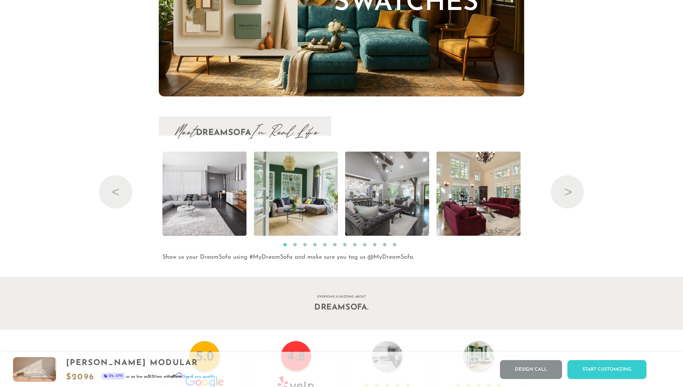
click at [81, 120] on div "Meet DreamSofa In Real Life Previous Read More Read More Read More Read More Re…" at bounding box center [341, 189] width 683 height 146
